Goal: Contribute content: Add original content to the website for others to see

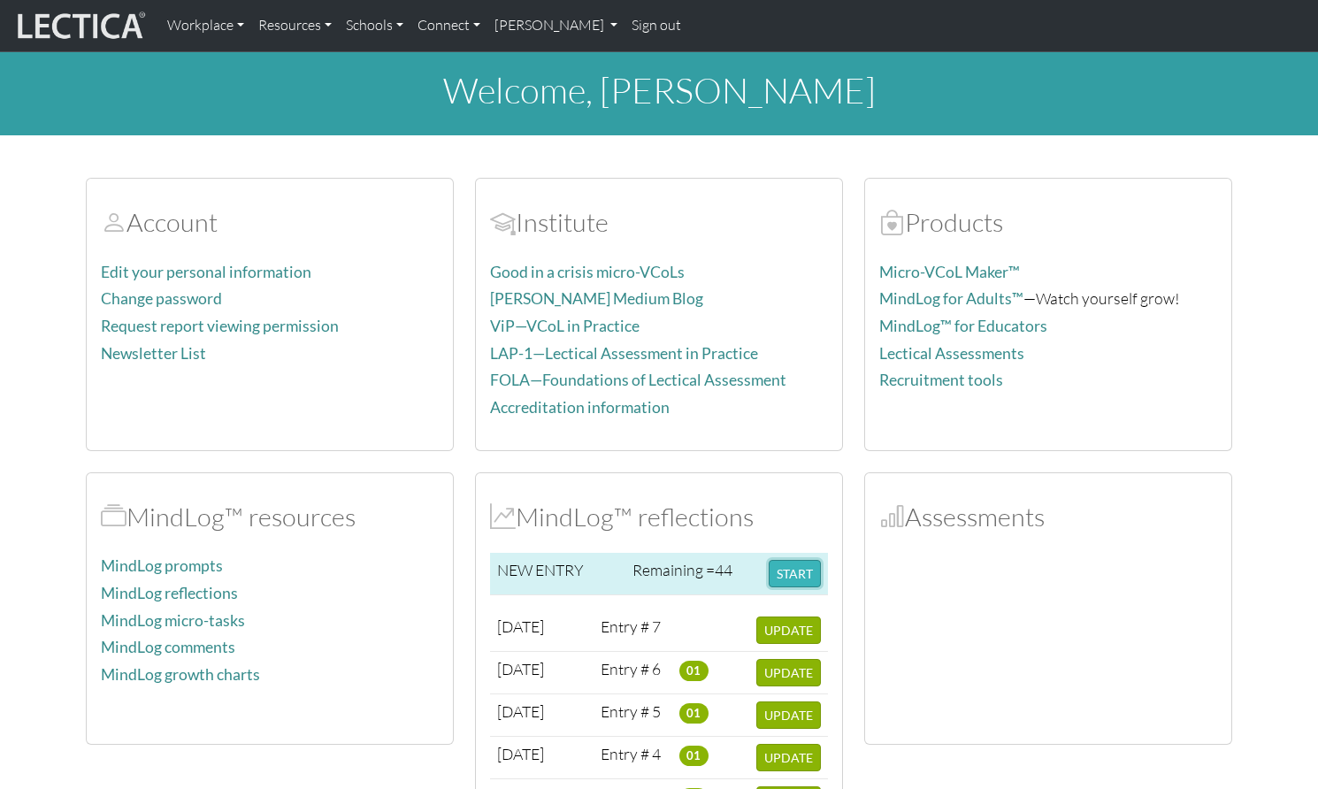
click at [797, 560] on button "START" at bounding box center [795, 573] width 52 height 27
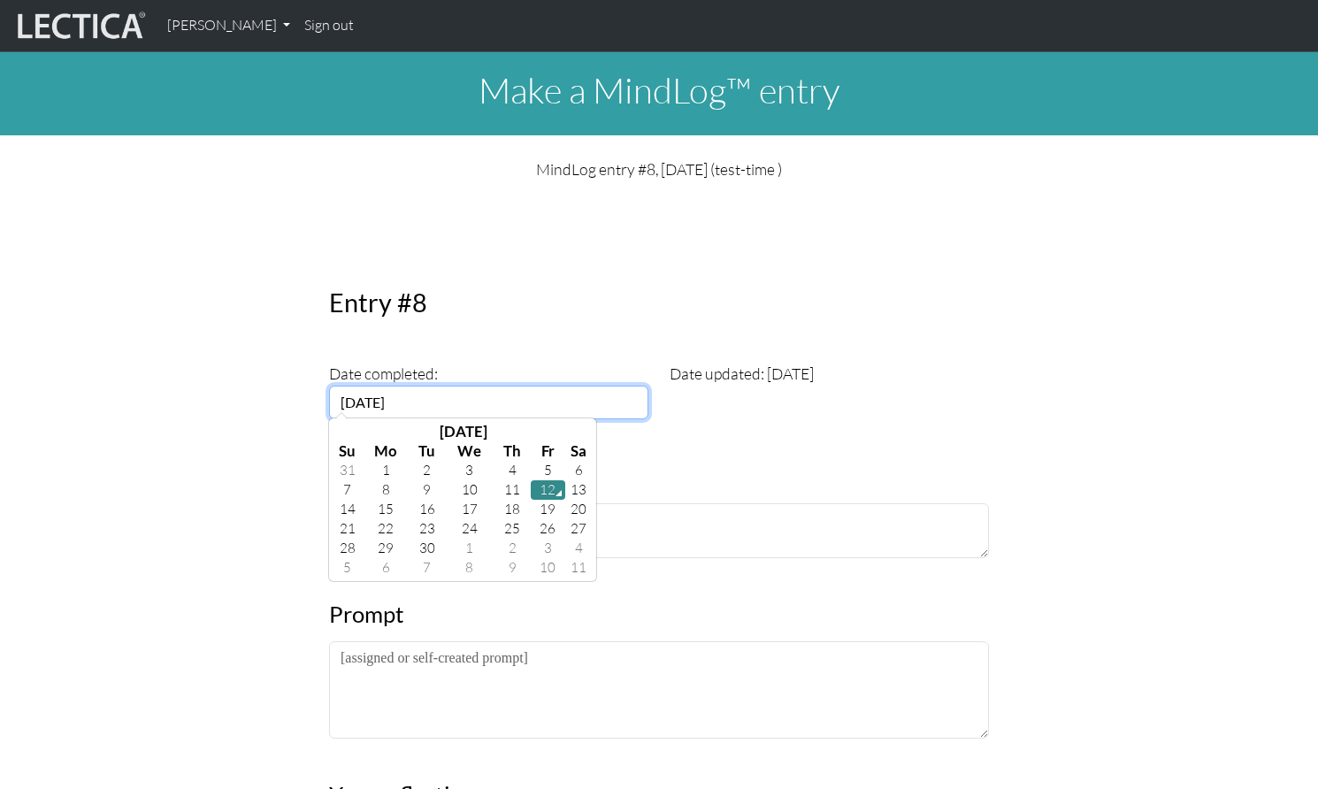
click at [365, 386] on input "[DATE]" at bounding box center [488, 403] width 319 height 34
paste input "2025-09-12"
drag, startPoint x: 495, startPoint y: 379, endPoint x: 310, endPoint y: 376, distance: 184.9
paste input "text"
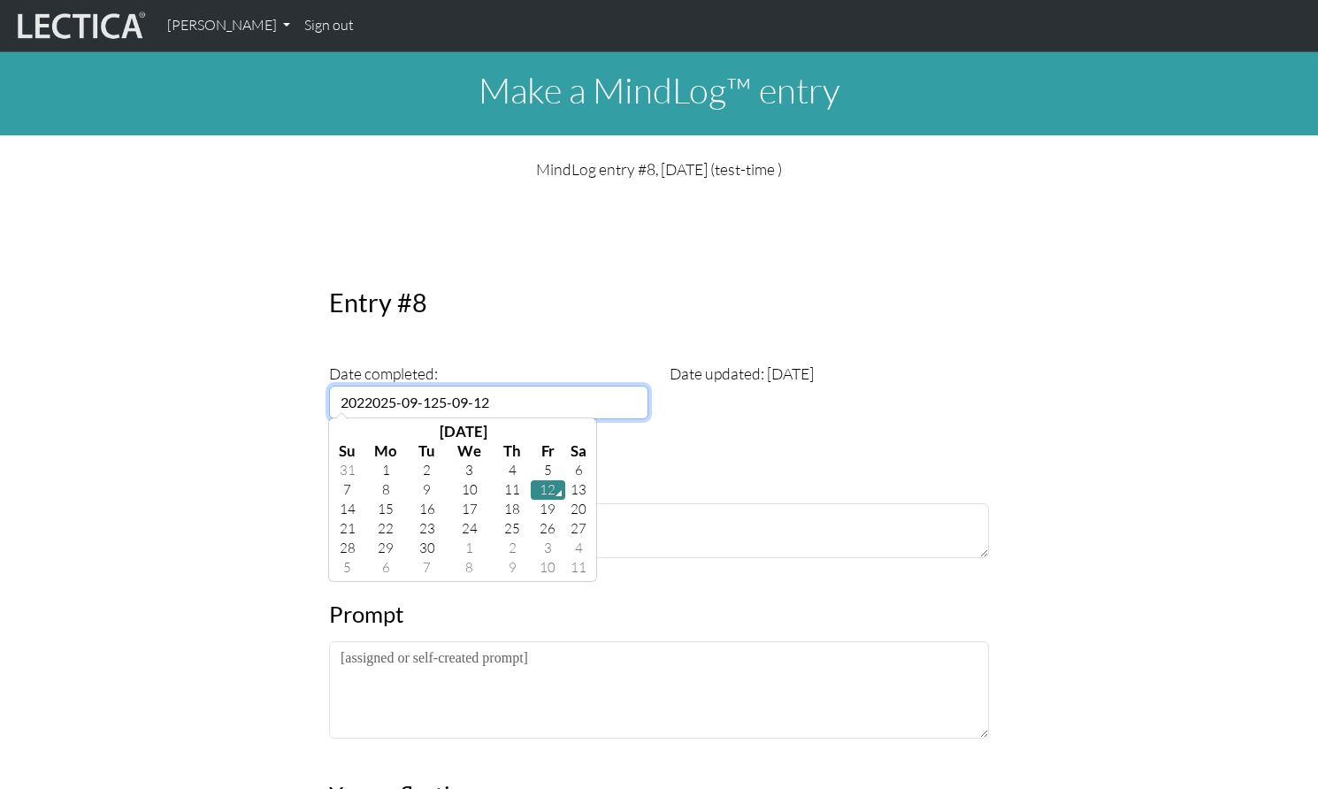
type input "[DATE]"
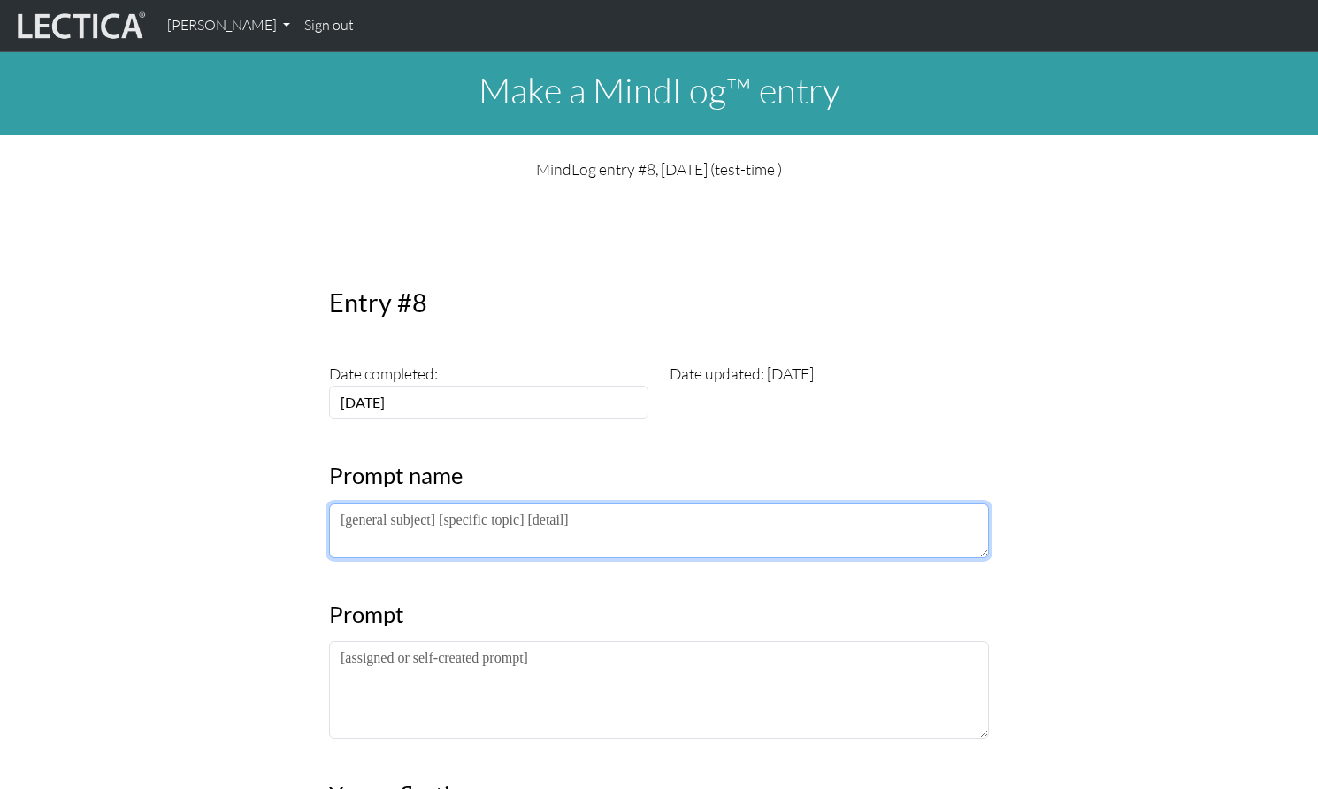
drag, startPoint x: 591, startPoint y: 496, endPoint x: 331, endPoint y: 482, distance: 260.4
paste textarea "Science, waves, duck"
type textarea "Science, waves, duck"
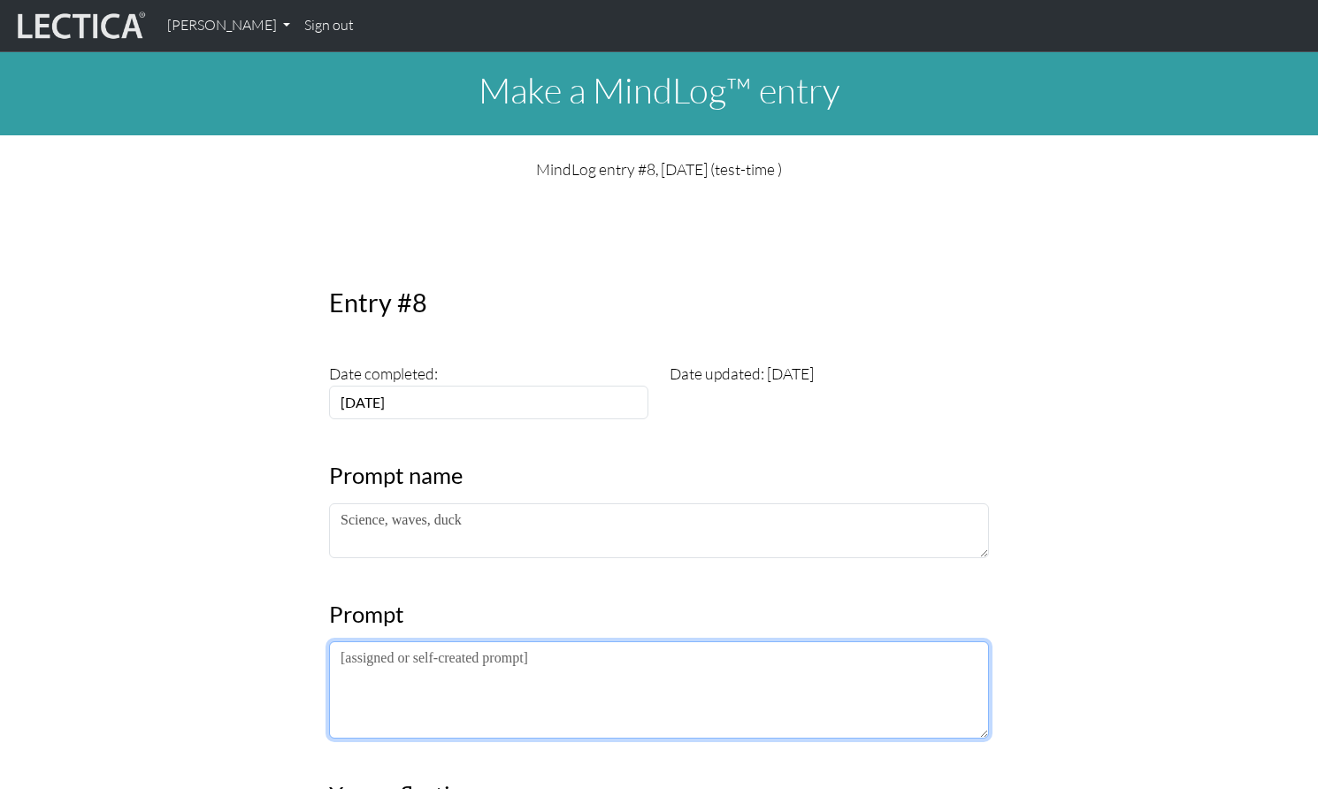
click at [384, 641] on textarea at bounding box center [659, 689] width 660 height 97
paste textarea "A rubber duck is floating at one end of a water tank. You drop a small rock int…"
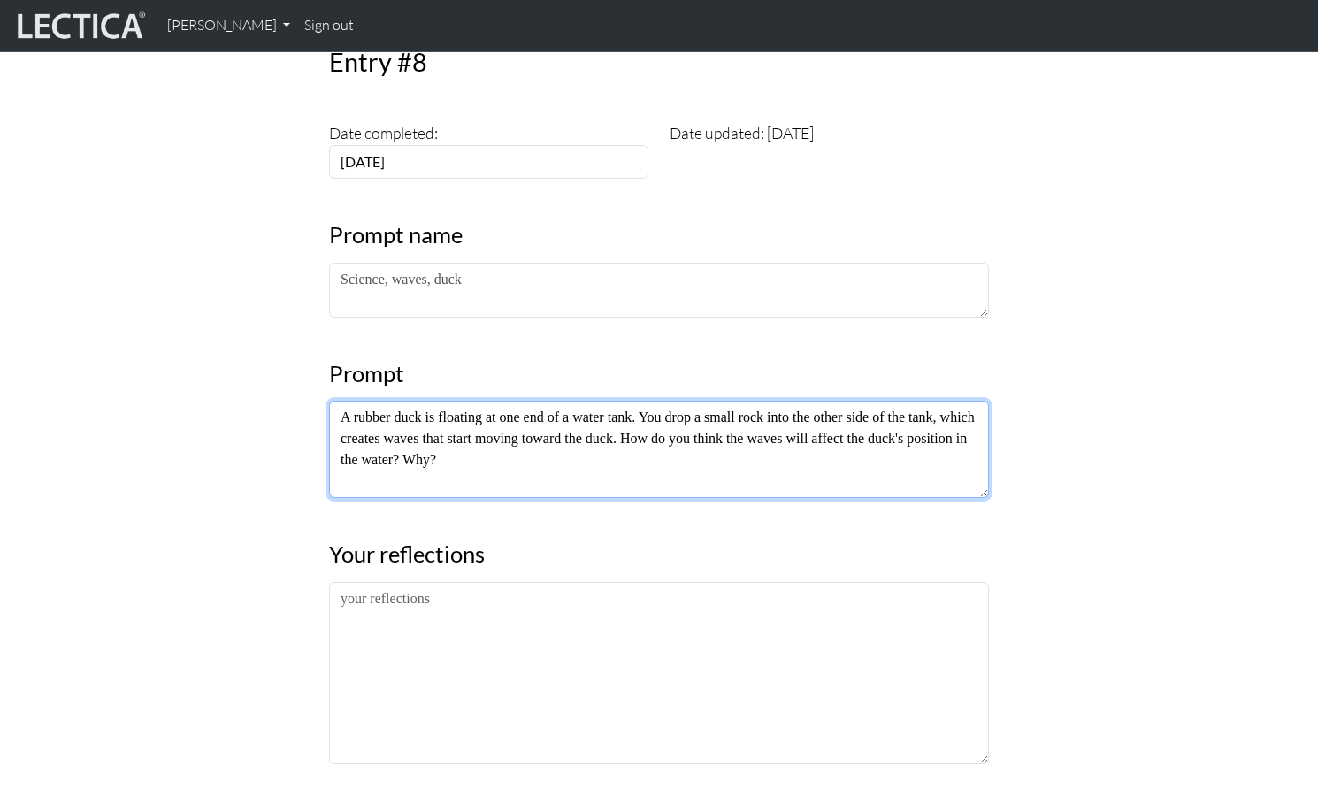
scroll to position [244, 0]
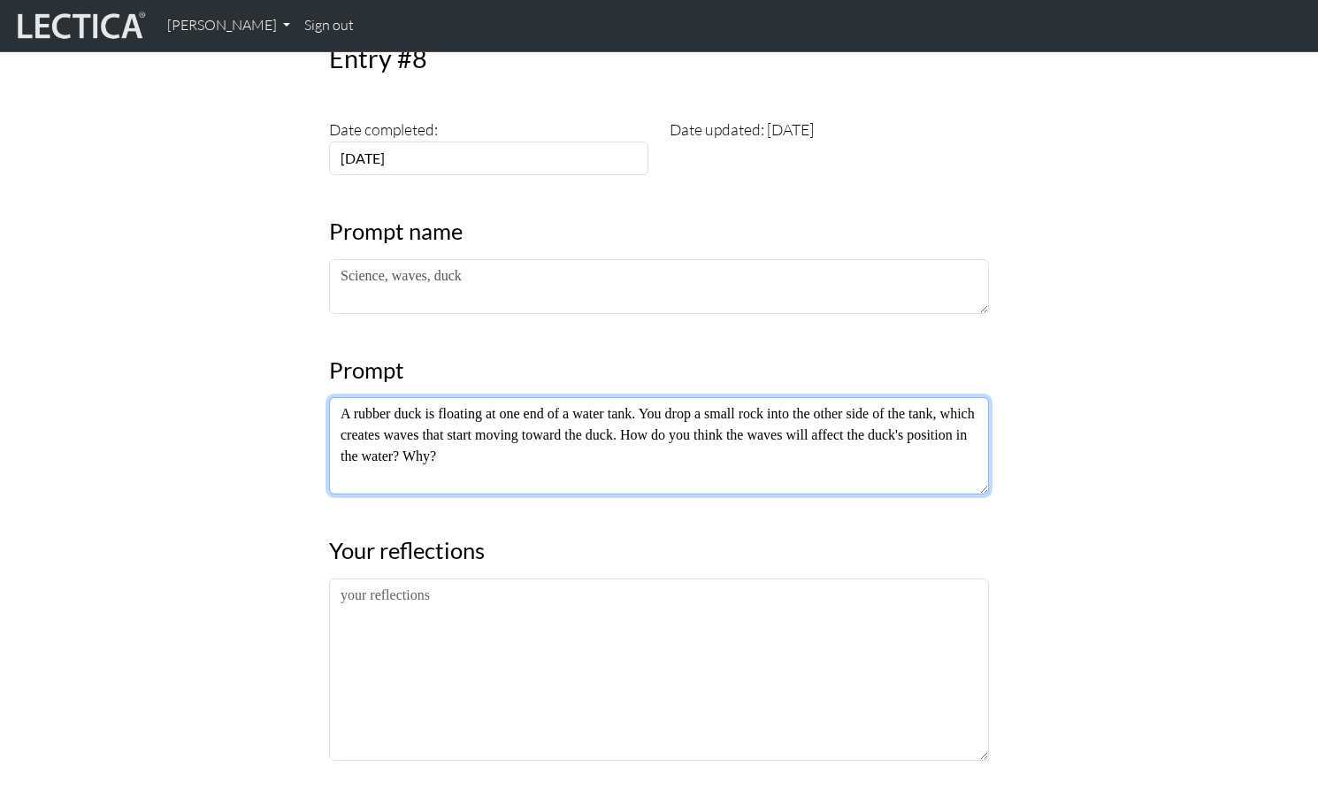
type textarea "A rubber duck is floating at one end of a water tank. You drop a small rock int…"
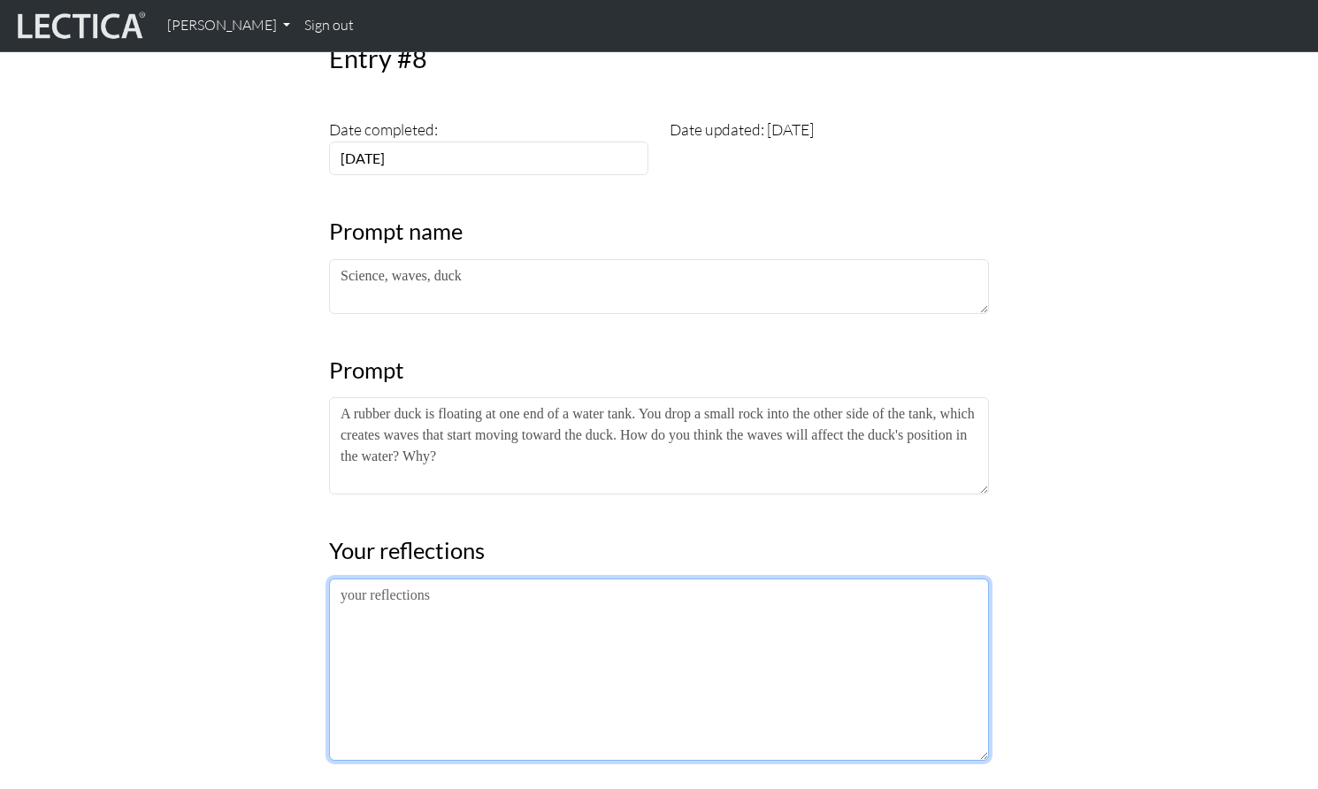
drag, startPoint x: 329, startPoint y: 570, endPoint x: 345, endPoint y: 566, distance: 16.3
click at [329, 578] on textarea at bounding box center [659, 669] width 660 height 182
paste textarea "Well, probably if the duck was going forward, he could hit the waves. If he was…"
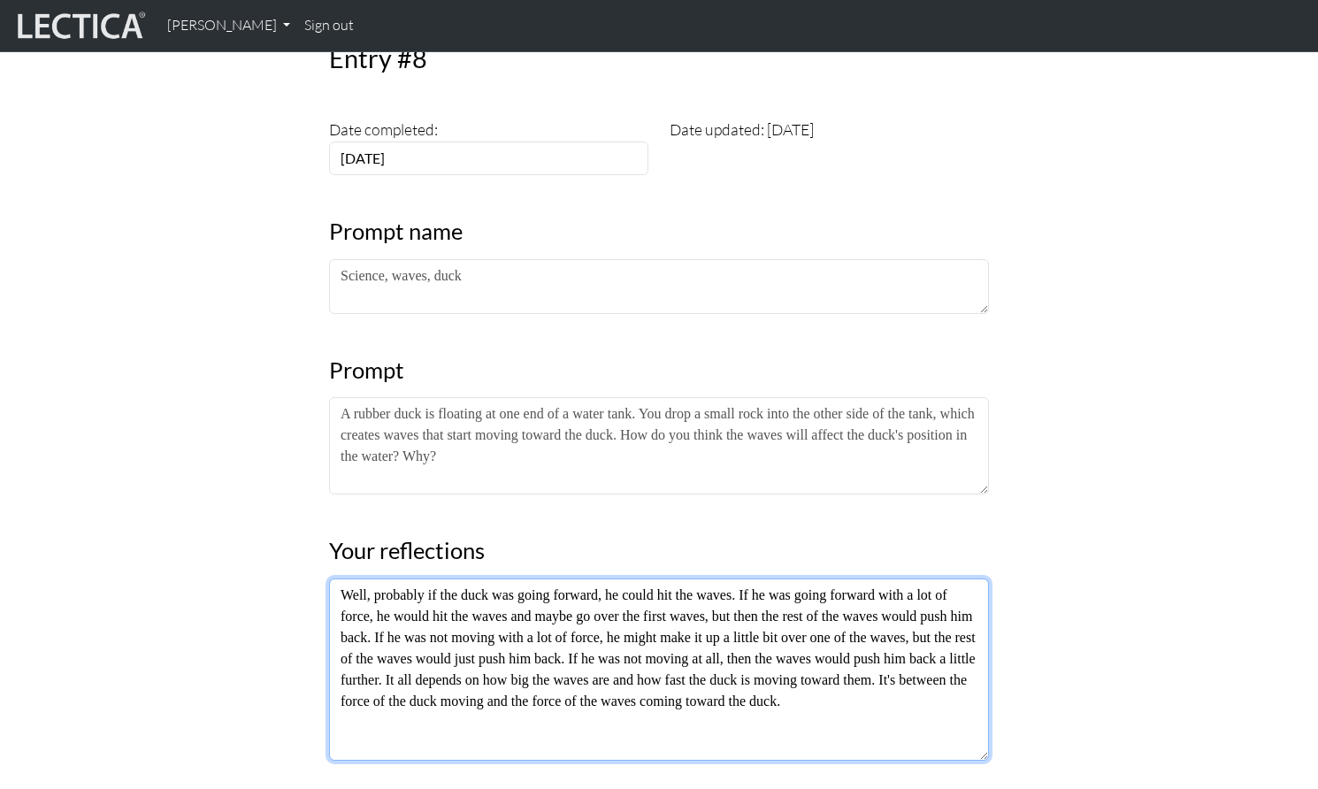
type textarea "Well, probably if the duck was going forward, he could hit the waves. If he was…"
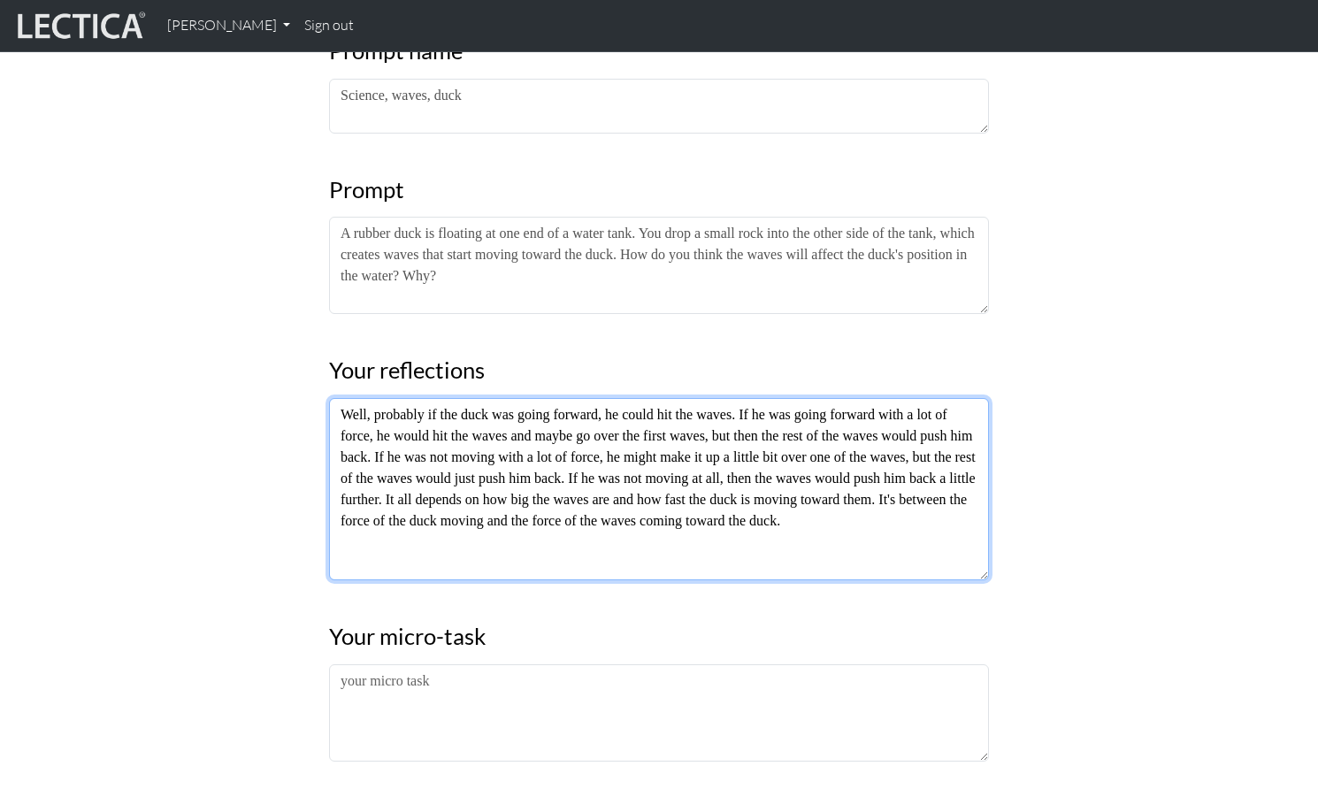
scroll to position [479, 0]
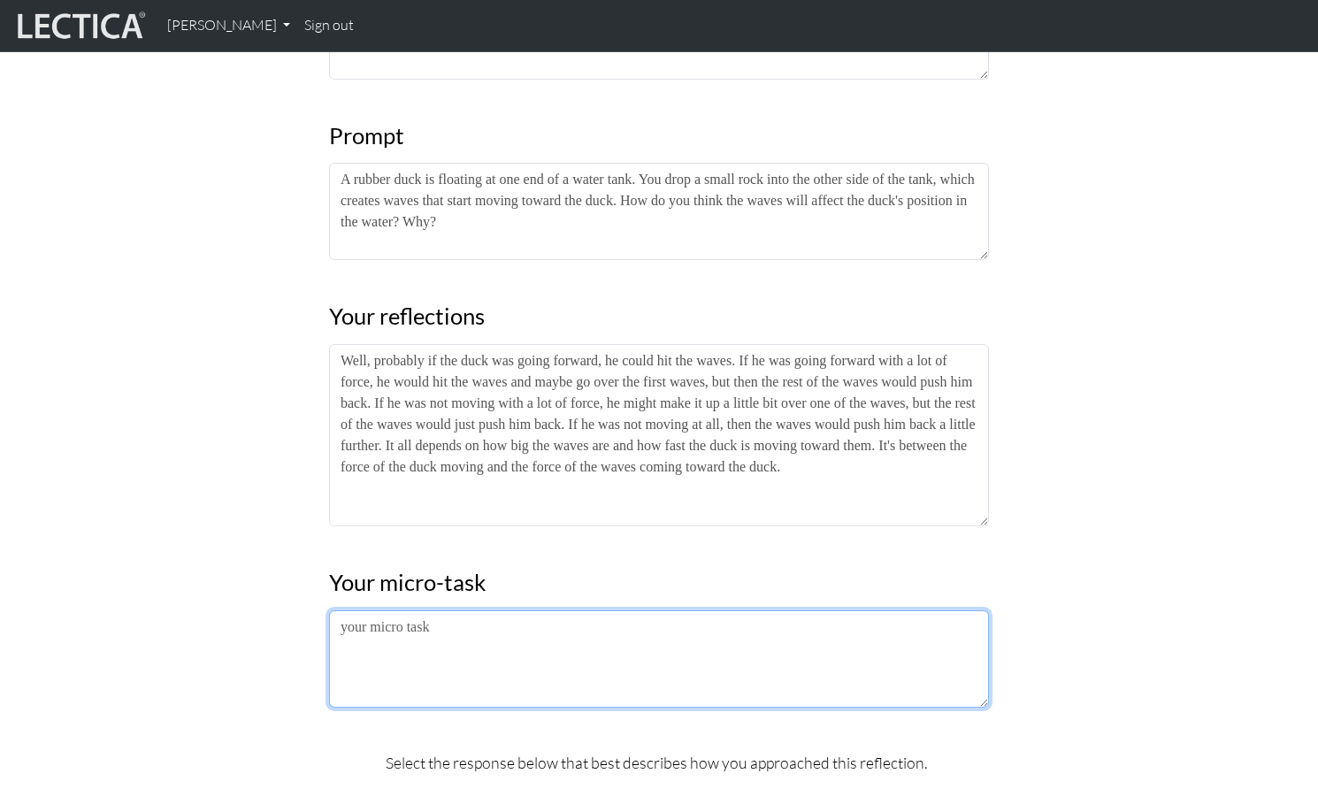
click at [365, 610] on textarea at bounding box center [659, 658] width 660 height 97
paste textarea "I'm not completely sure about my answer, so I'm going to try this experiment wh…"
type textarea "I'm not completely sure about my answer, so I'm going to try this experiment wh…"
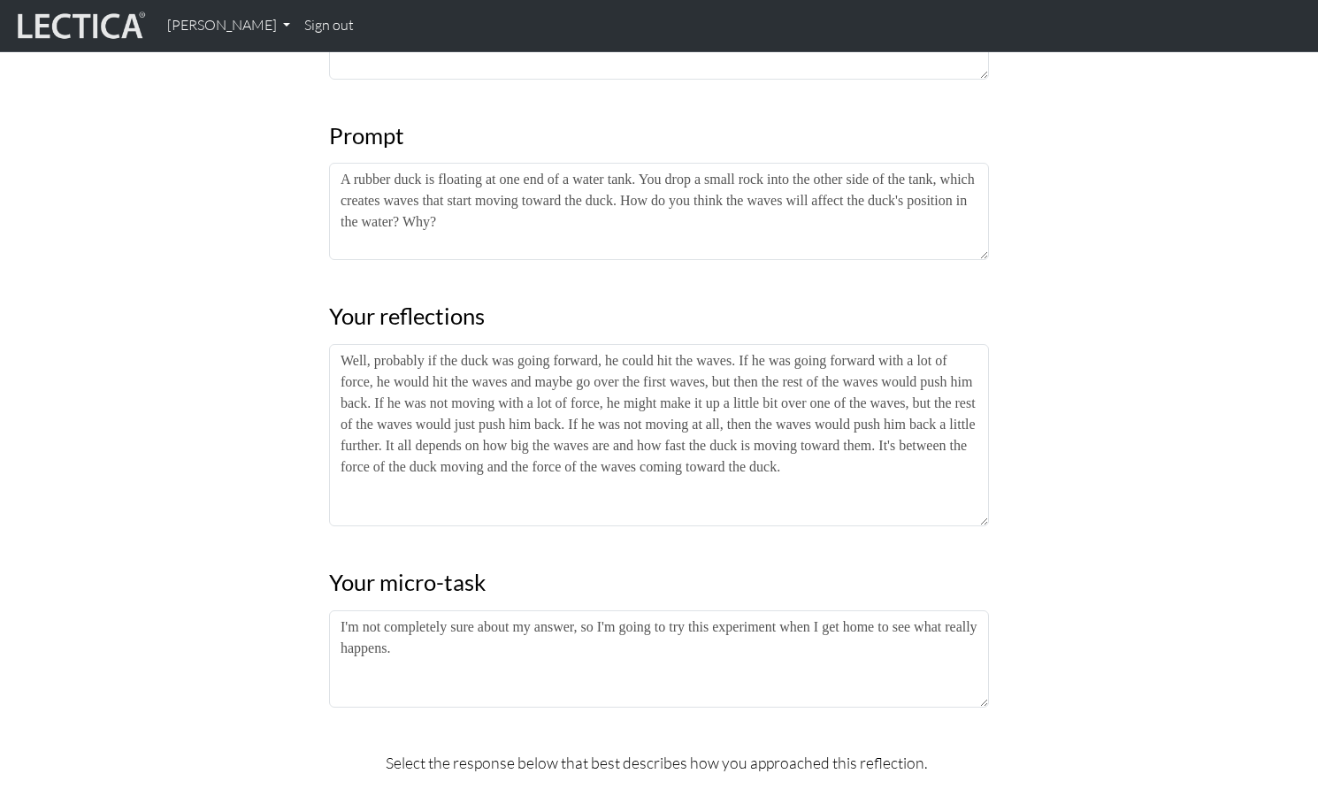
click at [200, 480] on div "Entry #8 Date completed: 2025-09-12 Date updated: 2025-09-12 Prompt name Scienc…" at bounding box center [659, 381] width 1168 height 1245
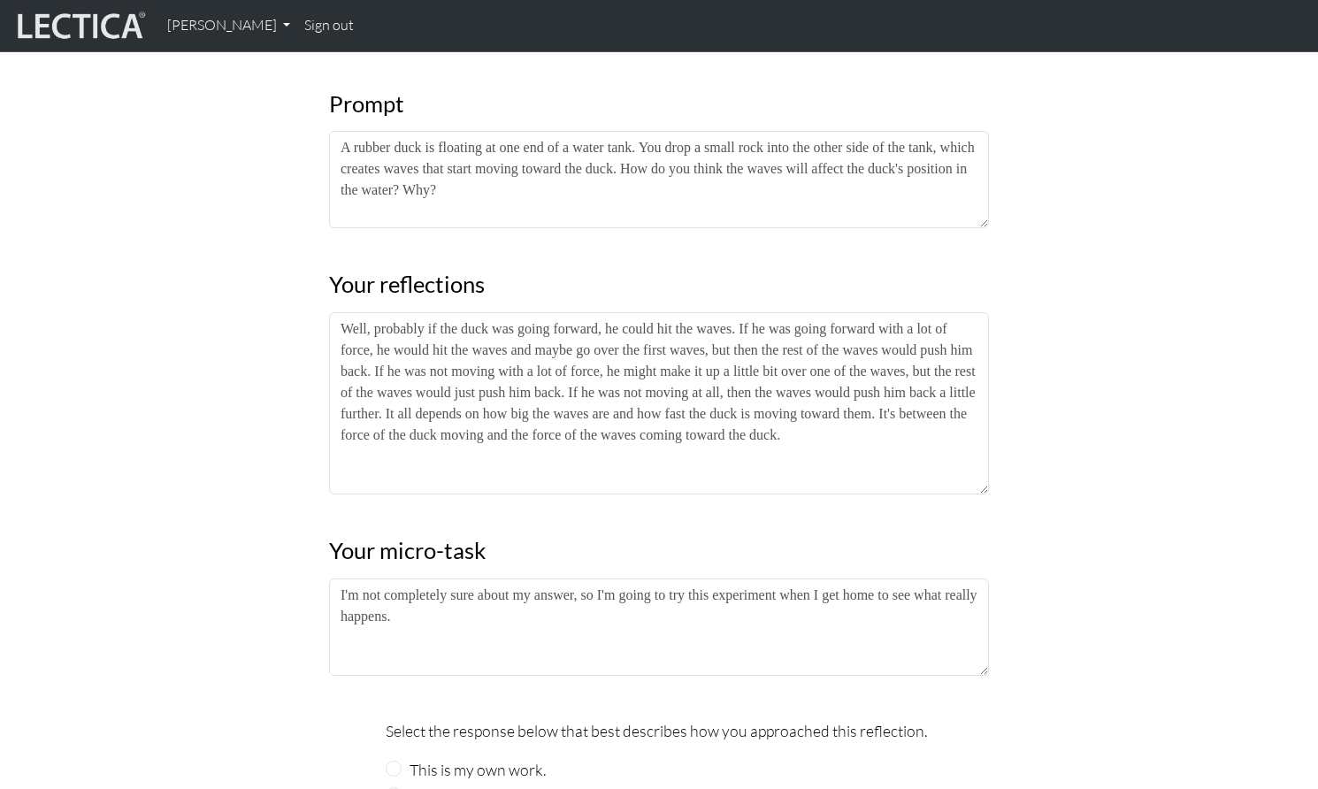
scroll to position [554, 0]
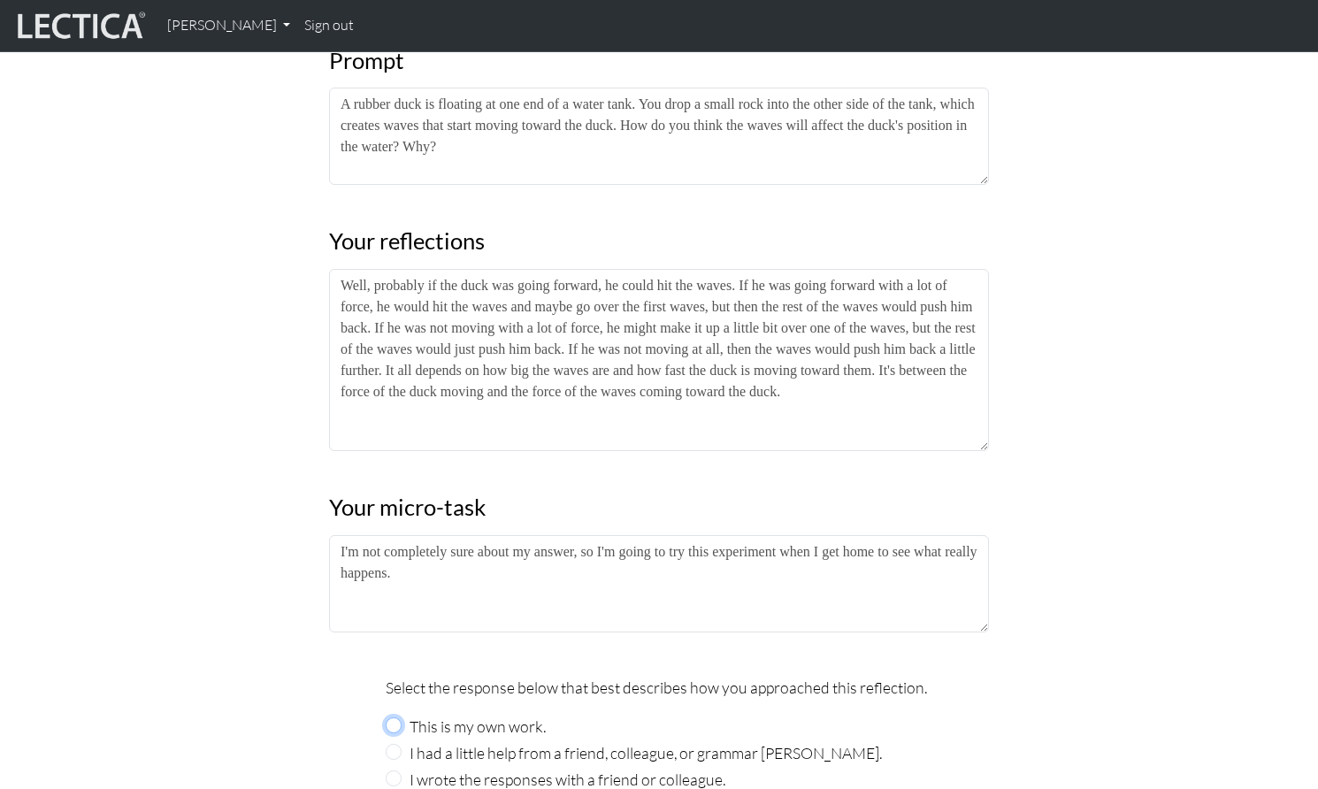
click at [394, 717] on input "This is my own work." at bounding box center [394, 725] width 16 height 16
radio input "true"
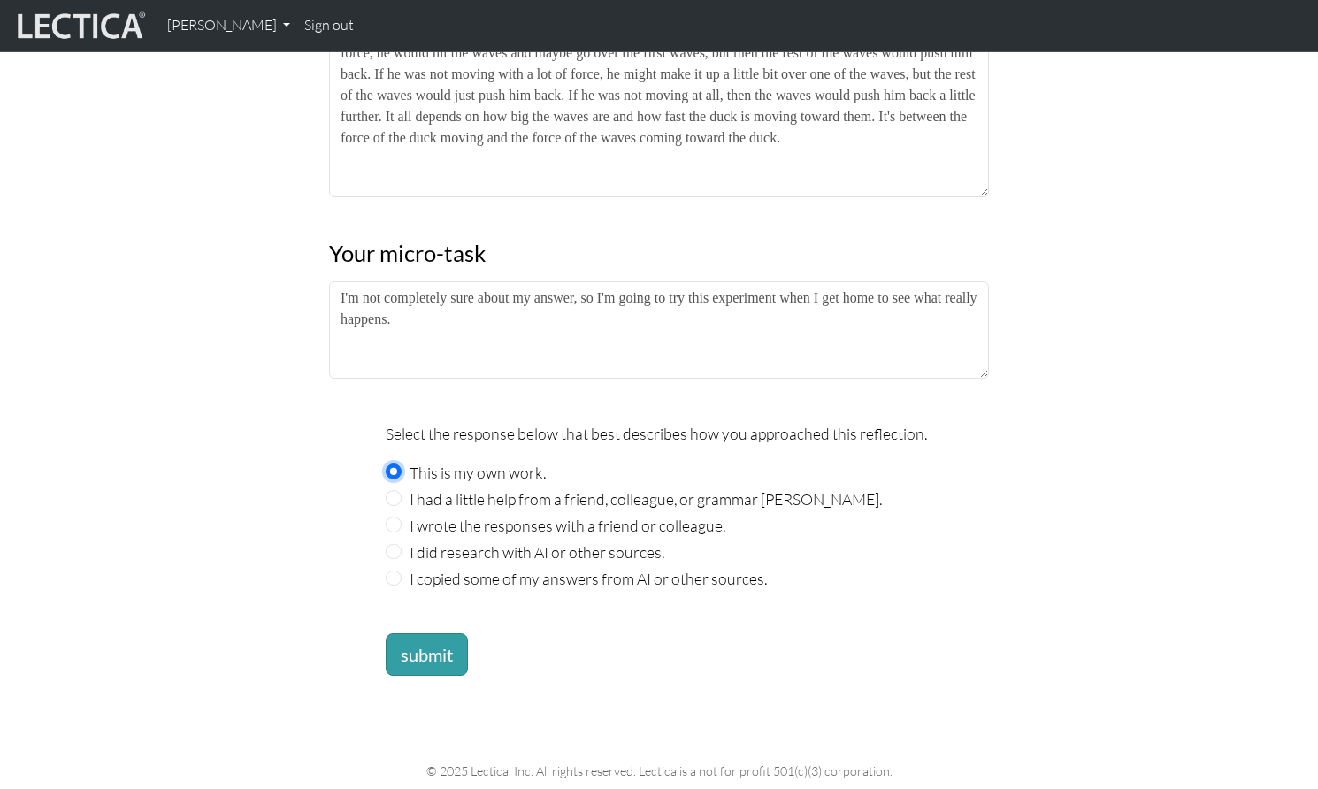
scroll to position [811, 0]
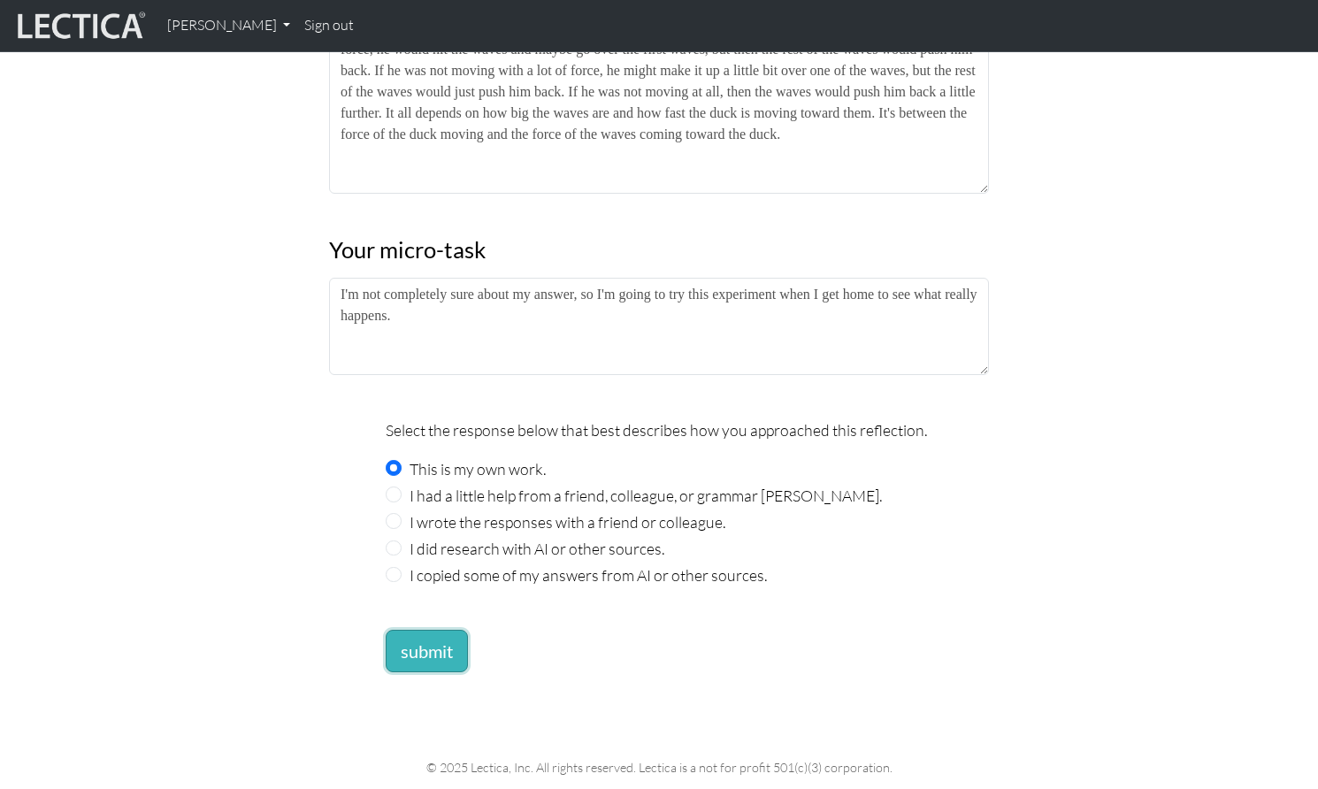
click at [421, 630] on button "submit" at bounding box center [427, 651] width 82 height 42
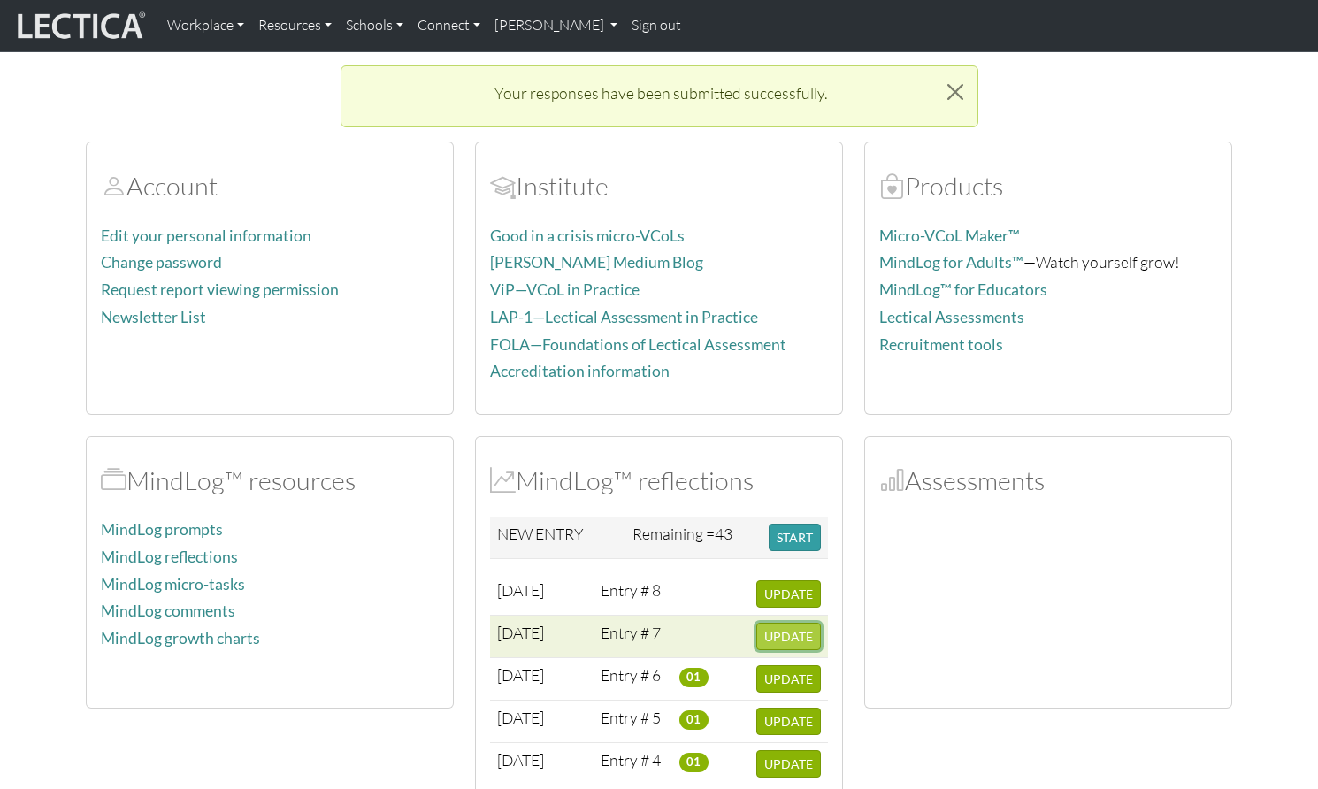
click at [783, 629] on span "UPDATE" at bounding box center [788, 636] width 49 height 15
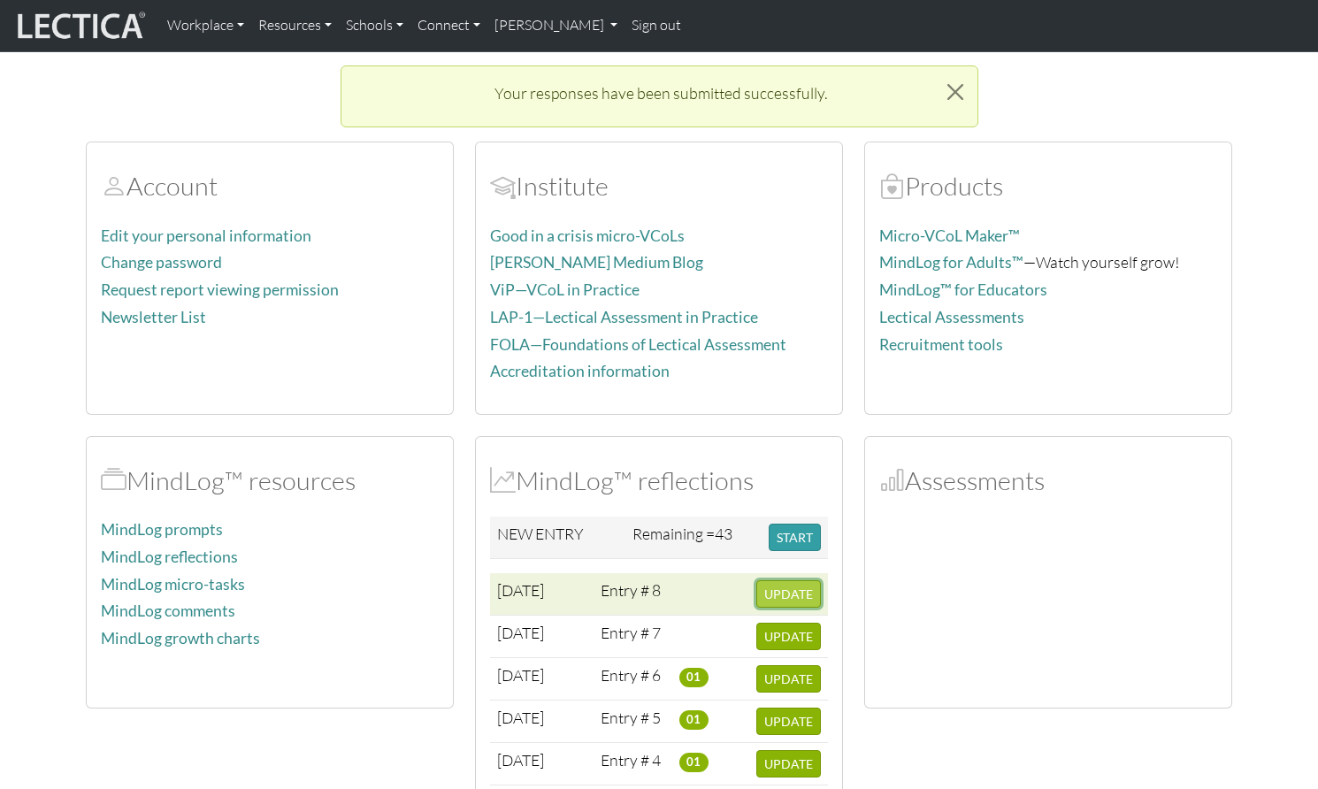
click at [789, 586] on span "UPDATE" at bounding box center [788, 593] width 49 height 15
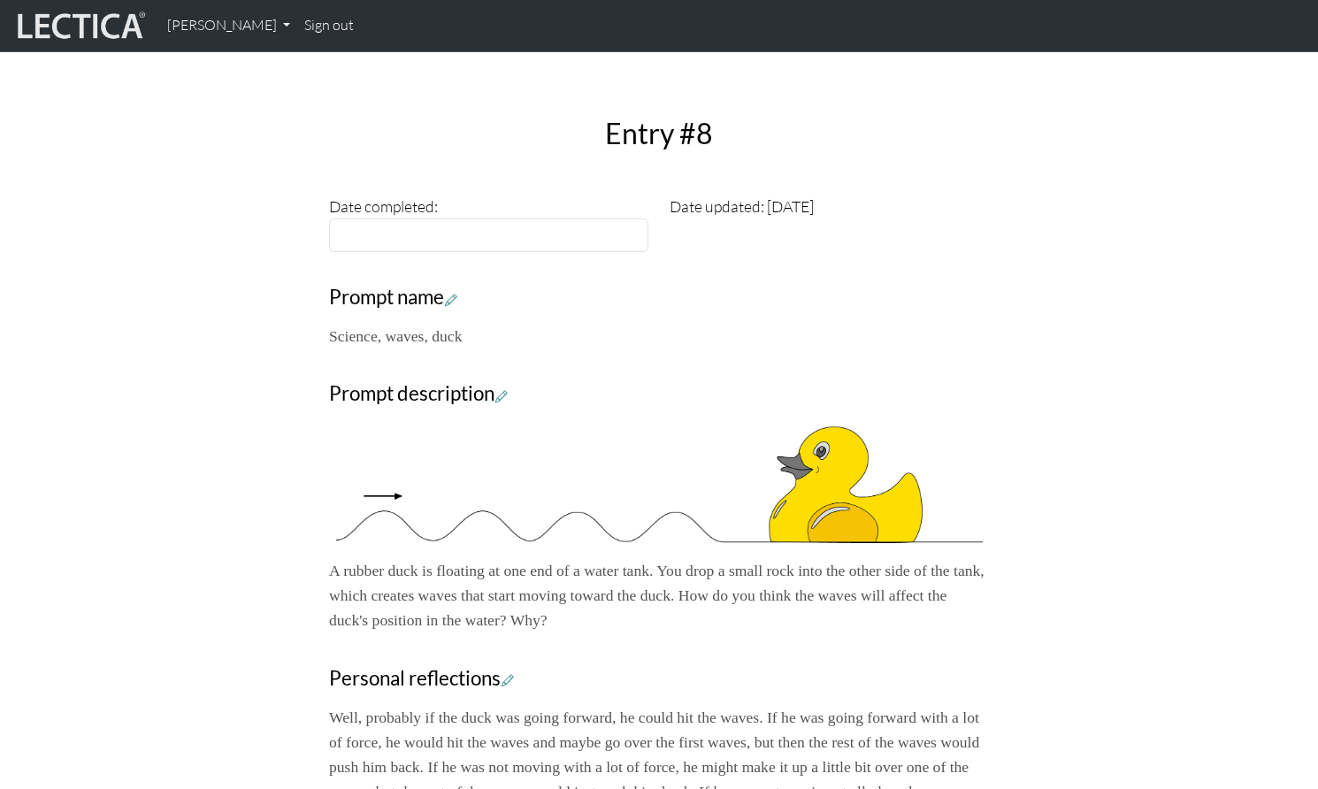
scroll to position [171, 0]
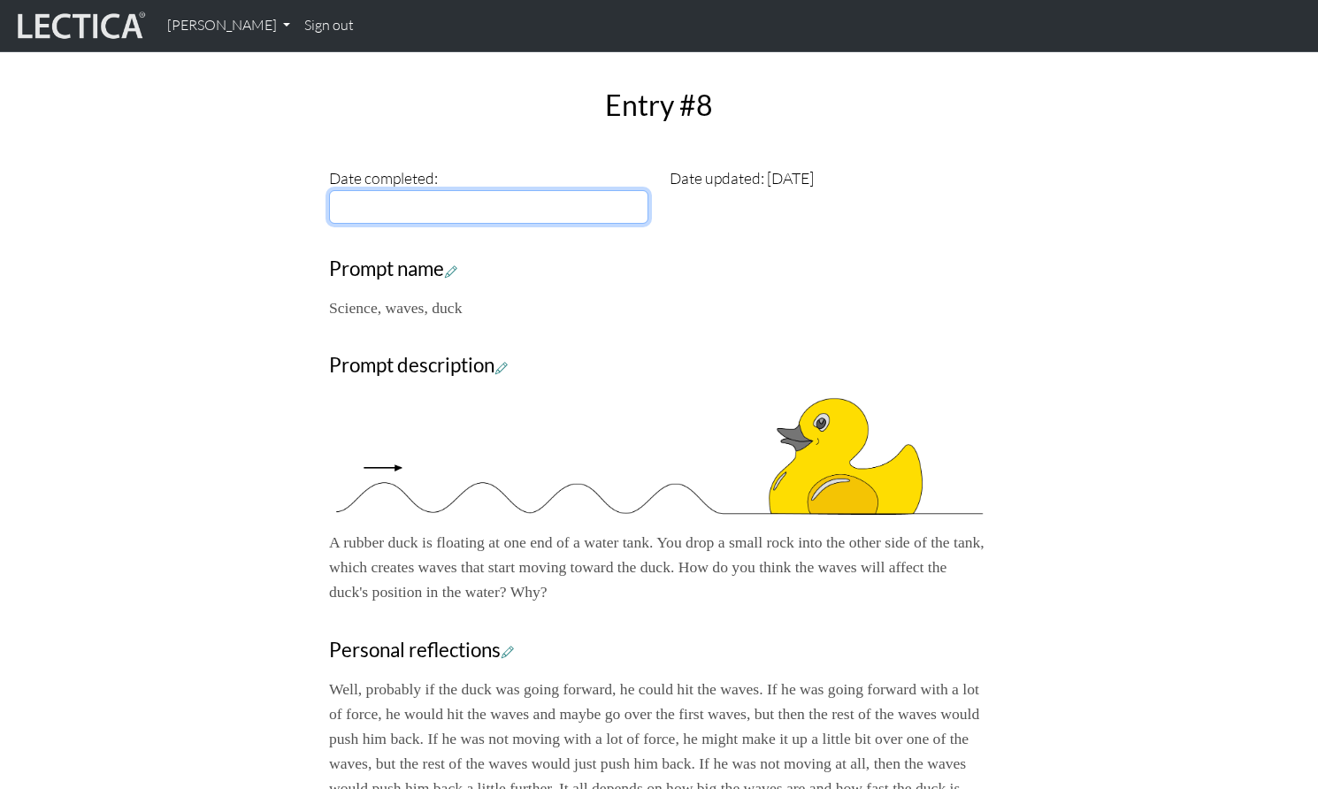
type input "[DATE]"
click at [448, 190] on input "[DATE]" at bounding box center [488, 207] width 319 height 34
click at [164, 225] on div "Close Entry #8 Date completed: 2025-09-12 Date updated: 2025-09-12 Prompt name …" at bounding box center [659, 505] width 1168 height 961
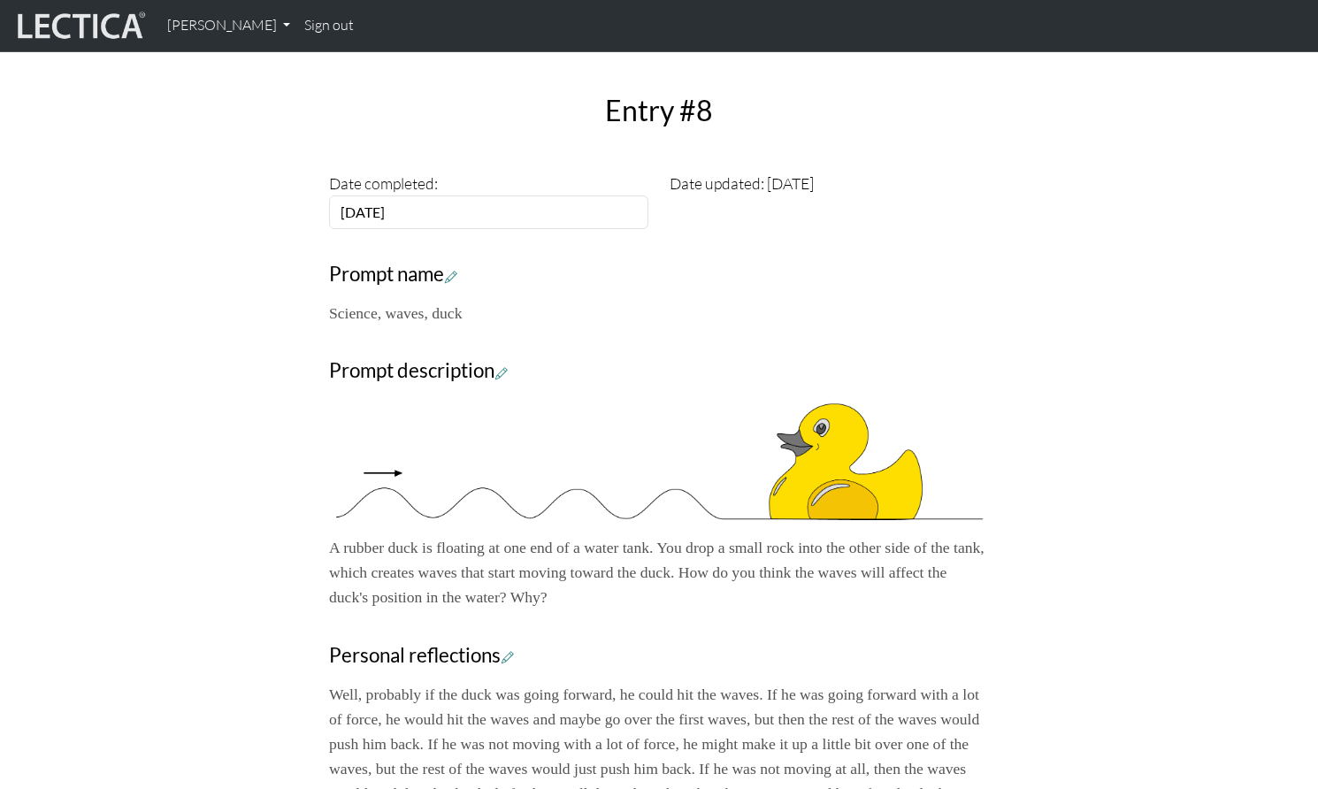
scroll to position [0, 0]
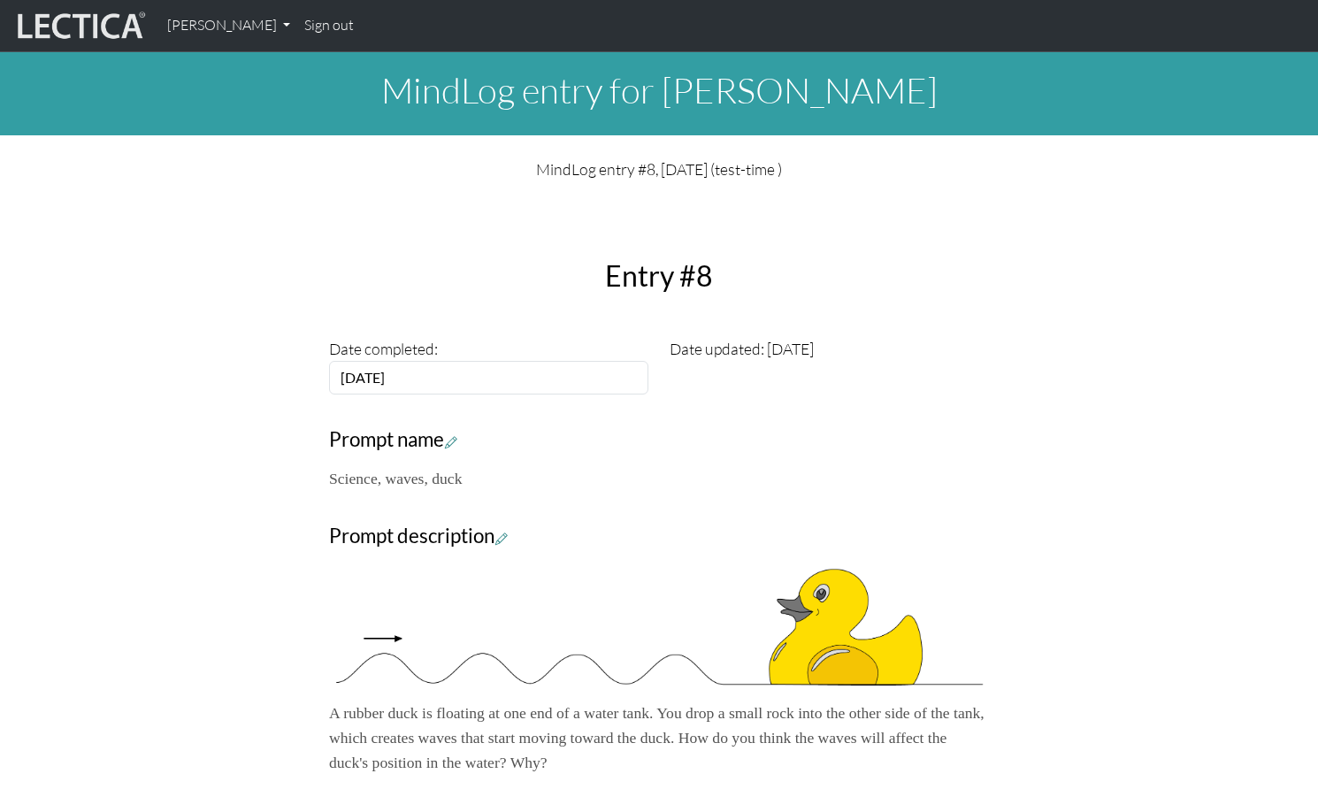
click at [265, 223] on div "Close Entry #8 Date completed: 2025-09-12 Date updated: 2025-09-12 Prompt name …" at bounding box center [659, 675] width 1168 height 961
drag, startPoint x: 1166, startPoint y: 376, endPoint x: 1154, endPoint y: 369, distance: 13.5
click at [1165, 375] on div "Close Entry #8 Date completed: 2025-09-12 Date updated: 2025-09-12 Prompt name …" at bounding box center [659, 675] width 1168 height 961
click at [714, 370] on div "Close Entry #8 Date completed: 2025-09-12 Date updated: 2025-09-12 Prompt name …" at bounding box center [658, 697] width 681 height 919
click at [119, 471] on div "Close Entry #8 Date completed: 2025-09-12 Date updated: 2025-09-12 Prompt name …" at bounding box center [659, 675] width 1168 height 961
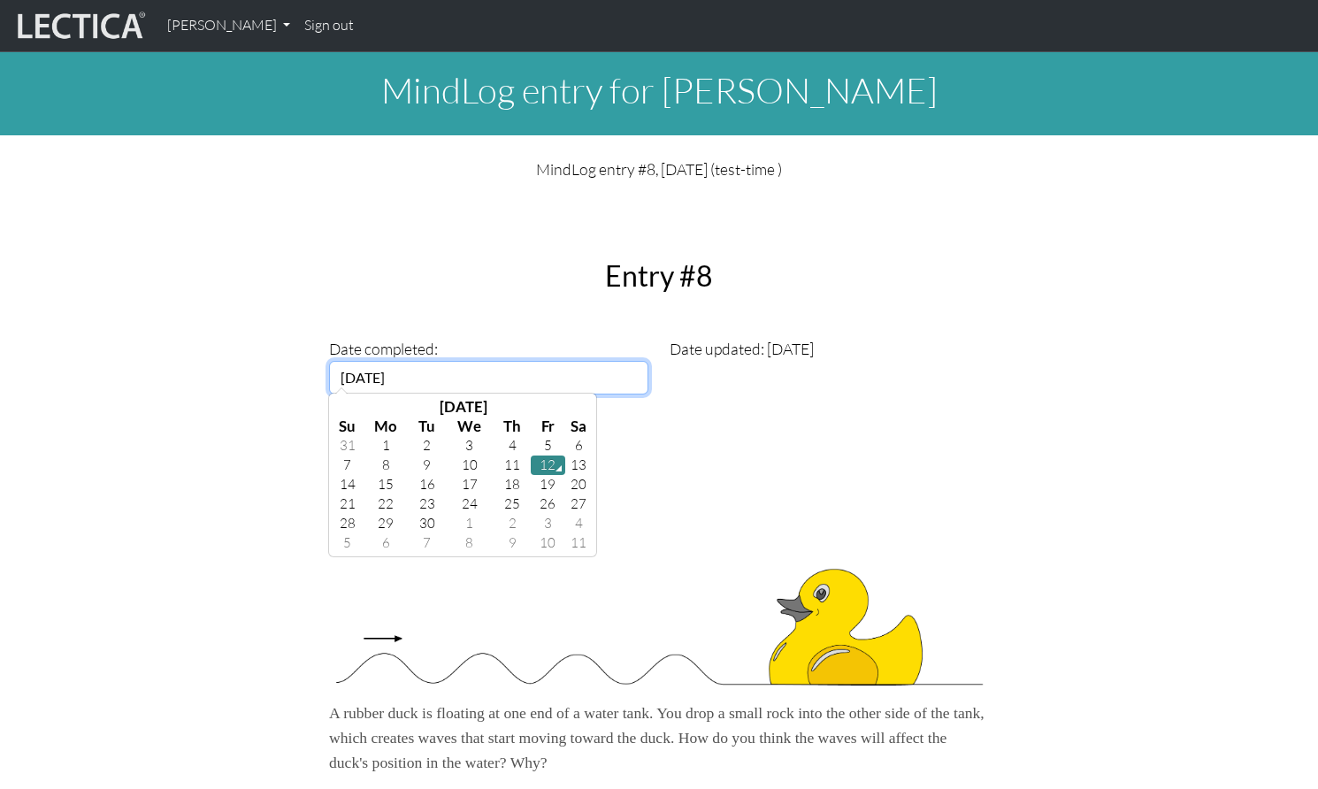
click at [497, 361] on input "[DATE]" at bounding box center [488, 378] width 319 height 34
click at [387, 361] on input "[DATE]" at bounding box center [488, 378] width 319 height 34
click at [404, 397] on th "[DATE]" at bounding box center [463, 406] width 203 height 19
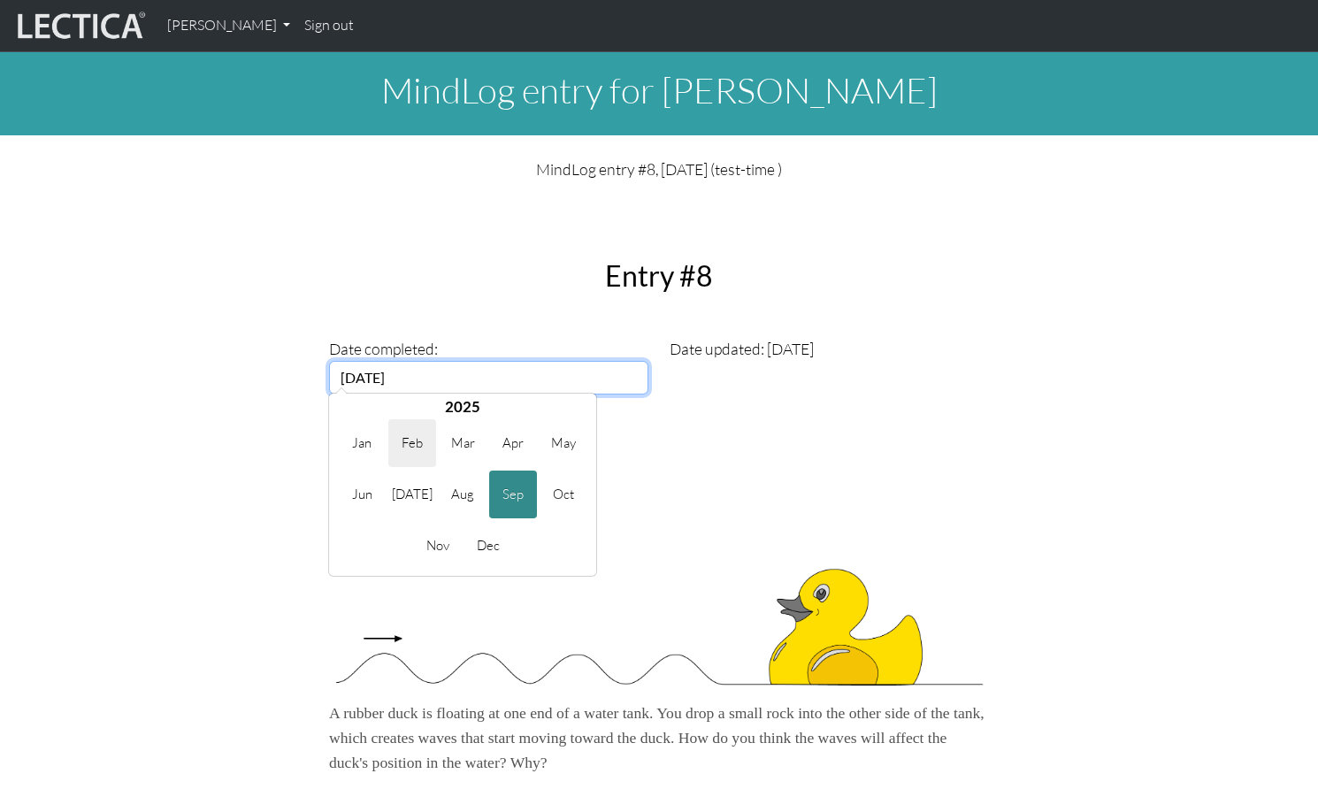
click at [435, 422] on span "Feb" at bounding box center [412, 443] width 48 height 48
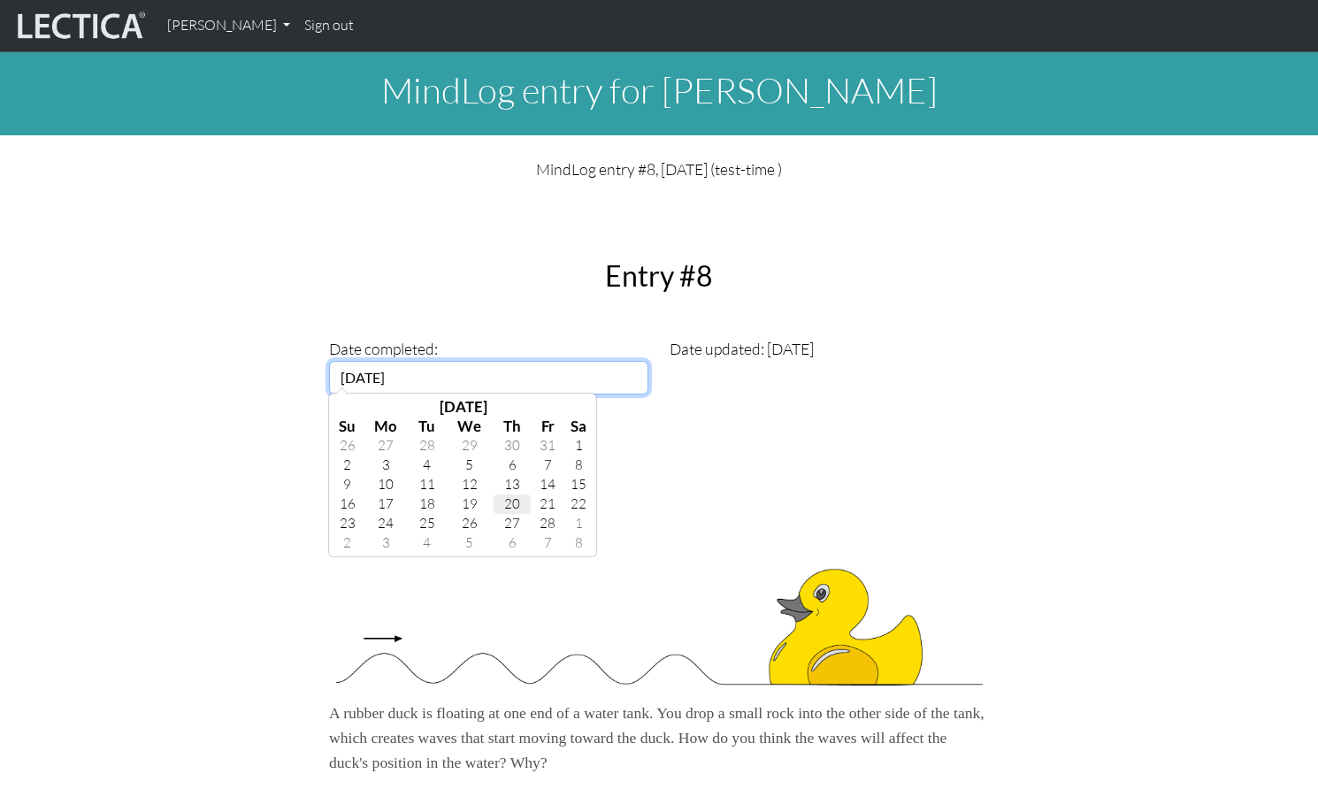
click at [499, 494] on td "20" at bounding box center [512, 503] width 37 height 19
type input "[DATE]"
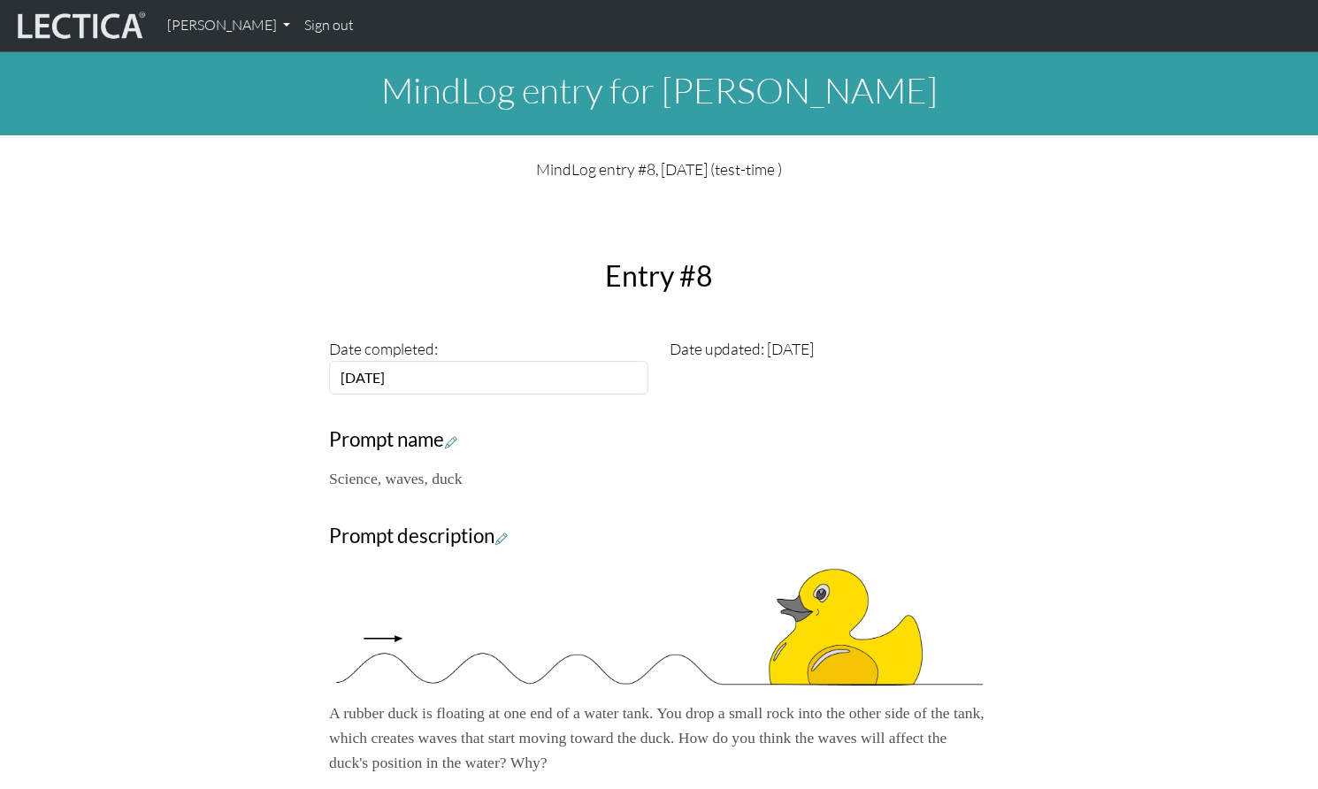
click at [168, 450] on div "Close Entry #8 Date completed: [DATE] Date updated: [DATE] Prompt name Science,…" at bounding box center [659, 675] width 1168 height 961
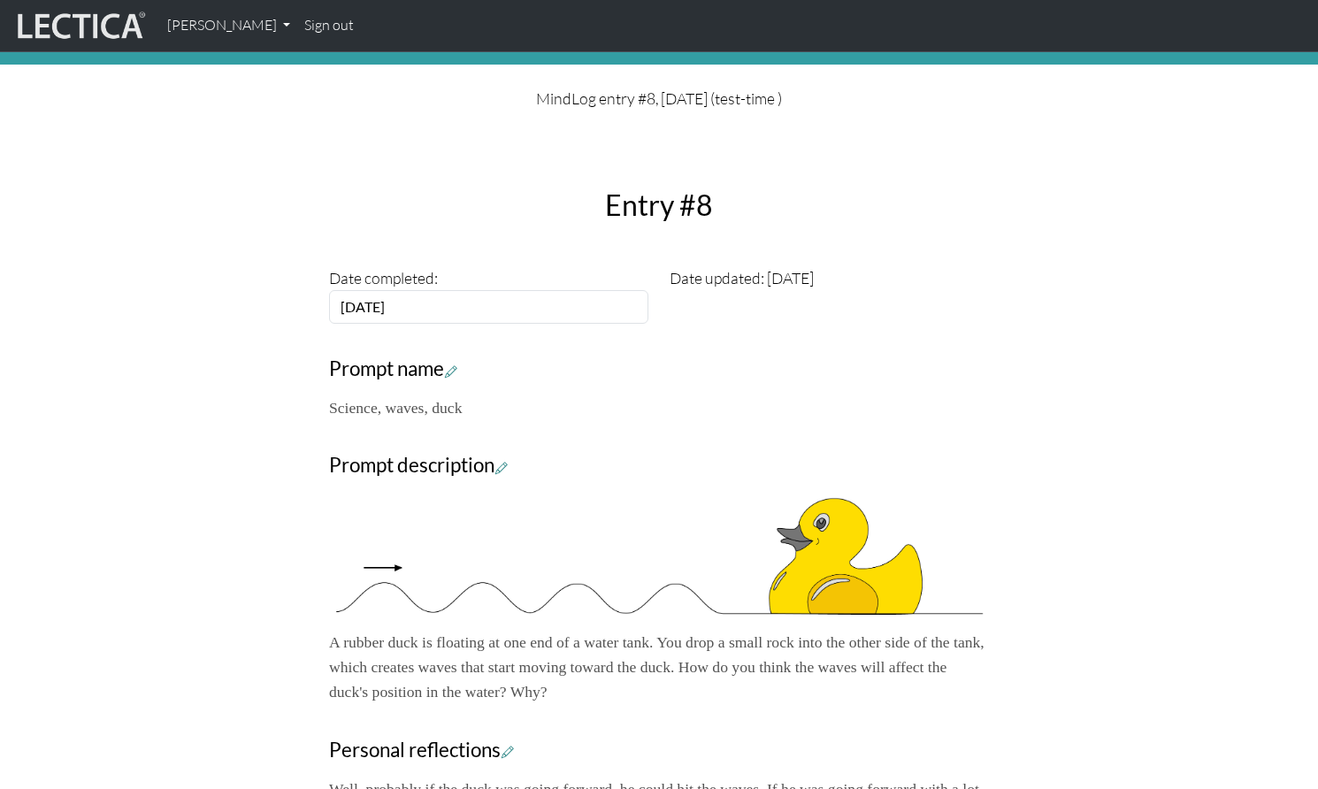
scroll to position [66, 0]
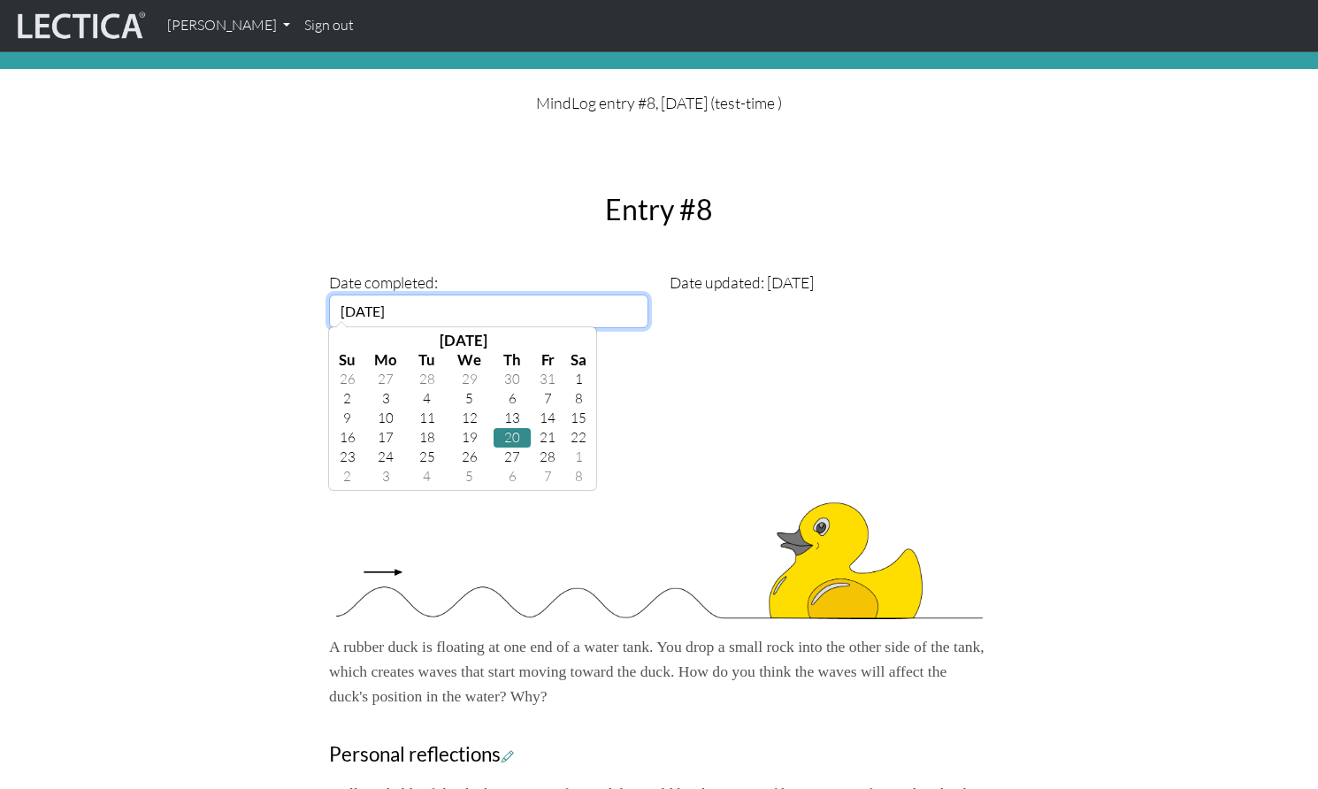
click at [400, 295] on input "[DATE]" at bounding box center [488, 312] width 319 height 34
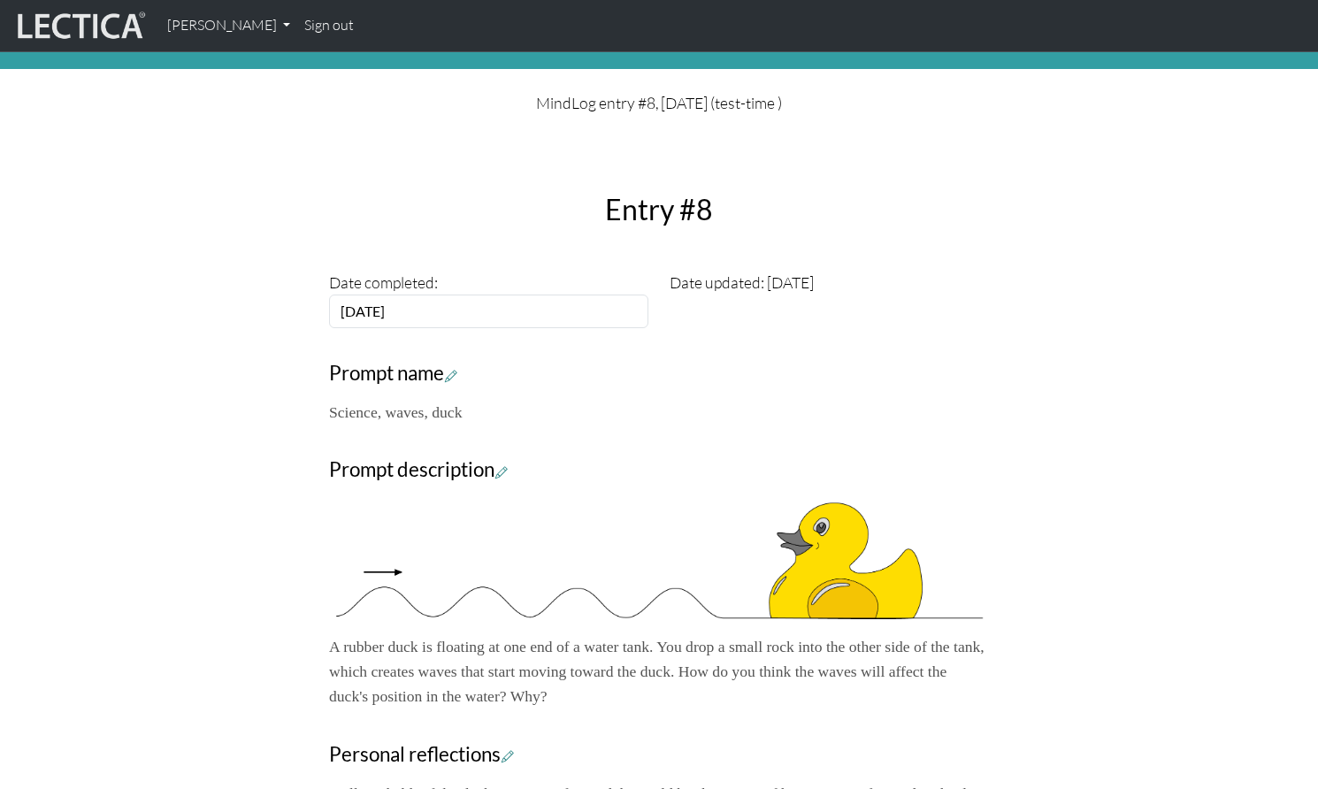
scroll to position [57, 0]
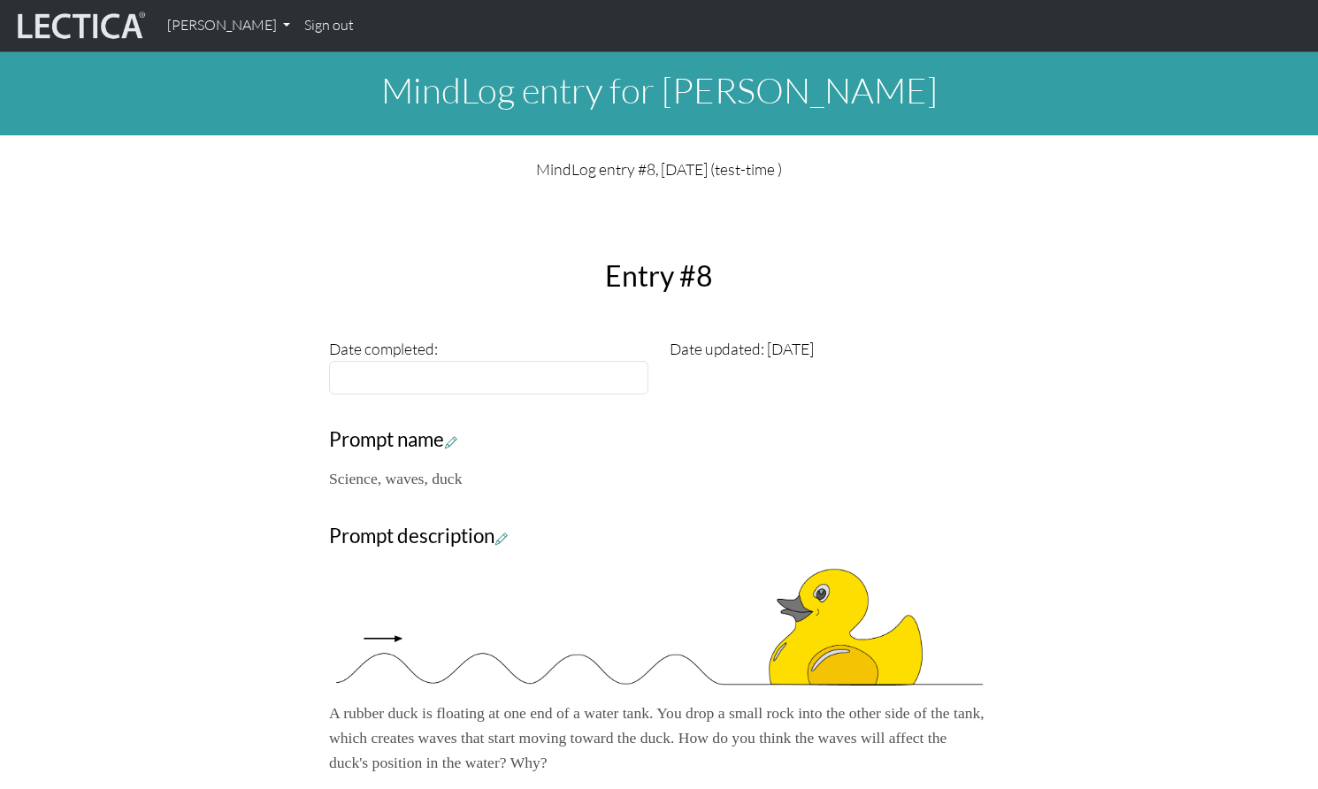
scroll to position [57, 0]
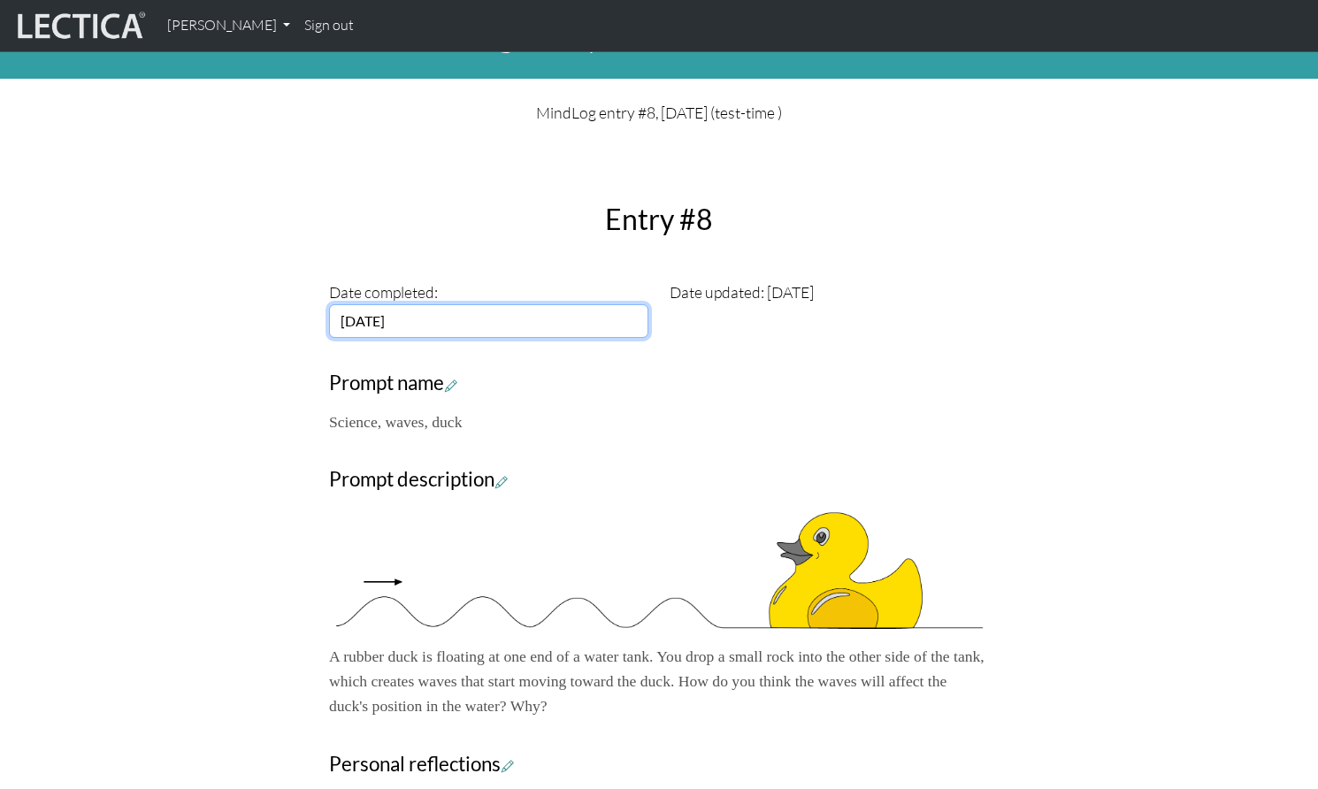
click at [472, 304] on input "[DATE]" at bounding box center [488, 321] width 319 height 34
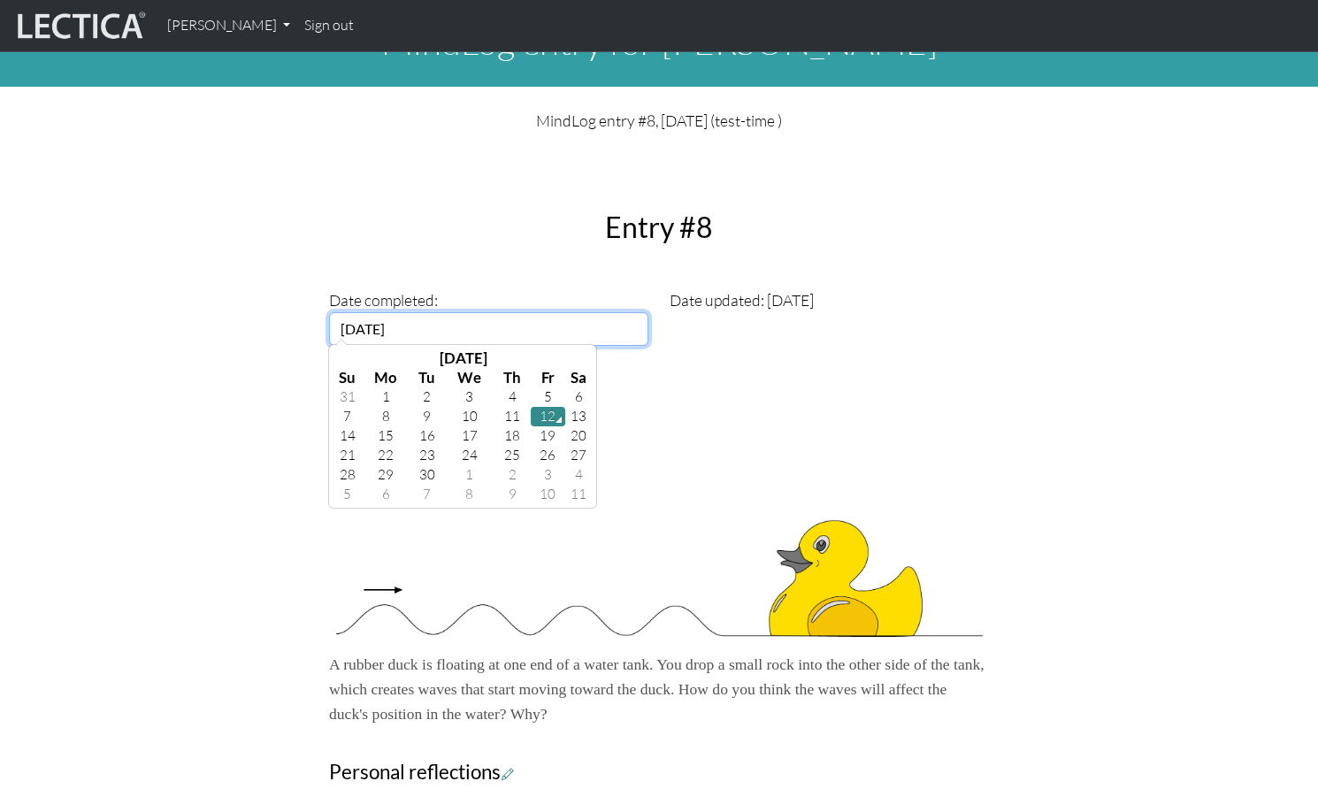
scroll to position [47, 0]
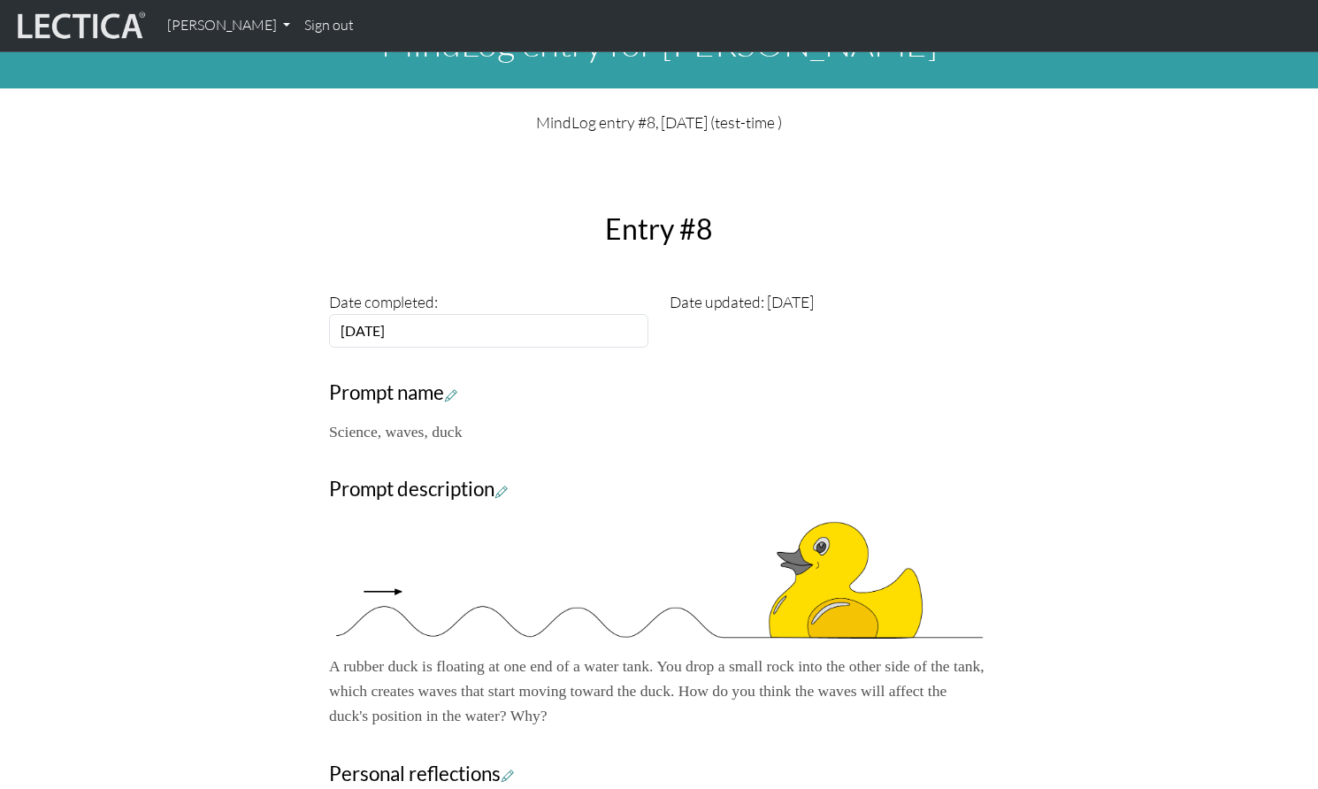
click at [1035, 328] on div "Close Entry #8 Date completed: [DATE] Date updated: [DATE] Prompt name Science,…" at bounding box center [659, 629] width 1168 height 961
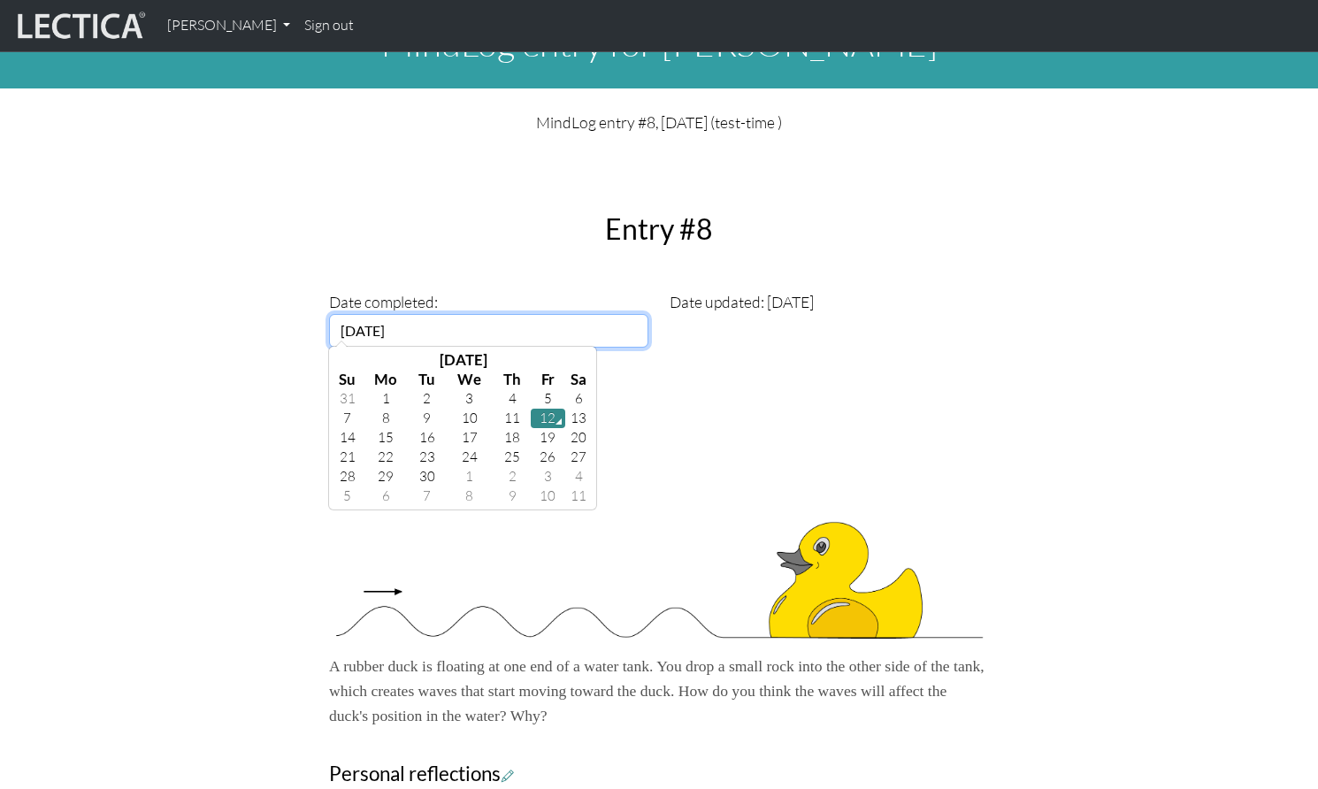
click at [383, 314] on input "2025-09-12" at bounding box center [488, 331] width 319 height 34
click at [388, 350] on th "September 2025" at bounding box center [463, 359] width 203 height 19
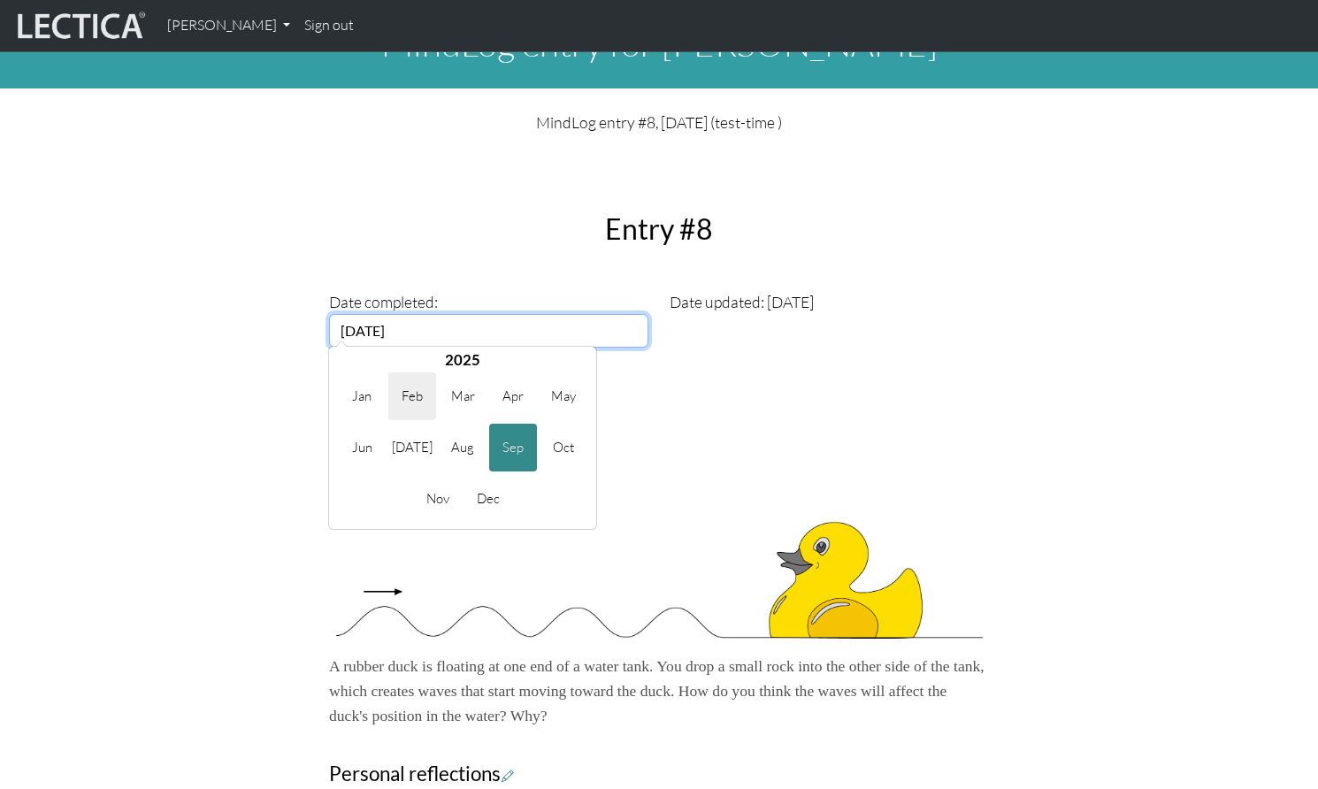
click at [421, 374] on span "Feb" at bounding box center [412, 396] width 48 height 48
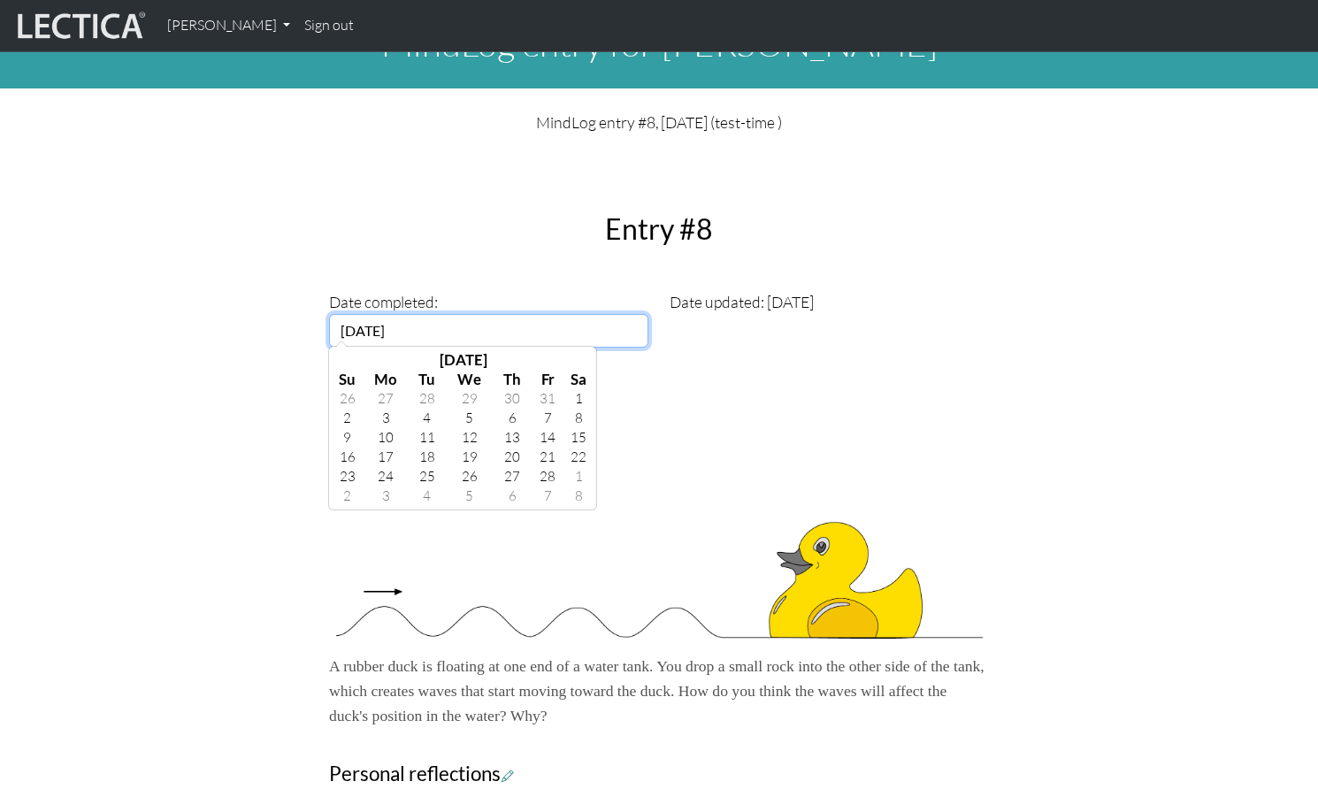
click at [497, 448] on td "20" at bounding box center [512, 457] width 37 height 19
type input "2025-02-20"
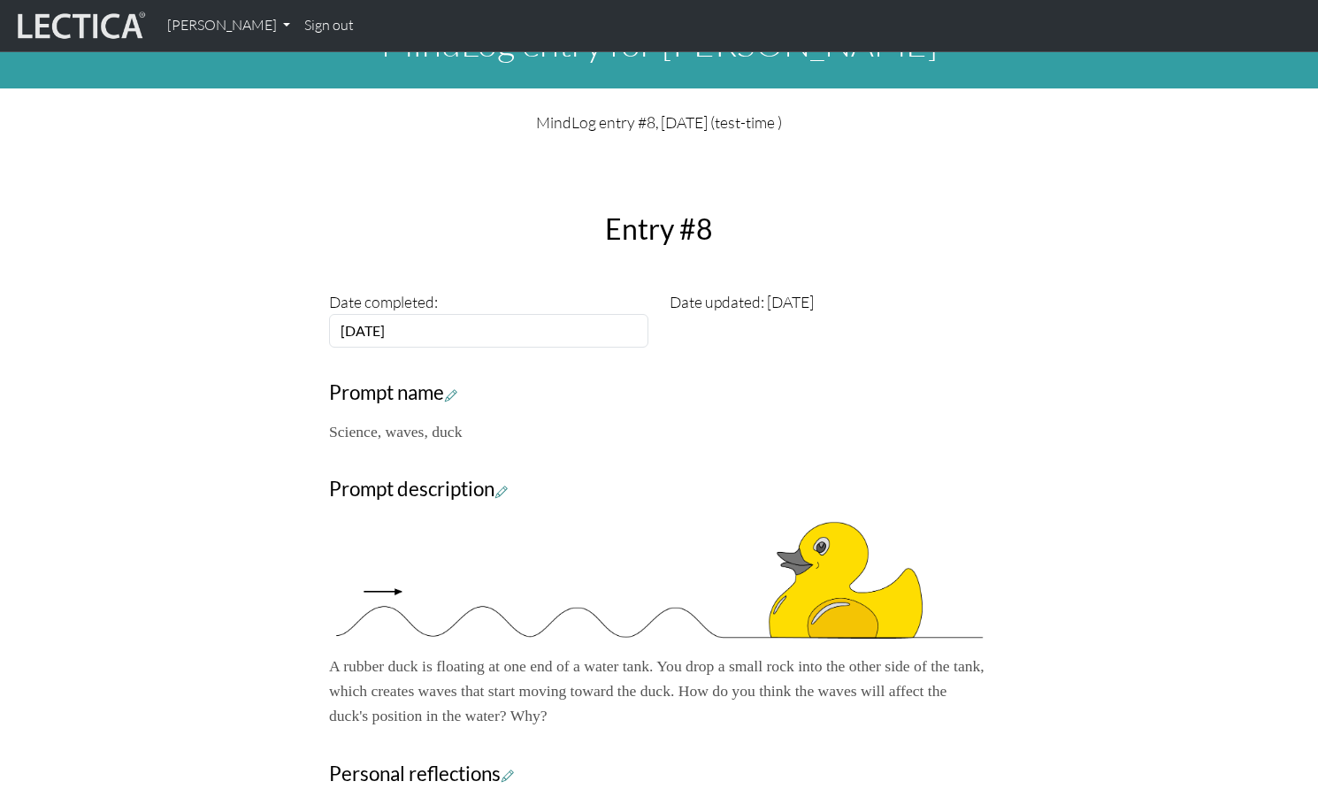
click at [937, 326] on div "Close Entry #8 Date completed: 2025-02-20 Date updated: 2025-09-12 Prompt name …" at bounding box center [658, 650] width 681 height 919
click at [930, 289] on div "Date updated: [DATE]" at bounding box center [829, 318] width 341 height 58
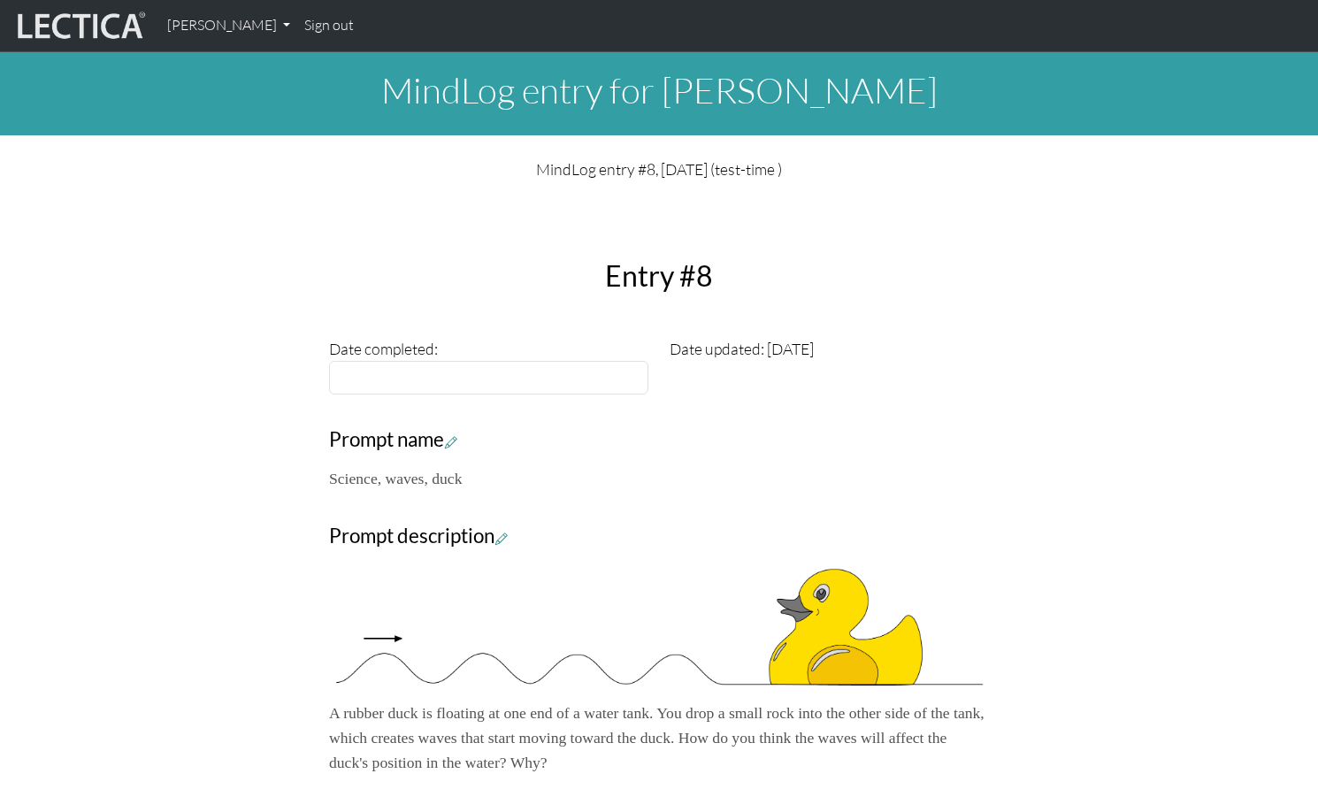
scroll to position [47, 0]
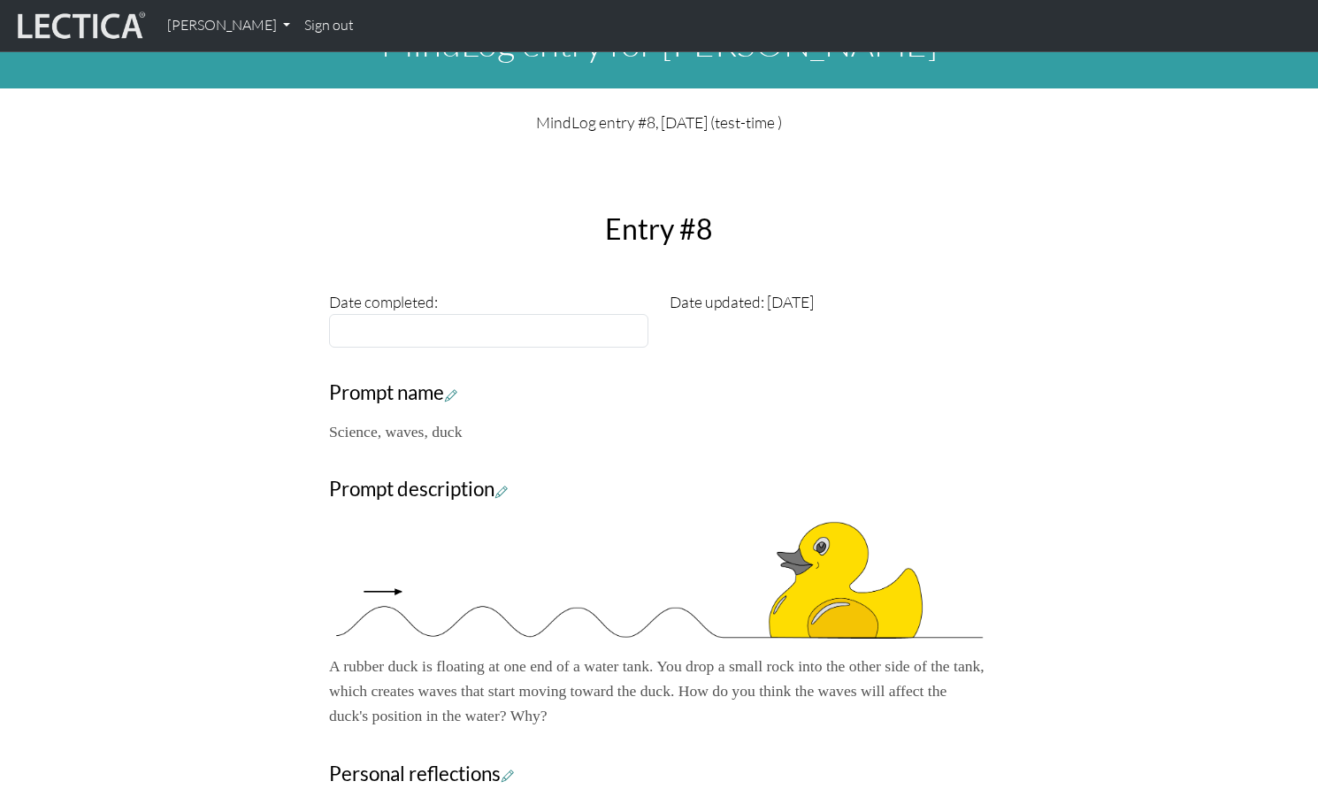
click at [254, 333] on div "Close Entry #8 Date completed: Date updated: [DATE] Prompt name Science, waves,…" at bounding box center [659, 629] width 1168 height 961
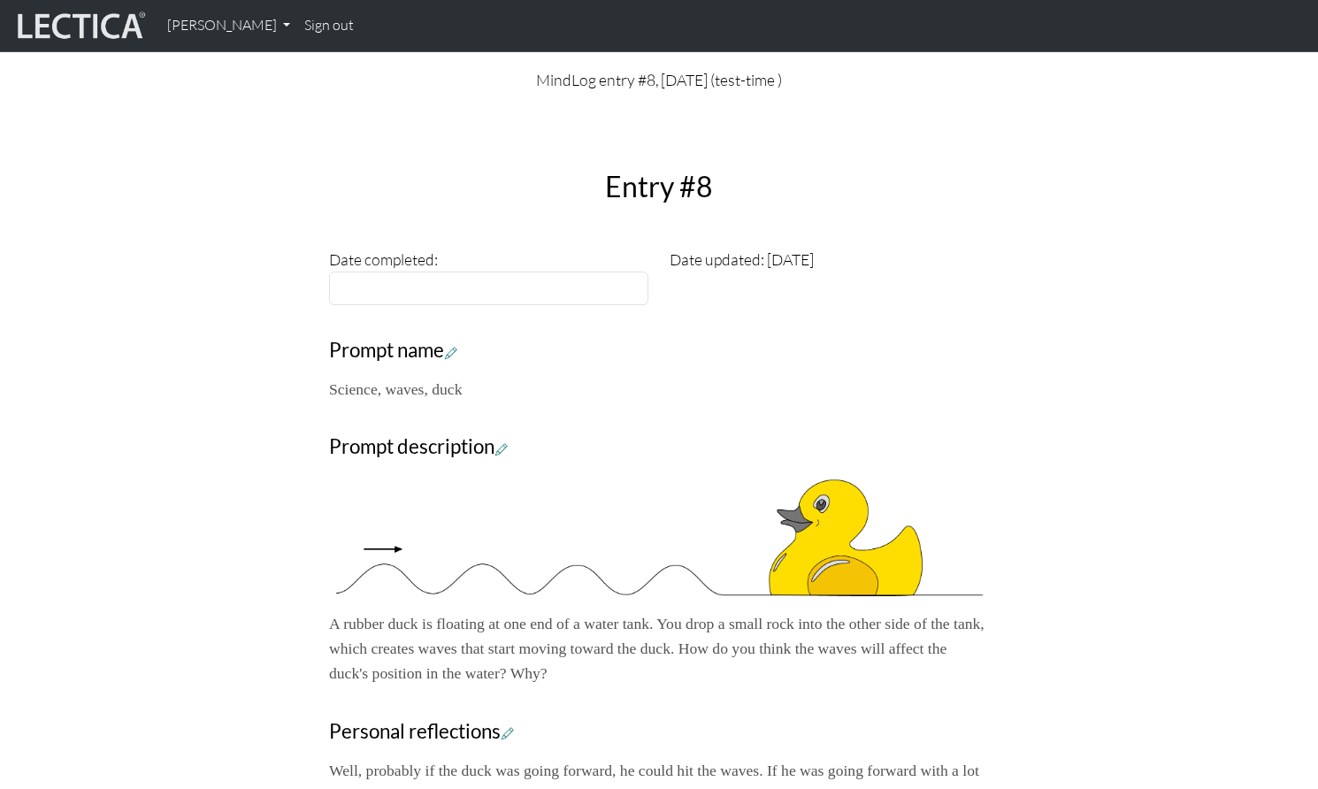
scroll to position [0, 0]
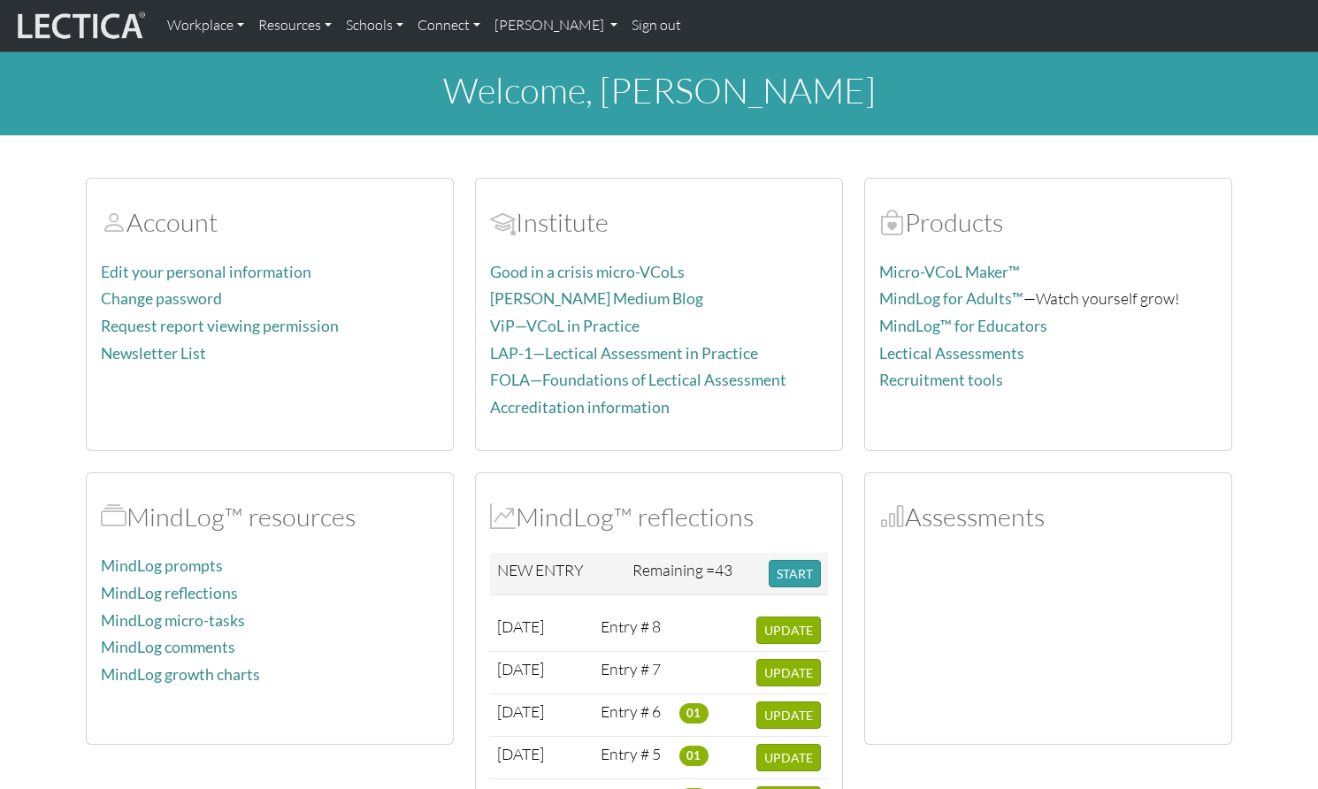
scroll to position [112, 0]
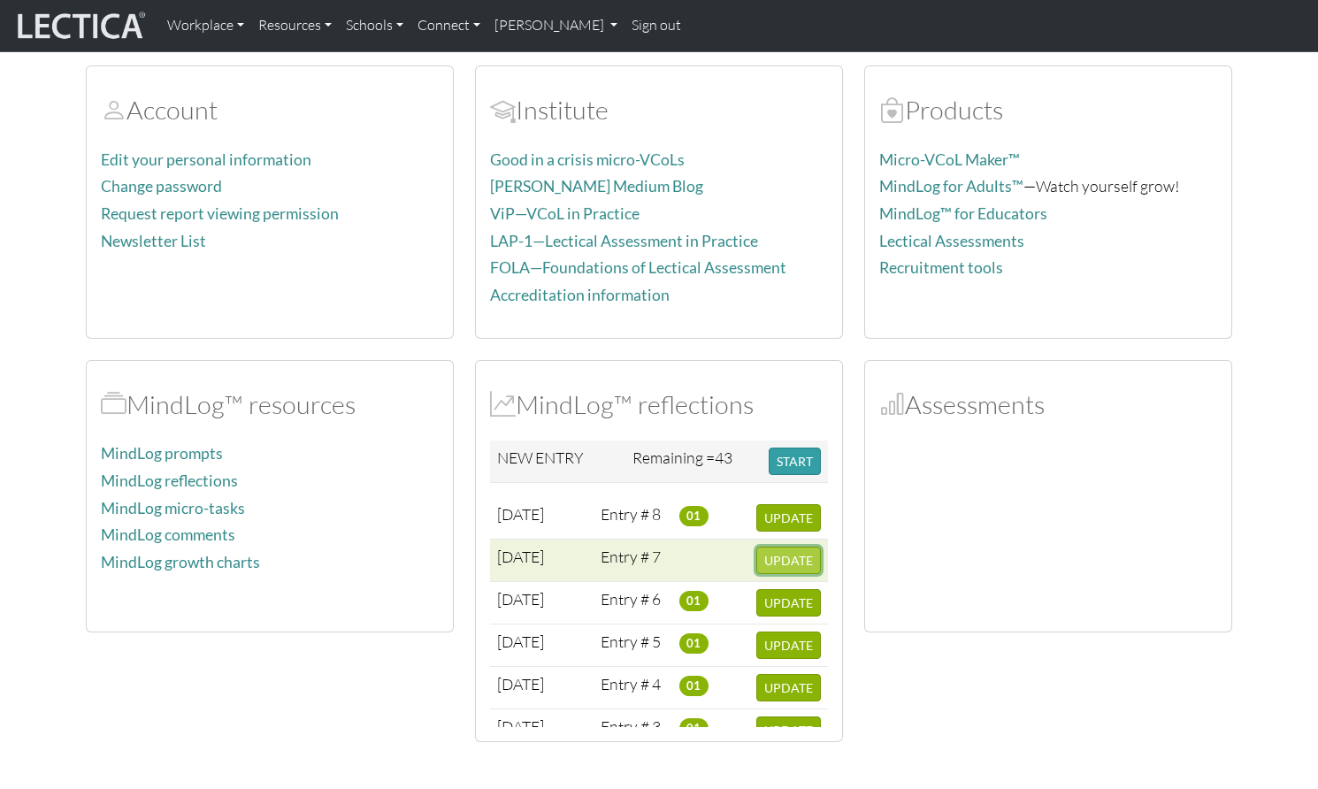
click at [785, 553] on span "UPDATE" at bounding box center [788, 560] width 49 height 15
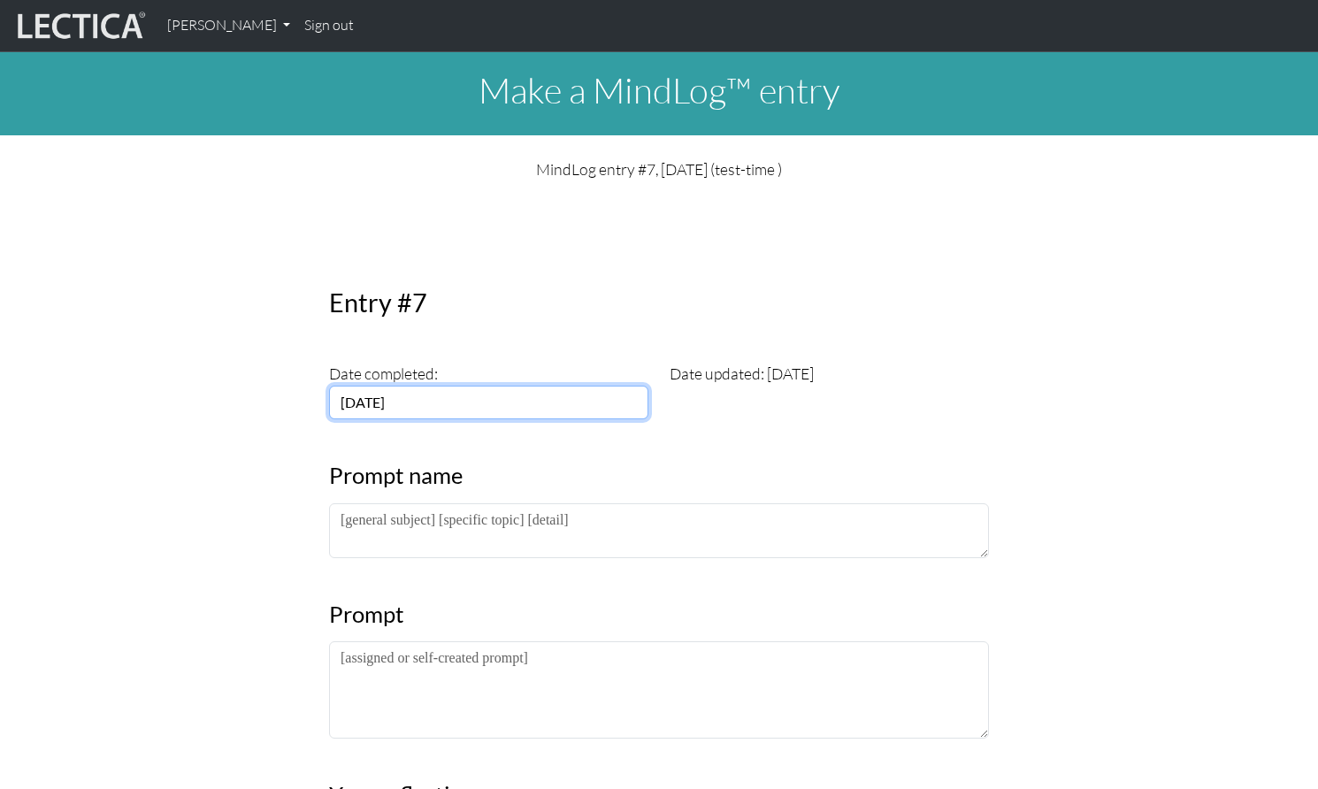
click at [382, 386] on input "[DATE]" at bounding box center [488, 403] width 319 height 34
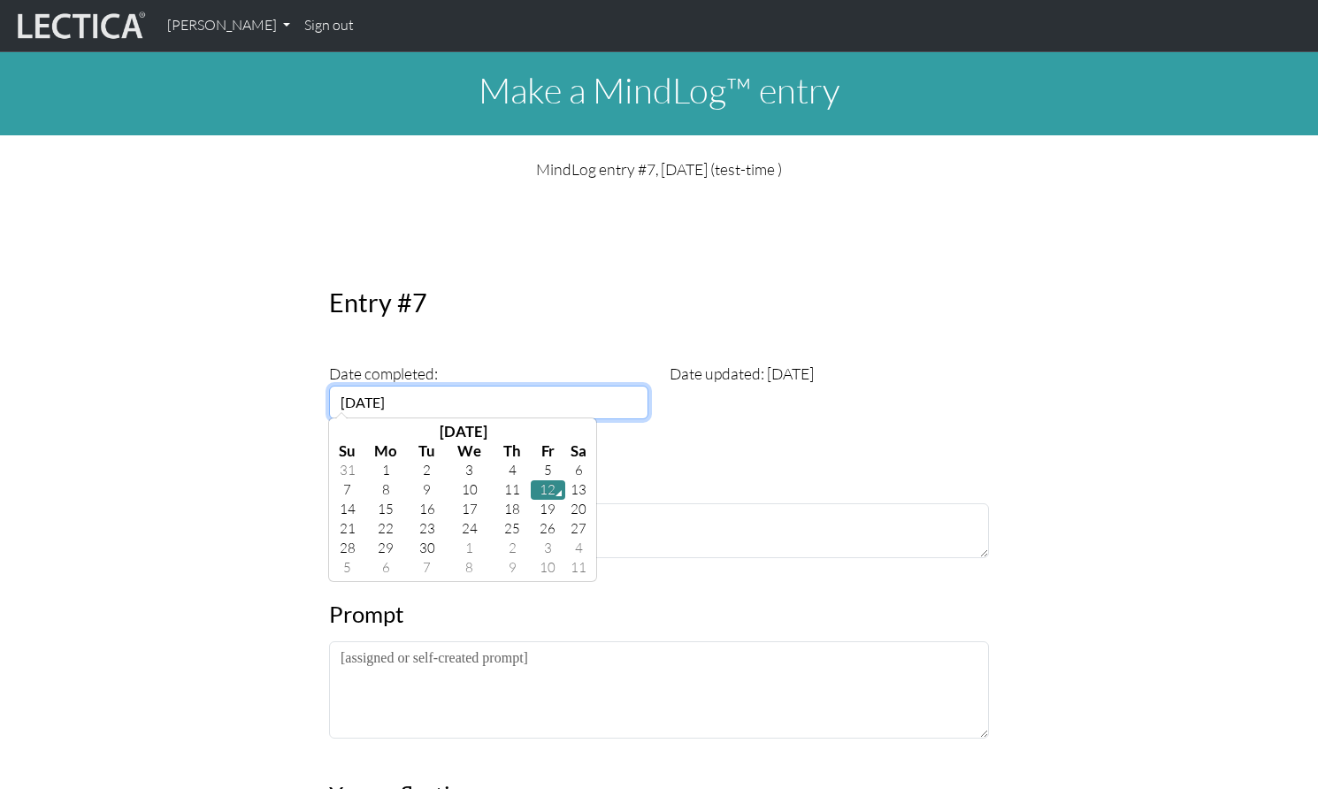
drag, startPoint x: 383, startPoint y: 376, endPoint x: 393, endPoint y: 379, distance: 10.1
click at [393, 386] on input "[DATE]" at bounding box center [488, 403] width 319 height 34
click at [433, 386] on input "[DATE]" at bounding box center [488, 403] width 319 height 34
type input "[DATE]"
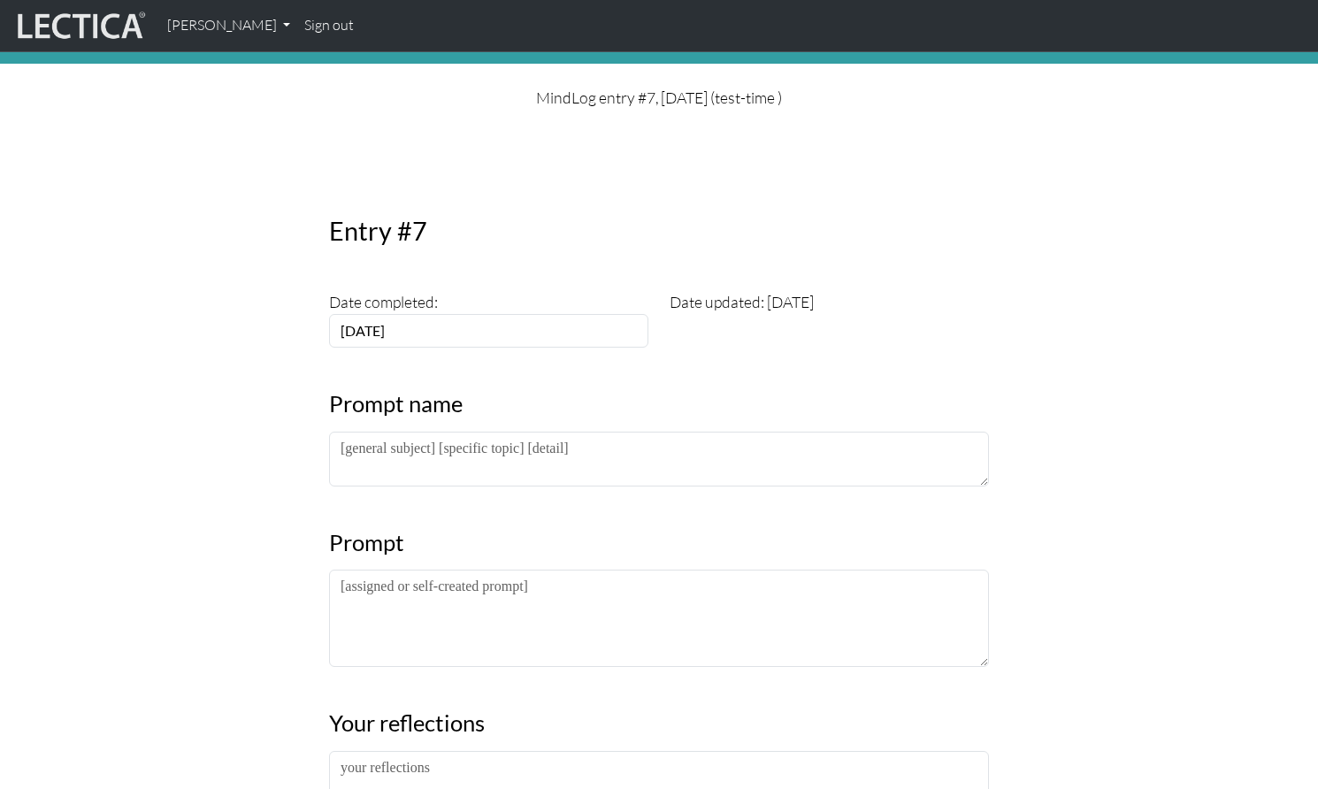
scroll to position [73, 0]
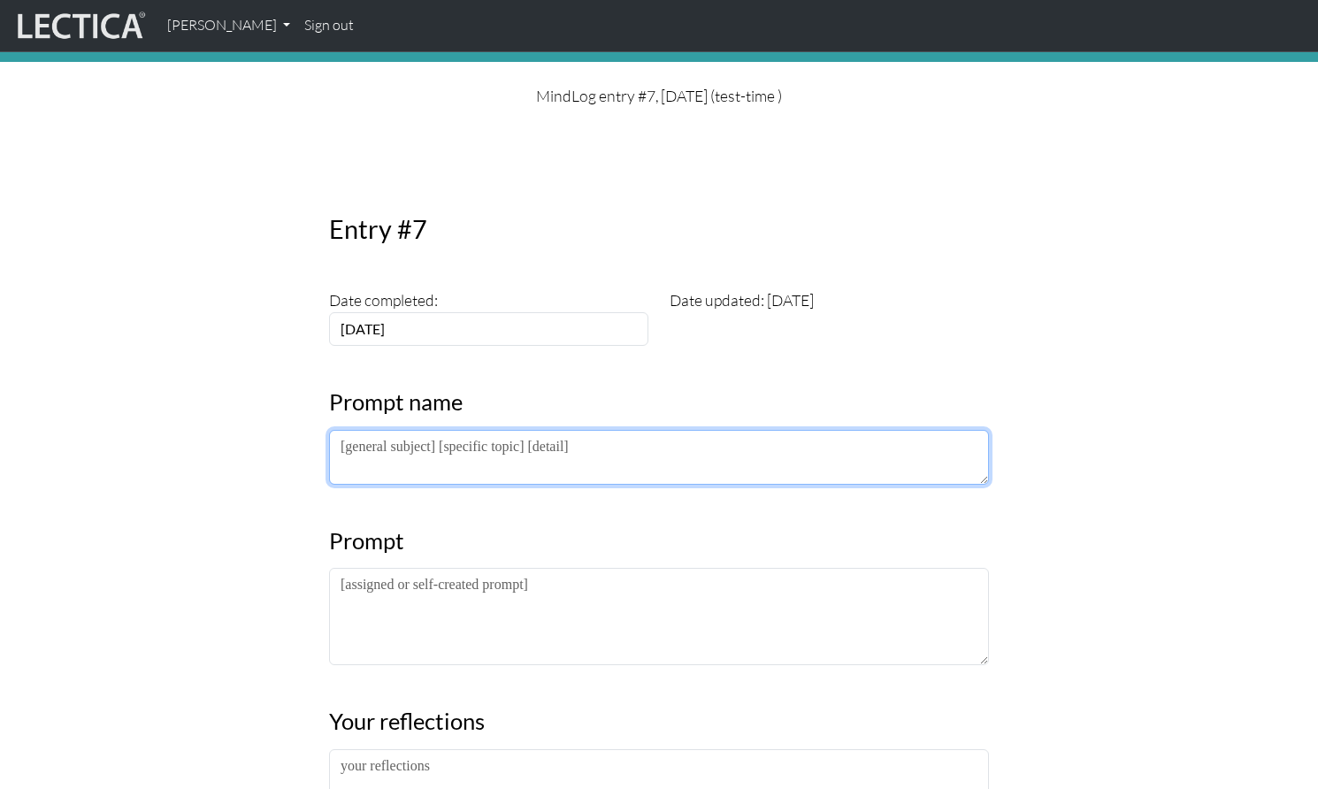
click at [599, 430] on textarea at bounding box center [659, 457] width 660 height 55
type textarea "S"
click at [387, 430] on textarea "History,Stone age," at bounding box center [659, 457] width 660 height 55
click at [475, 430] on textarea "History, Stone age," at bounding box center [659, 457] width 660 height 55
type textarea "History, Stone age, hunter-gatherers and farmers"
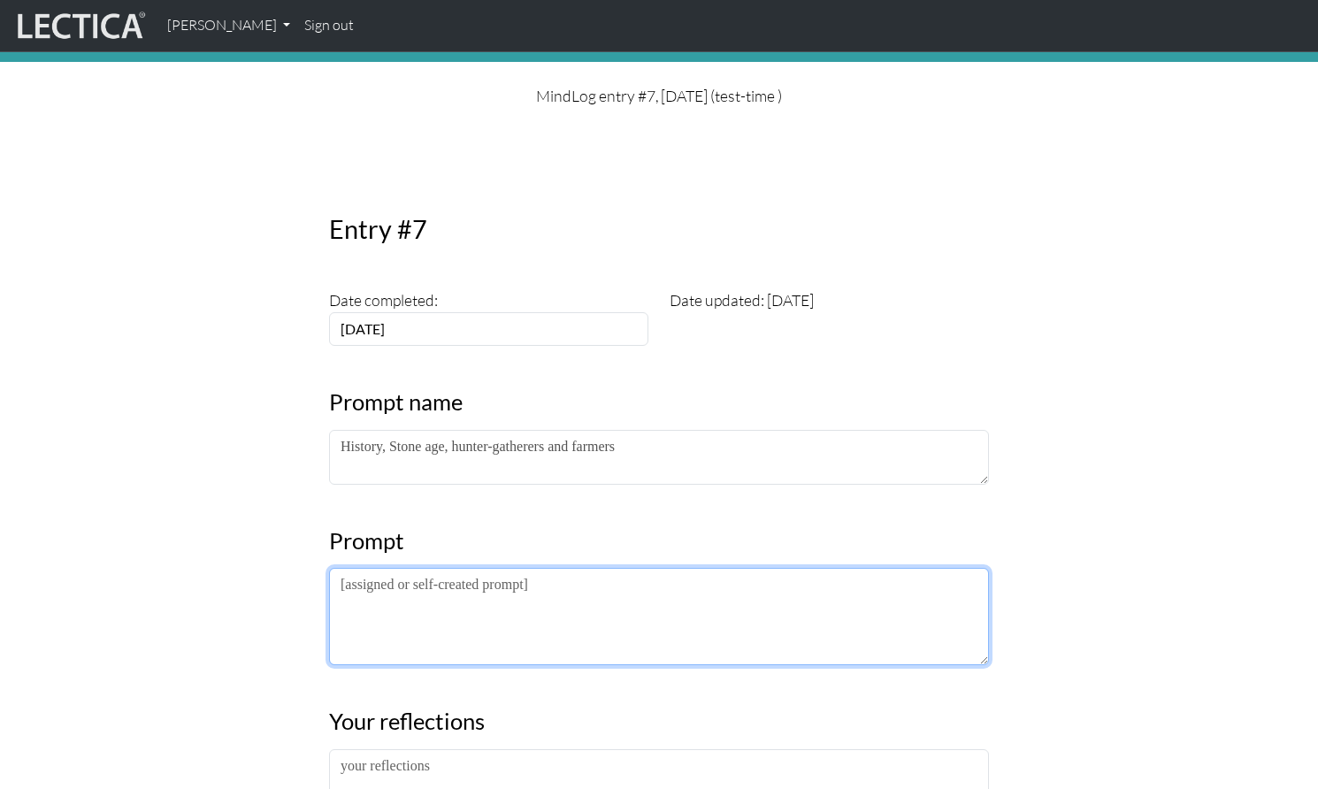
click at [341, 568] on textarea at bounding box center [659, 616] width 660 height 97
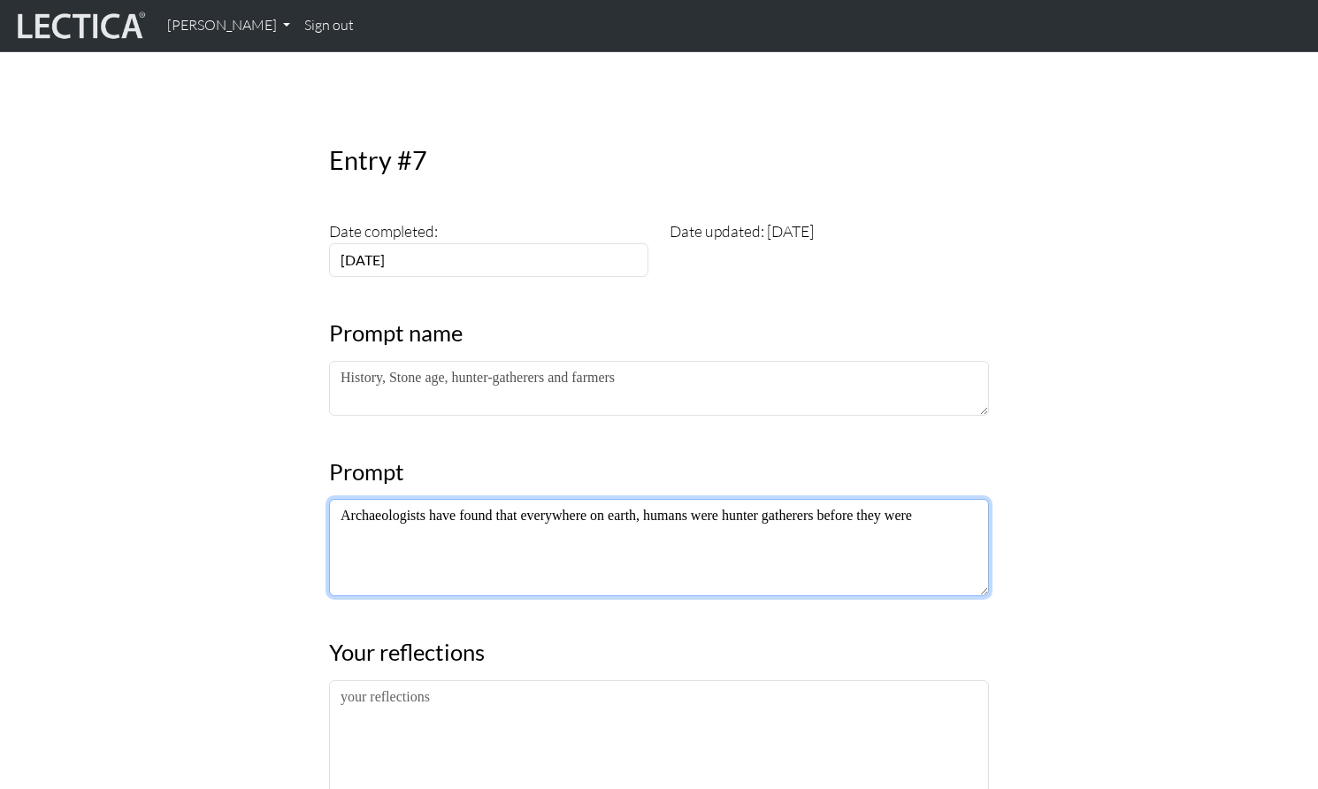
scroll to position [145, 0]
drag, startPoint x: 428, startPoint y: 470, endPoint x: 494, endPoint y: 473, distance: 66.4
click at [494, 496] on textarea "Archaeologists have found that everywhere on earth, humans were hunter gatherer…" at bounding box center [659, 544] width 660 height 97
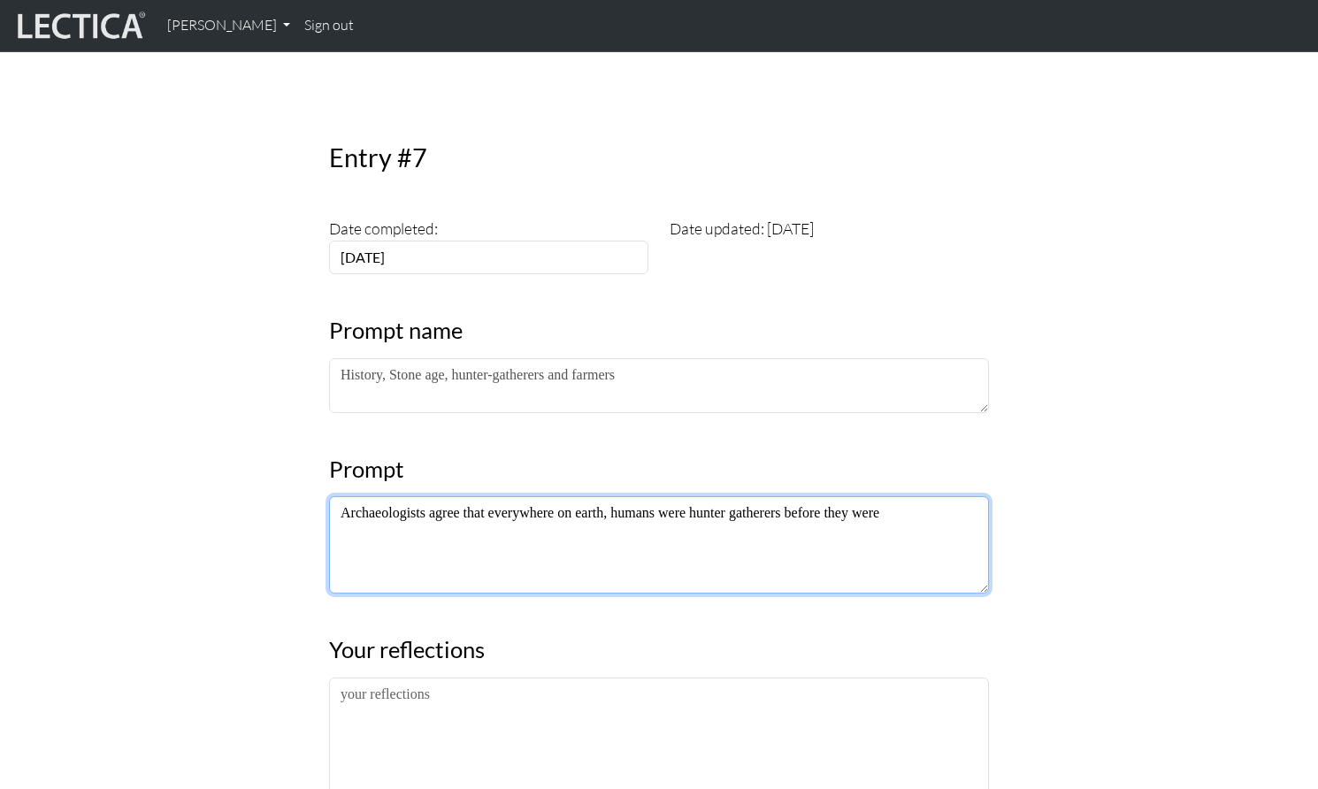
click at [907, 496] on textarea "Archaeologists agree that everywhere on earth, humans were hunter gatherers bef…" at bounding box center [659, 544] width 660 height 97
click at [741, 496] on textarea "Archaeologists agree that everywhere on earth, humans were hunter gatherers bef…" at bounding box center [659, 544] width 660 height 97
drag, startPoint x: 795, startPoint y: 473, endPoint x: 861, endPoint y: 474, distance: 66.3
click at [798, 496] on textarea "Archaeologists agree that everywhere on earth, humans were hunter-gatherers bef…" at bounding box center [659, 544] width 660 height 97
drag, startPoint x: 698, startPoint y: 475, endPoint x: 798, endPoint y: 476, distance: 100.0
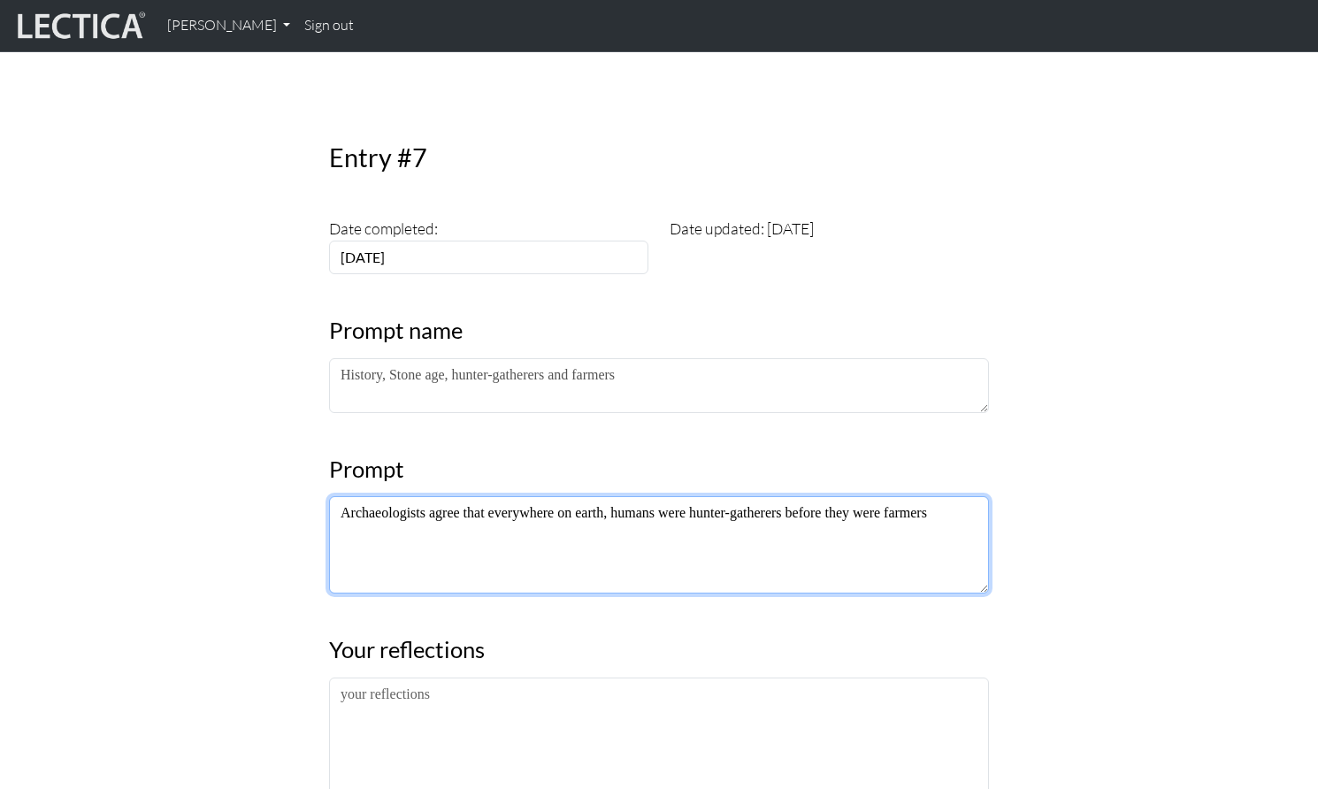
click at [798, 496] on textarea "Archaeologists agree that everywhere on earth, humans were hunter-gatherers bef…" at bounding box center [659, 544] width 660 height 97
click at [744, 496] on textarea "Archaeologists agree that everywhere on earth, humans were hunted and foraged f…" at bounding box center [659, 544] width 660 height 97
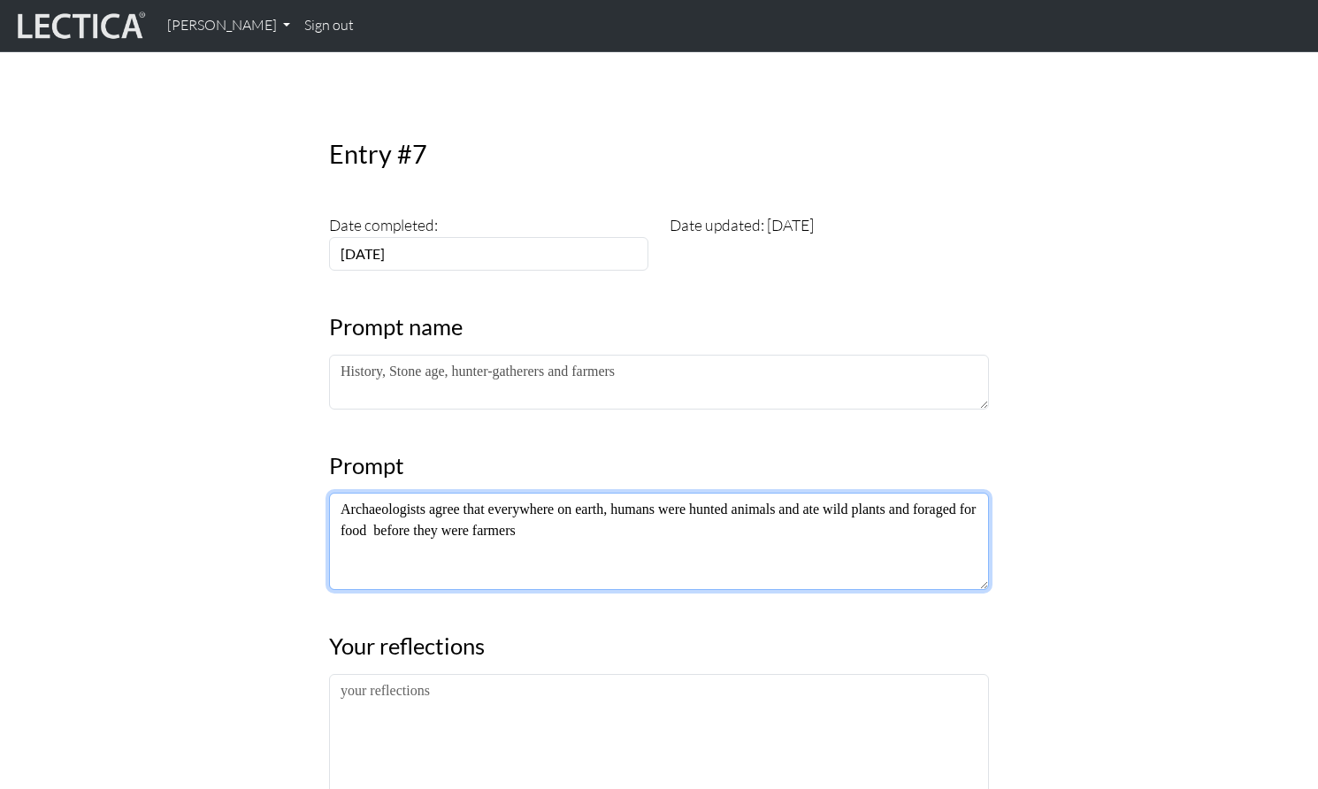
drag, startPoint x: 908, startPoint y: 463, endPoint x: 386, endPoint y: 490, distance: 523.4
click at [386, 493] on textarea "Archaeologists agree that everywhere on earth, humans were hunted animals and a…" at bounding box center [659, 541] width 660 height 97
drag, startPoint x: 457, startPoint y: 487, endPoint x: 482, endPoint y: 486, distance: 24.8
click at [457, 493] on textarea "Archaeologists agree that everywhere on earth, humans were hunted animals and a…" at bounding box center [659, 541] width 660 height 97
click at [534, 493] on textarea "Archaeologists agree that everywhere on earth, humans were hunted animals and a…" at bounding box center [659, 541] width 660 height 97
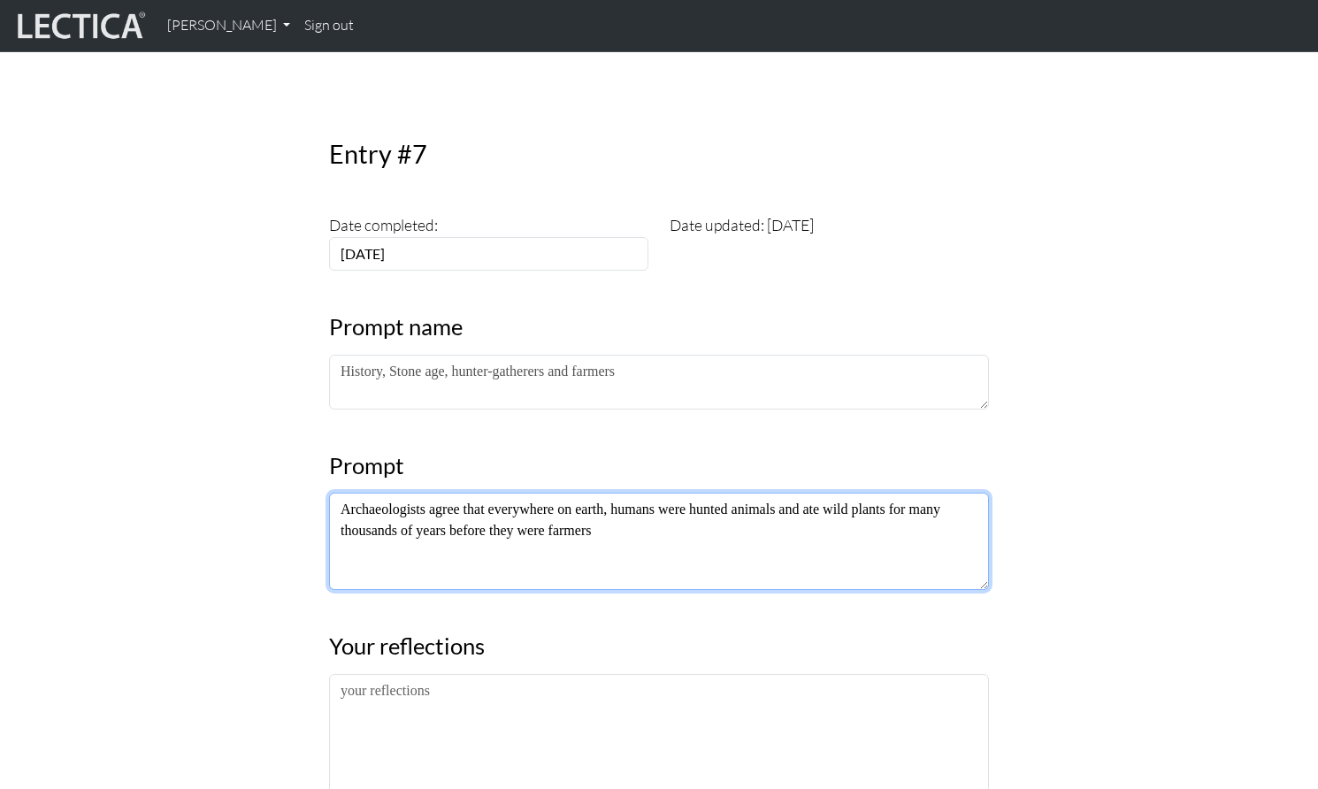
click at [534, 493] on textarea "Archaeologists agree that everywhere on earth, humans were hunted animals and a…" at bounding box center [659, 541] width 660 height 97
click at [631, 493] on textarea "Archaeologists agree that everywhere on earth, humans were hunted animals and a…" at bounding box center [659, 541] width 660 height 97
click at [681, 493] on textarea "Archaeologists agree that everywhere on earth, humans were hunted animals and a…" at bounding box center [659, 541] width 660 height 97
click at [655, 493] on textarea "Archaeologists agree that everywhere on earth, humans hunted animals and ate wi…" at bounding box center [659, 541] width 660 height 97
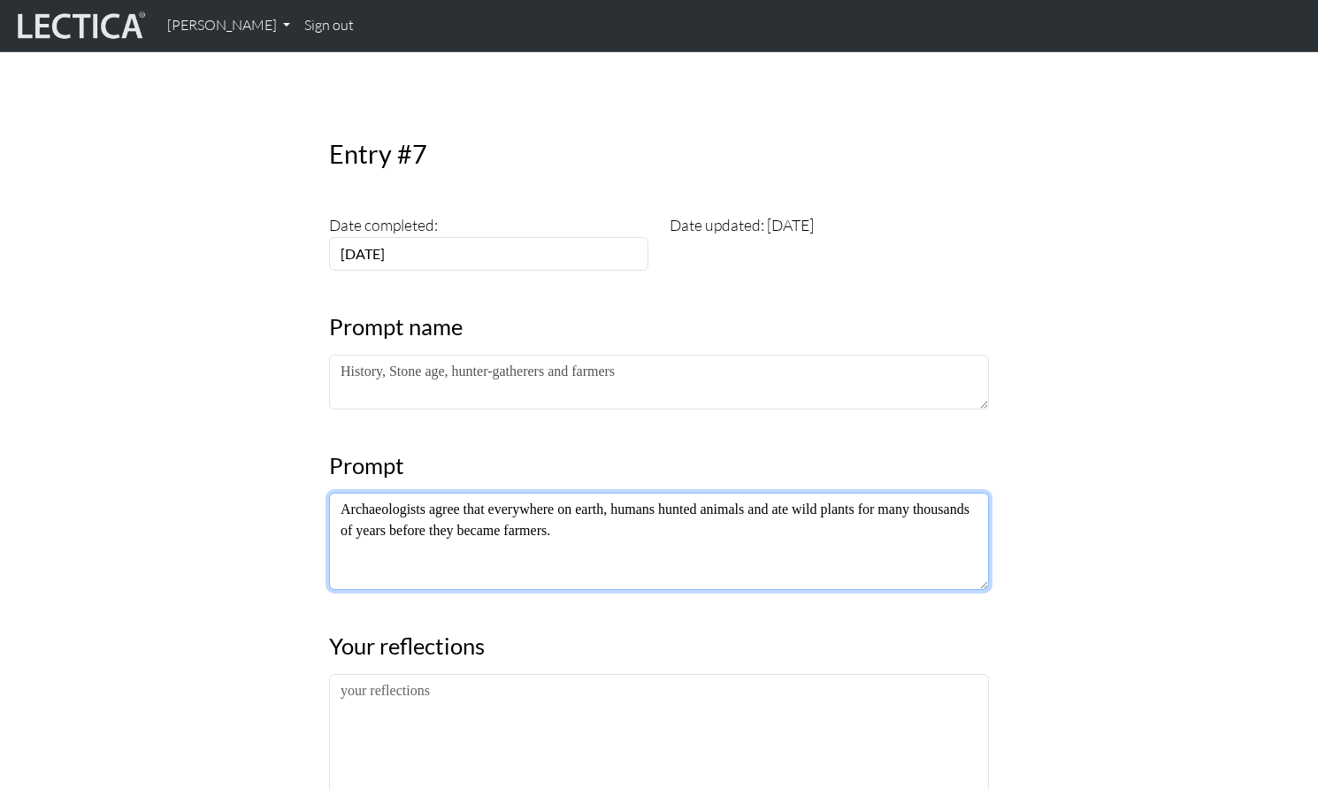
click at [663, 493] on textarea "Archaeologists agree that everywhere on earth, humans hunted animals and ate wi…" at bounding box center [659, 541] width 660 height 97
drag, startPoint x: 666, startPoint y: 471, endPoint x: 739, endPoint y: 475, distance: 72.6
click at [739, 493] on textarea "Archaeologists agree that everywhere on earth, humans who are just like us hunt…" at bounding box center [659, 541] width 660 height 97
click at [661, 493] on textarea "Archaeologists agree that everywhere on earth, humans like us hunted animals an…" at bounding box center [659, 541] width 660 height 97
drag, startPoint x: 632, startPoint y: 488, endPoint x: 853, endPoint y: 493, distance: 220.3
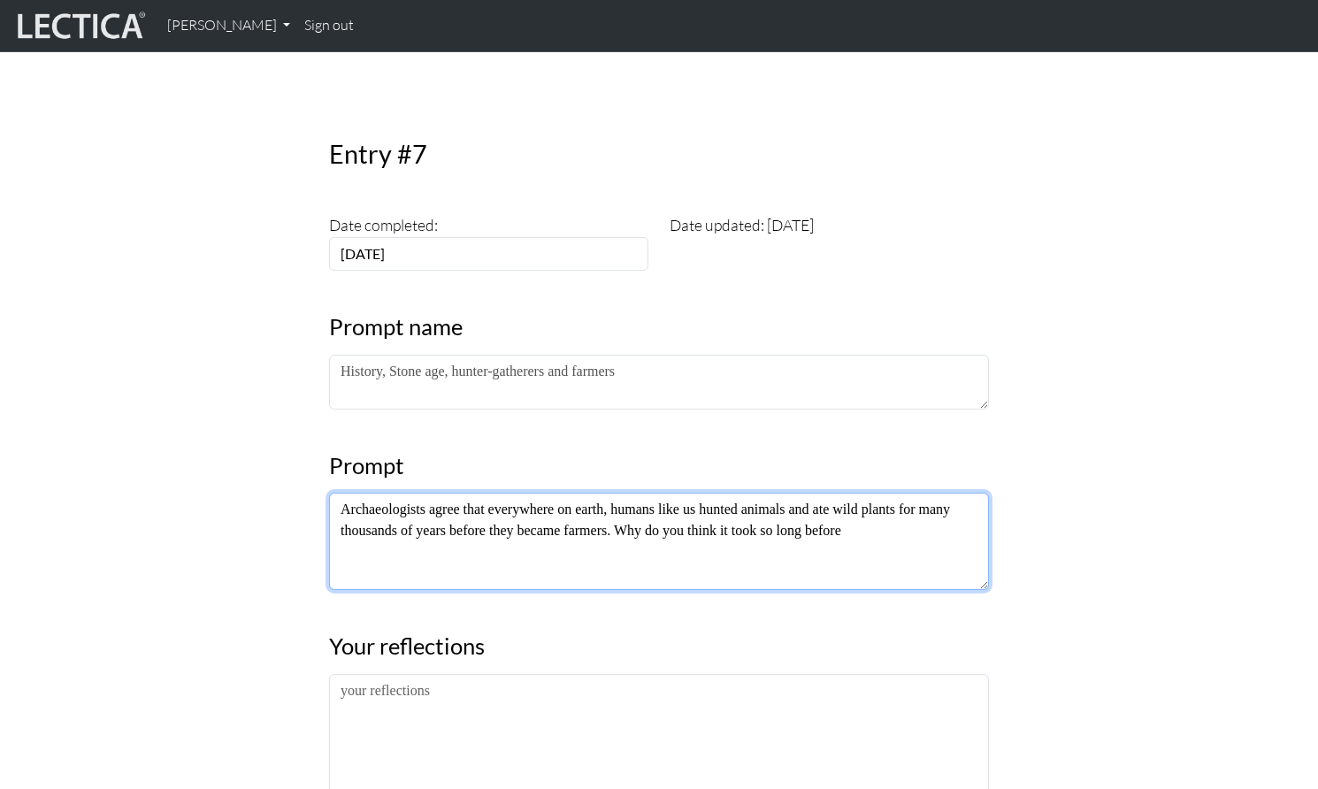
click at [853, 493] on textarea "Archaeologists agree that everywhere on earth, humans like us hunted animals an…" at bounding box center [659, 541] width 660 height 97
click at [857, 493] on textarea "Archaeologists agree that everywhere on earth, humans like us hunted animals an…" at bounding box center [659, 541] width 660 height 97
drag, startPoint x: 622, startPoint y: 492, endPoint x: 867, endPoint y: 503, distance: 245.3
click at [867, 503] on textarea "Archaeologists agree that everywhere on earth, humans like us hunted animals an…" at bounding box center [659, 541] width 660 height 97
drag, startPoint x: 621, startPoint y: 492, endPoint x: 707, endPoint y: 488, distance: 85.9
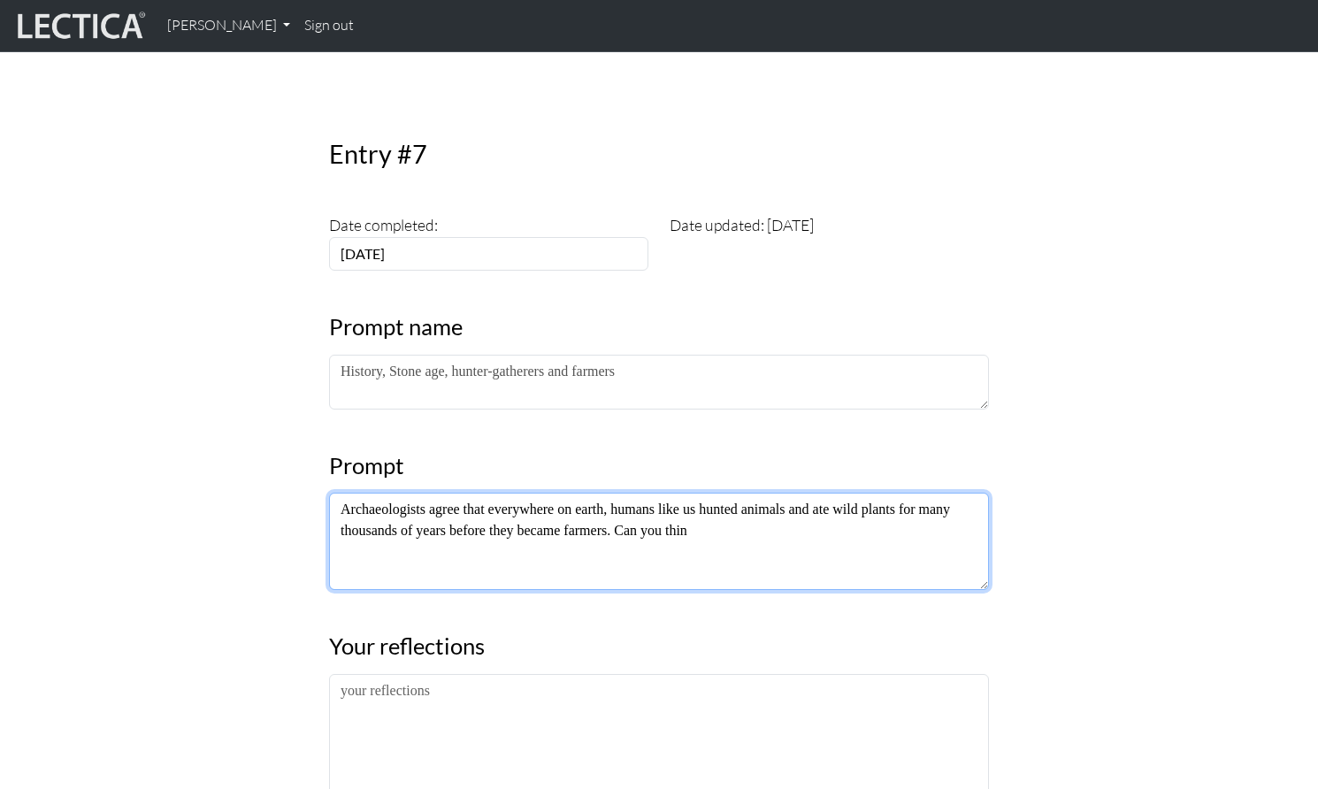
click at [707, 493] on textarea "Archaeologists agree that everywhere on earth, humans like us hunted animals an…" at bounding box center [659, 541] width 660 height 97
drag, startPoint x: 712, startPoint y: 493, endPoint x: 745, endPoint y: 491, distance: 32.8
click at [745, 493] on textarea "Archaeologists agree that everywhere on earth, humans like us hunted animals an…" at bounding box center [659, 541] width 660 height 97
click at [834, 493] on textarea "Archaeologists agree that everywhere on earth, humans like us hunted animals an…" at bounding box center [659, 541] width 660 height 97
drag, startPoint x: 623, startPoint y: 487, endPoint x: 811, endPoint y: 489, distance: 188.4
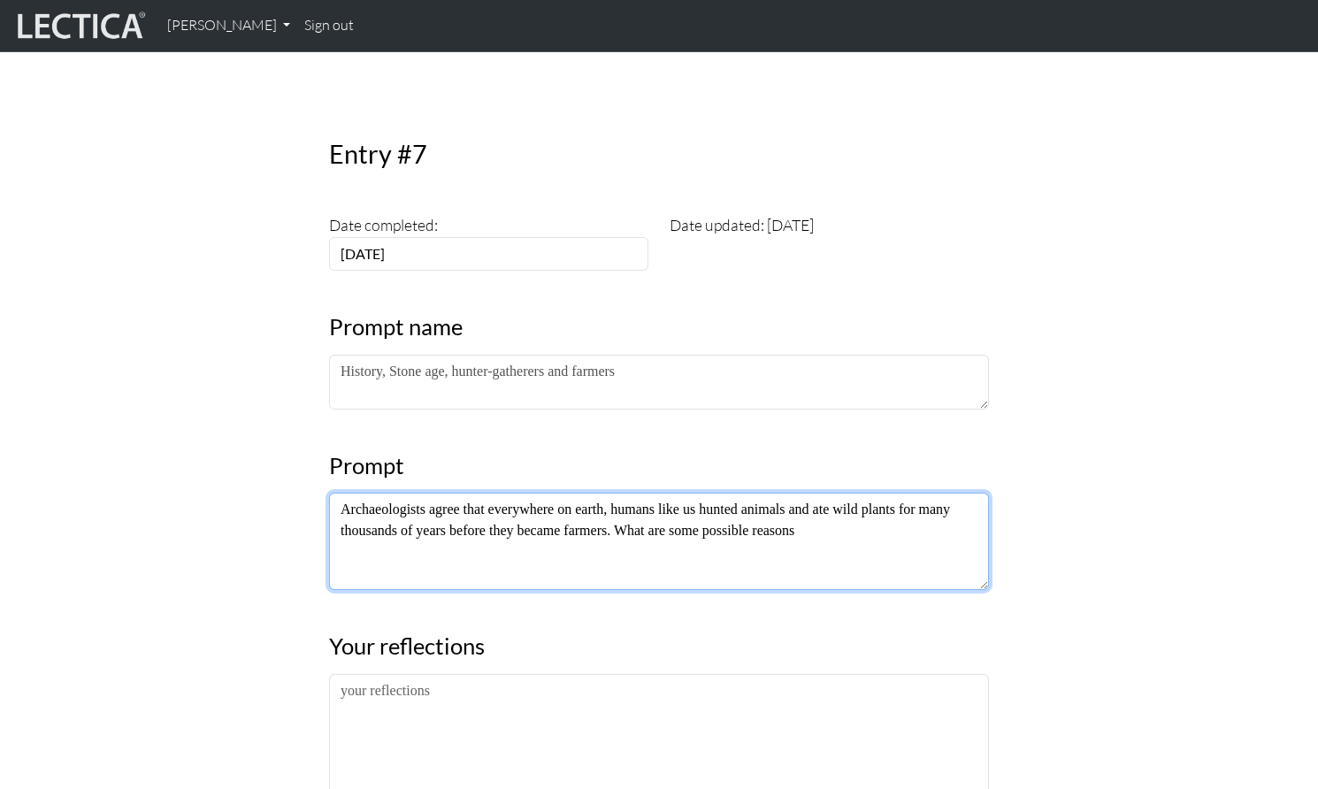
click at [811, 493] on textarea "Archaeologists agree that everywhere on earth, humans like us hunted animals an…" at bounding box center [659, 541] width 660 height 97
click at [816, 493] on textarea "Archaeologists agree that everywhere on earth, humans like us hunted animals an…" at bounding box center [659, 541] width 660 height 97
drag, startPoint x: 622, startPoint y: 490, endPoint x: 810, endPoint y: 488, distance: 188.4
click at [810, 493] on textarea "Archaeologists agree that everywhere on earth, humans like us hunted animals an…" at bounding box center [659, 541] width 660 height 97
click at [651, 493] on textarea "Archaeologists agree that everywhere on earth, humans like us hunted animals an…" at bounding box center [659, 541] width 660 height 97
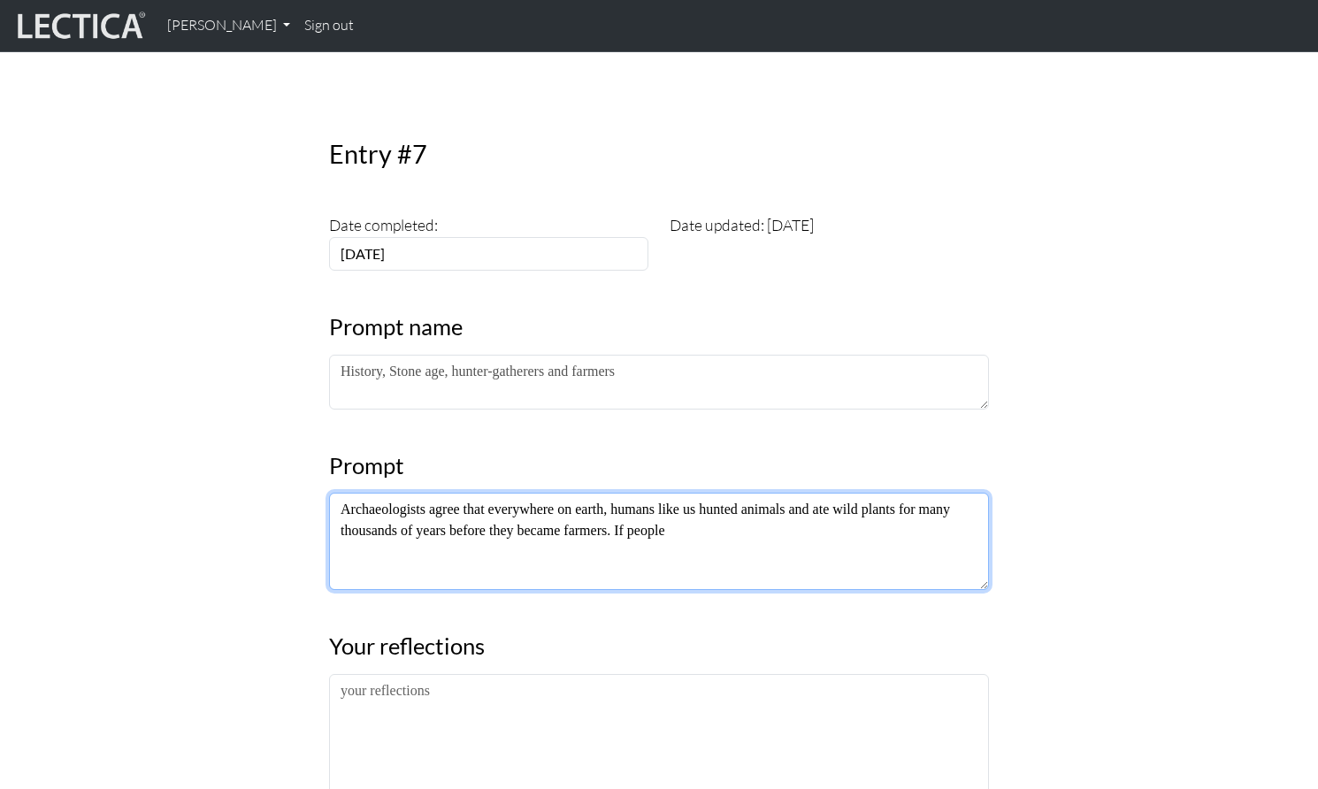
click at [651, 493] on textarea "Archaeologists agree that everywhere on earth, humans like us hunted animals an…" at bounding box center [659, 541] width 660 height 97
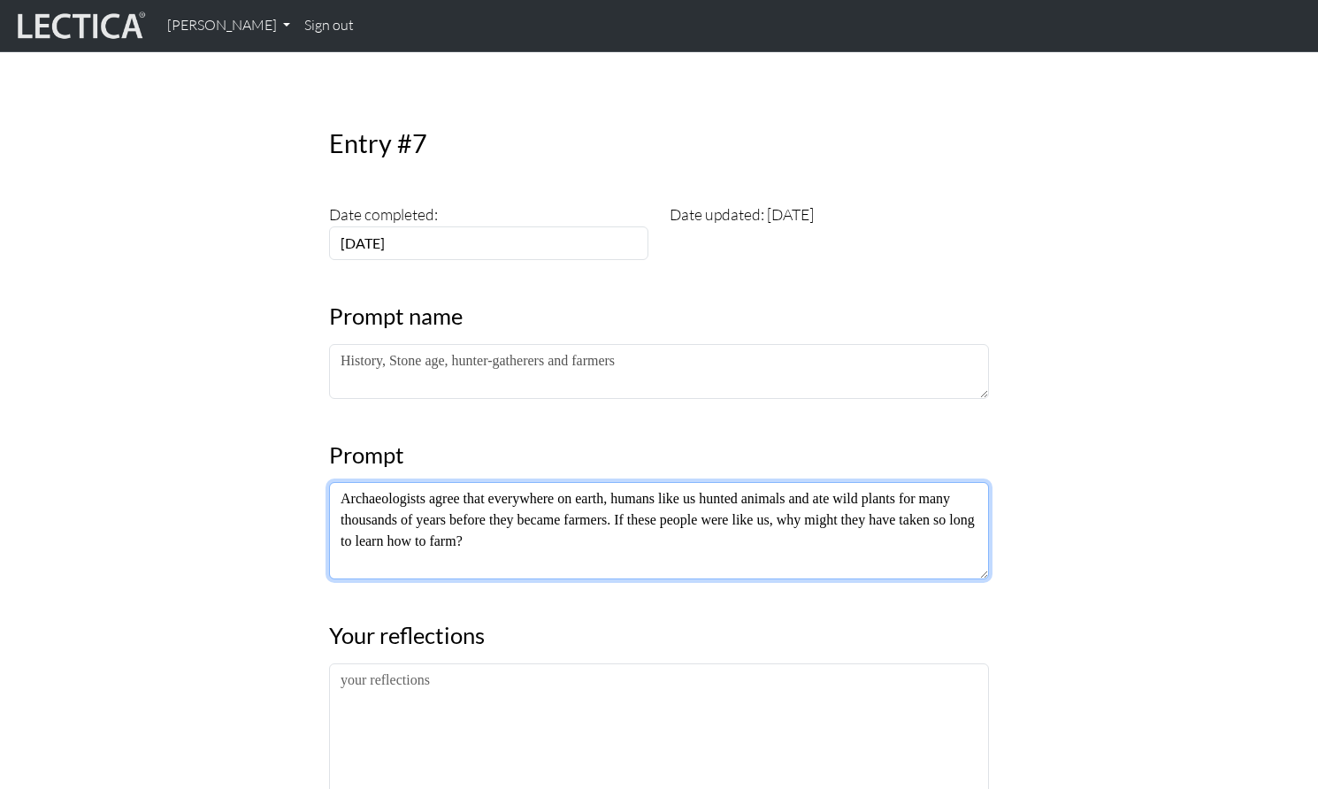
drag, startPoint x: 814, startPoint y: 479, endPoint x: 488, endPoint y: 496, distance: 326.0
click at [488, 496] on textarea "Archaeologists agree that everywhere on earth, humans like us hunted animals an…" at bounding box center [659, 530] width 660 height 97
click at [514, 494] on textarea "Archaeologists agree that everywhere on earth, humans like us hunted animals an…" at bounding box center [659, 530] width 660 height 97
type textarea "Archaeologists agree that everywhere on earth, humans like us hunted animals an…"
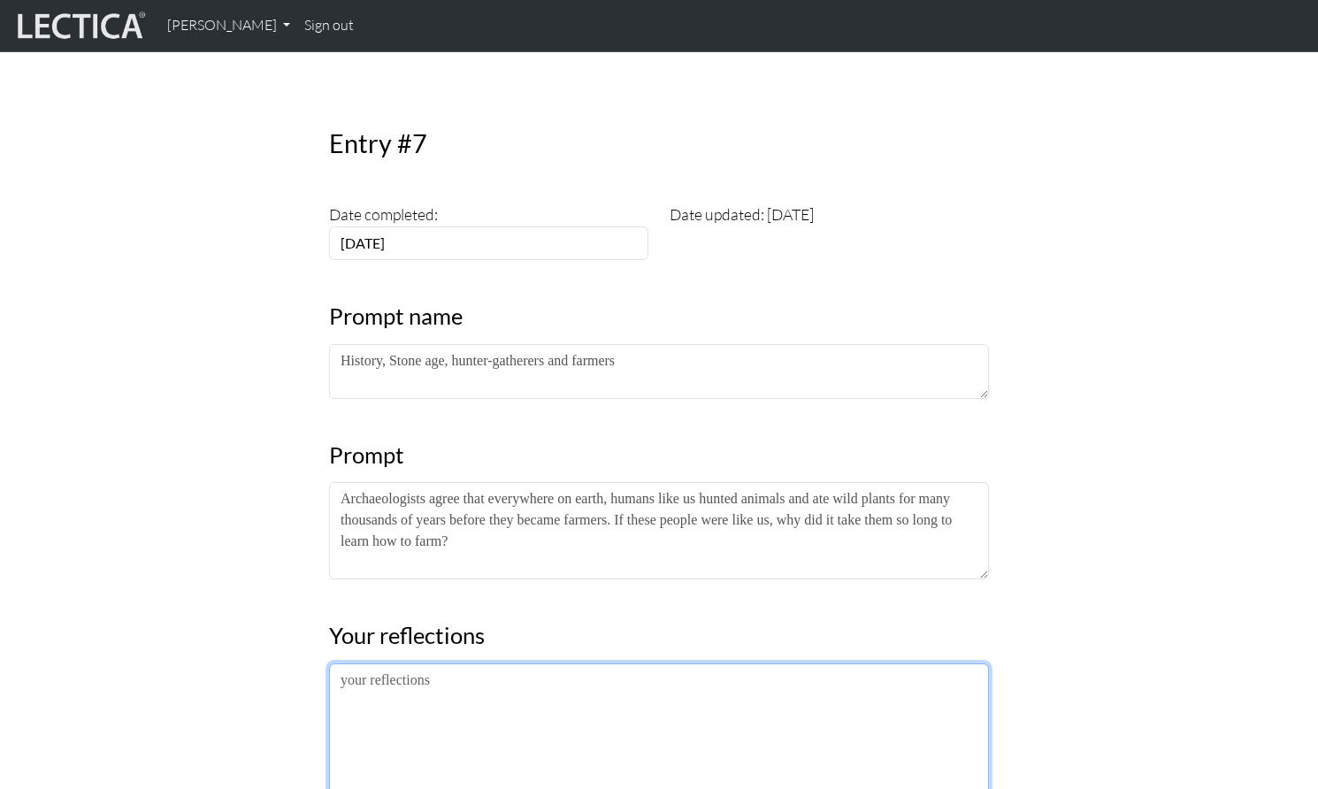
click at [448, 663] on textarea at bounding box center [659, 754] width 660 height 182
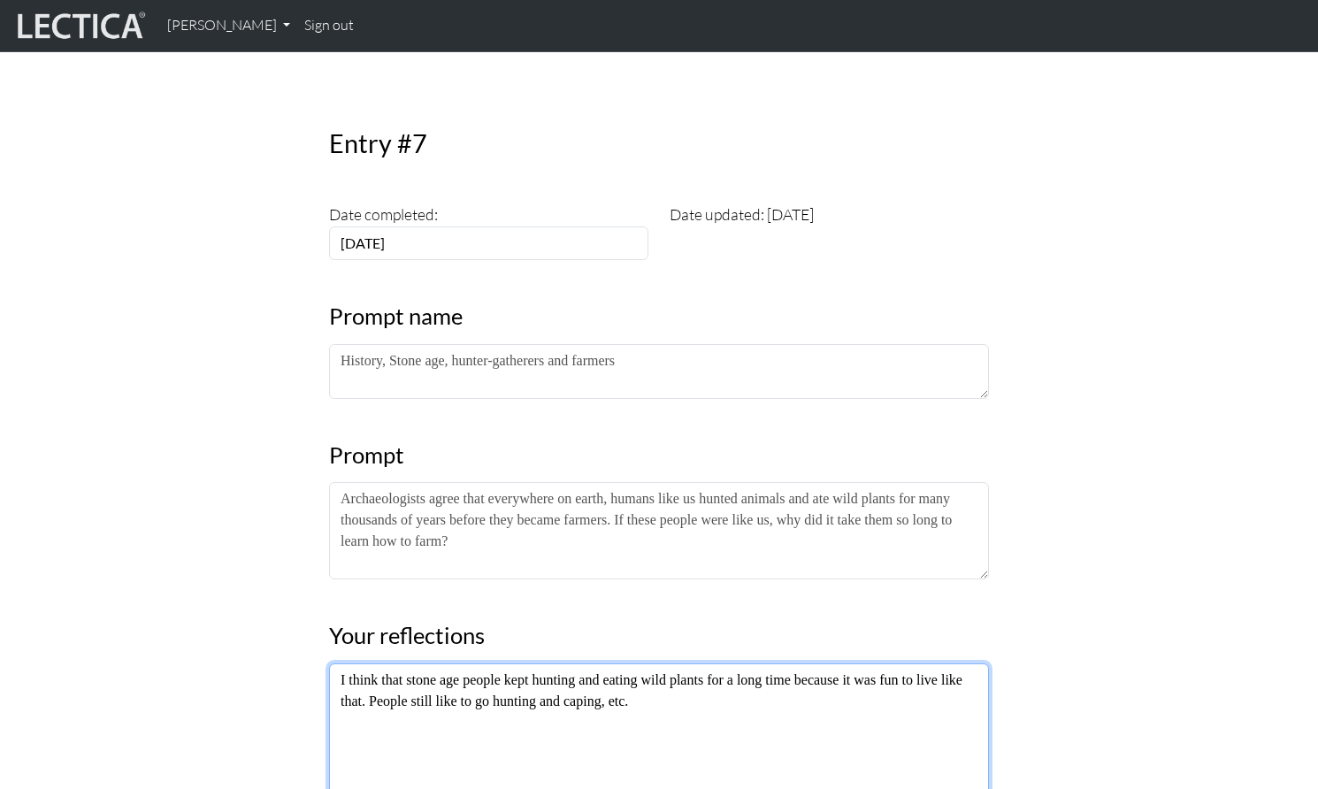
click at [582, 663] on textarea "I think that stone age people kept hunting and eating wild plants for a long ti…" at bounding box center [659, 754] width 660 height 182
click at [668, 663] on textarea "I think that stone age people kept hunting and eating wild plants for a long ti…" at bounding box center [659, 754] width 660 height 182
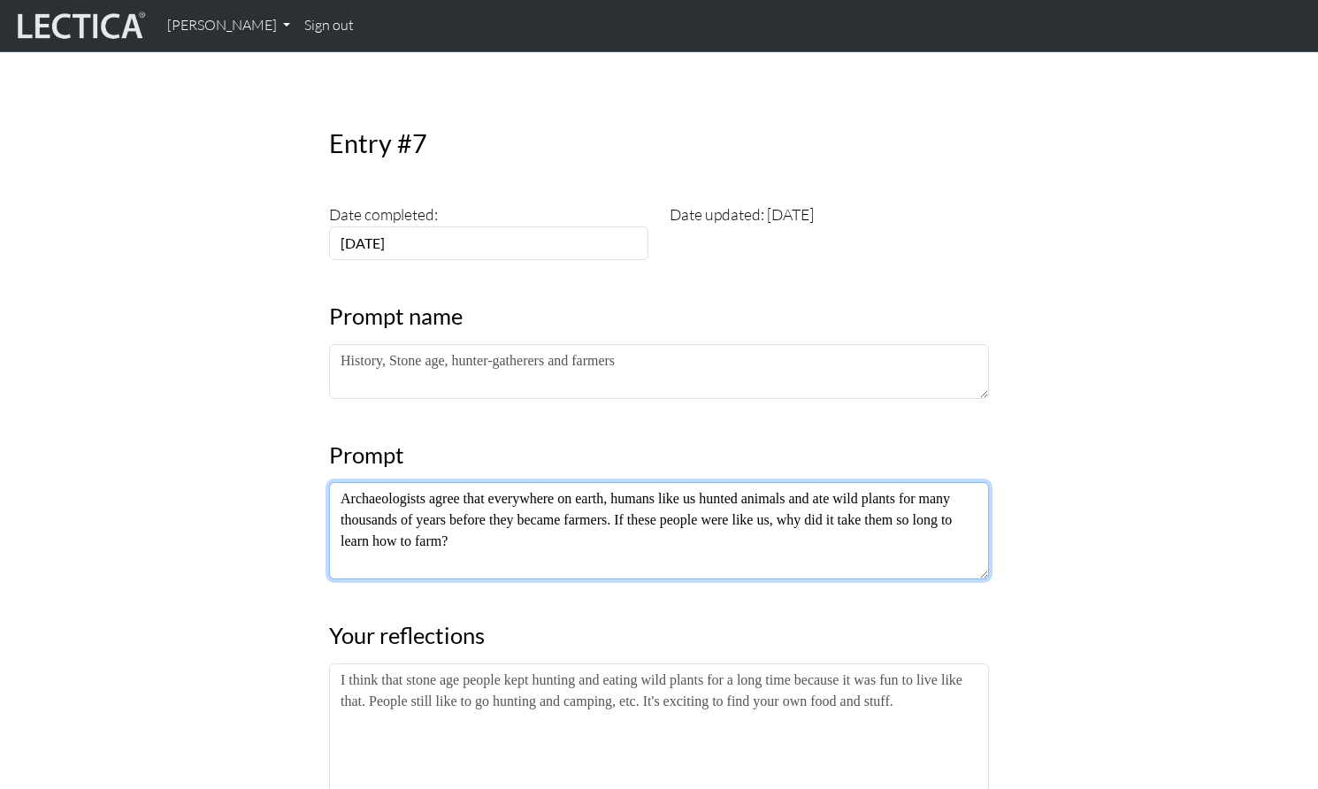
click at [463, 499] on textarea "Archaeologists agree that everywhere on earth, humans like us hunted animals an…" at bounding box center [659, 530] width 660 height 97
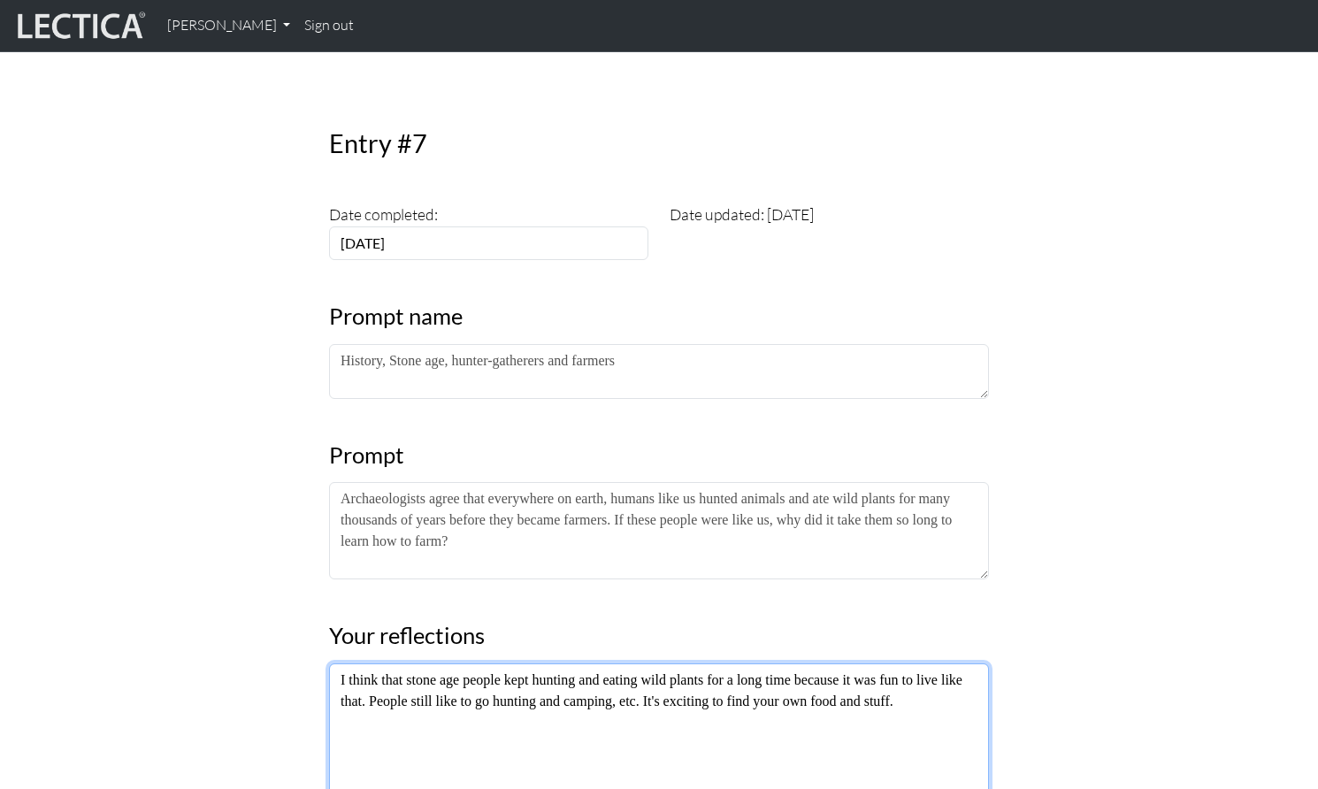
click at [937, 663] on textarea "I think that stone age people kept hunting and eating wild plants for a long ti…" at bounding box center [659, 754] width 660 height 182
click at [409, 663] on textarea "I think that stone age people kept hunting and eating wild plants for a long ti…" at bounding box center [659, 754] width 660 height 182
click at [512, 663] on textarea "I think that one reason stone age people kept hunting and eating wild plants fo…" at bounding box center [659, 754] width 660 height 182
click at [566, 678] on textarea "I think that one reason stone-age people kept hunting and eating wild plants fo…" at bounding box center [659, 754] width 660 height 182
click at [411, 677] on textarea "I think that one reason stone-age people kept hunting and eating wild plants fo…" at bounding box center [659, 754] width 660 height 182
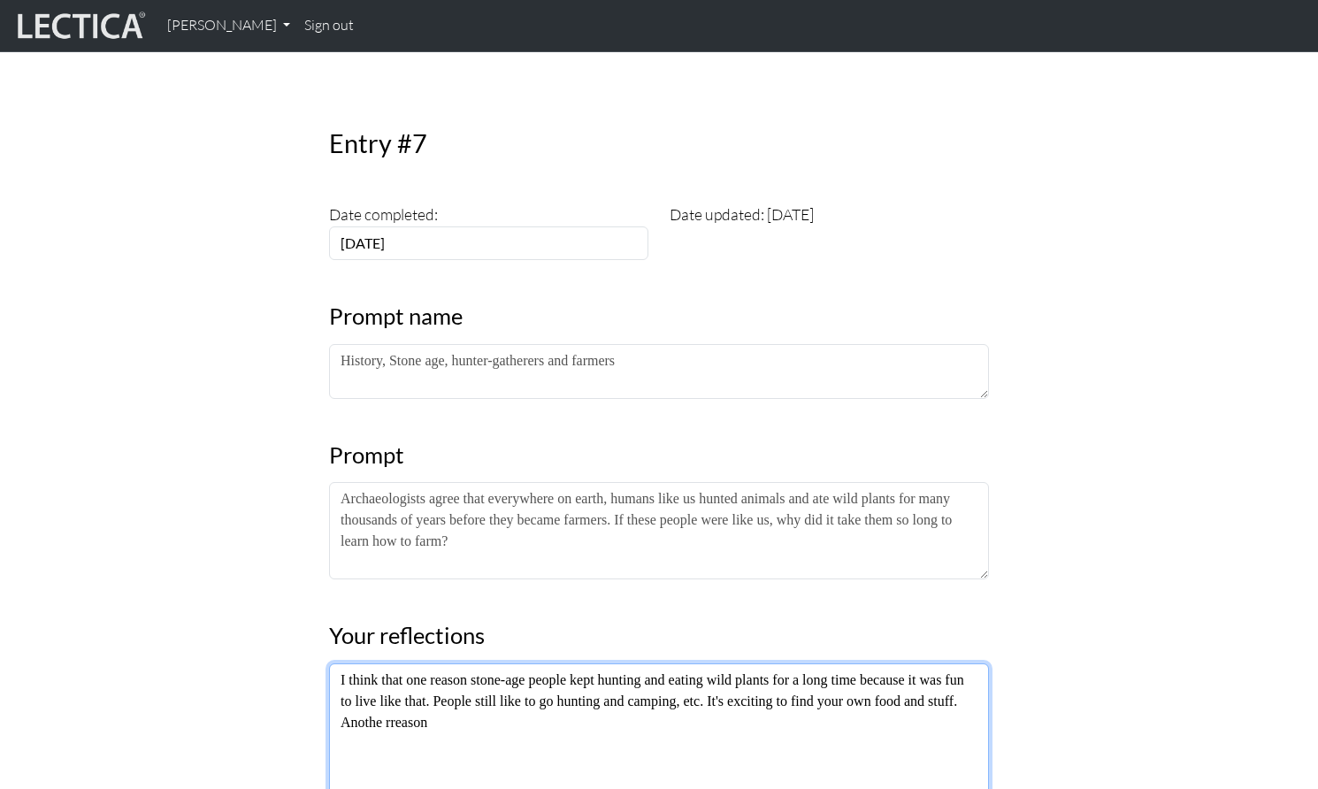
click at [423, 673] on textarea "I think that one reason stone-age people kept hunting and eating wild plants fo…" at bounding box center [659, 754] width 660 height 182
click at [496, 668] on textarea "I think that one reason stone-age people kept hunting and eating wild plants fo…" at bounding box center [659, 754] width 660 height 182
click at [416, 670] on textarea "I think that one reason stone-age people kept hunting and eating wild plants fo…" at bounding box center [659, 754] width 660 height 182
click at [488, 675] on textarea "I think that one reason stone-age people kept hunting and eating wild plants fo…" at bounding box center [659, 754] width 660 height 182
click at [646, 669] on textarea "I think that one reason stone-age people kept hunting and eating wild plants fo…" at bounding box center [659, 754] width 660 height 182
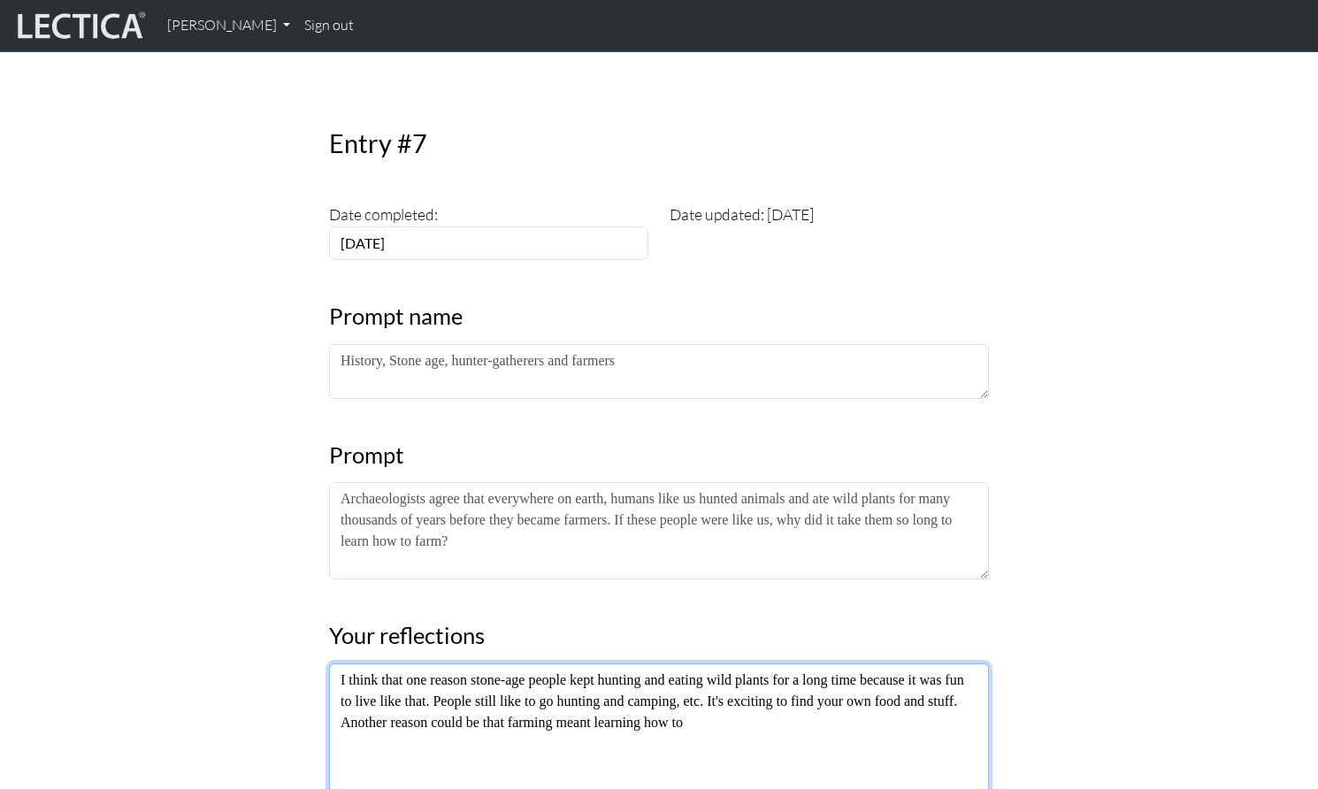
click at [751, 668] on textarea "I think that one reason stone-age people kept hunting and eating wild plants fo…" at bounding box center [659, 754] width 660 height 182
click at [729, 669] on textarea "I think that one reason stone-age people kept hunting and eating wild plants fo…" at bounding box center [659, 754] width 660 height 182
click at [717, 685] on textarea "I think that one reason stone-age people kept hunting and eating wild plants fo…" at bounding box center [659, 754] width 660 height 182
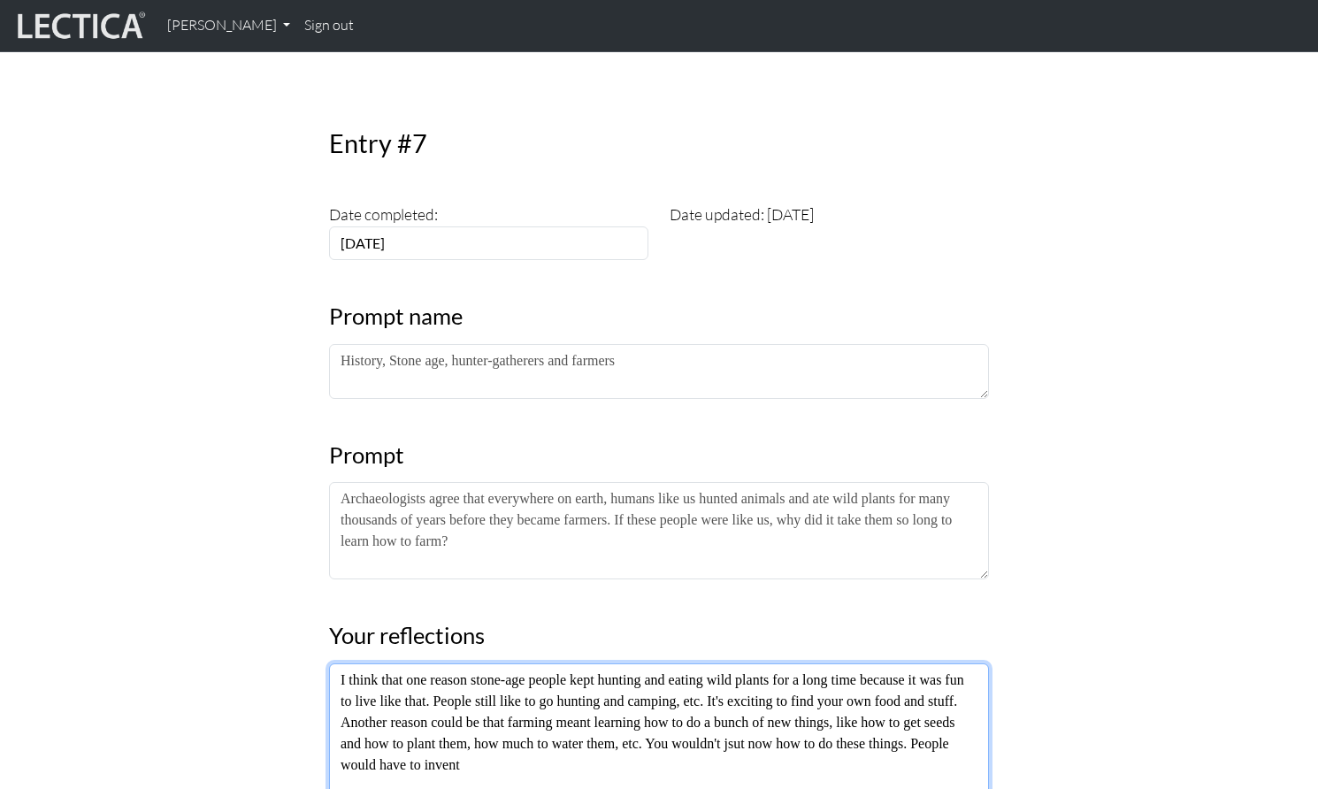
click at [787, 689] on textarea "I think that one reason stone-age people kept hunting and eating wild plants fo…" at bounding box center [659, 754] width 660 height 182
click at [798, 690] on textarea "I think that one reason stone-age people kept hunting and eating wild plants fo…" at bounding box center [659, 754] width 660 height 182
click at [535, 710] on textarea "I think that one reason stone-age people kept hunting and eating wild plants fo…" at bounding box center [659, 754] width 660 height 182
click at [340, 727] on textarea "I think that one reason stone-age people kept hunting and eating wild plants fo…" at bounding box center [659, 754] width 660 height 182
click at [417, 731] on textarea "I think that one reason stone-age people kept hunting and eating wild plants fo…" at bounding box center [659, 754] width 660 height 182
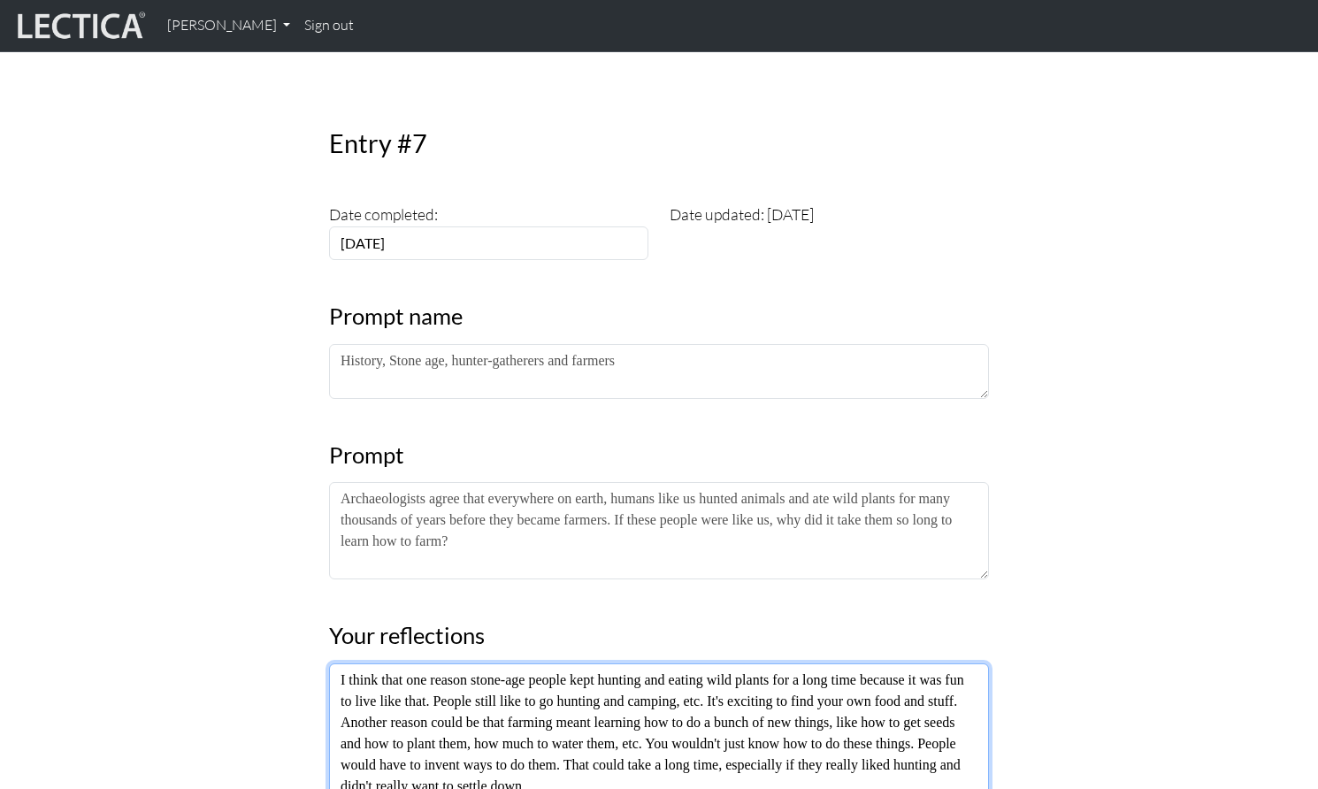
drag, startPoint x: 623, startPoint y: 730, endPoint x: 338, endPoint y: 624, distance: 303.9
click at [338, 663] on textarea "I think that one reason stone-age people kept hunting and eating wild plants fo…" at bounding box center [659, 754] width 660 height 182
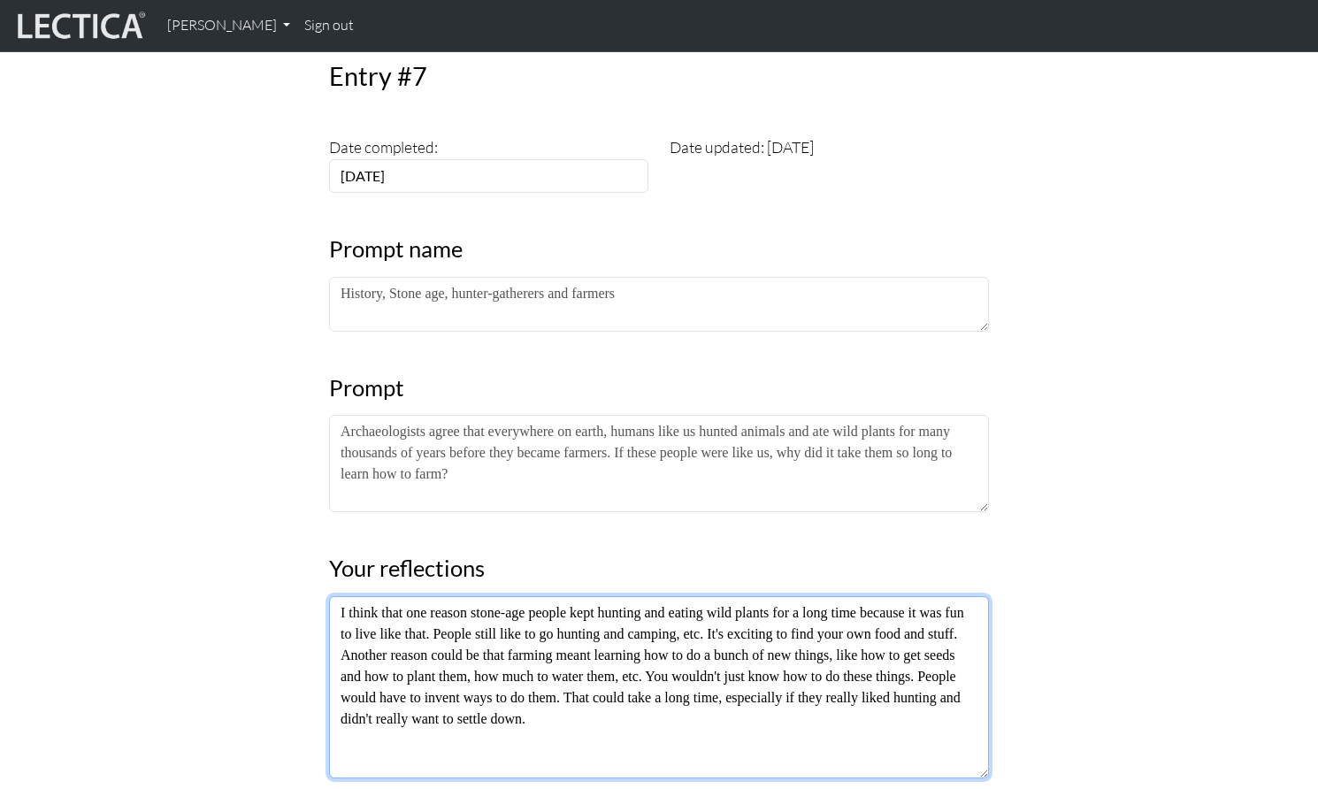
scroll to position [265, 0]
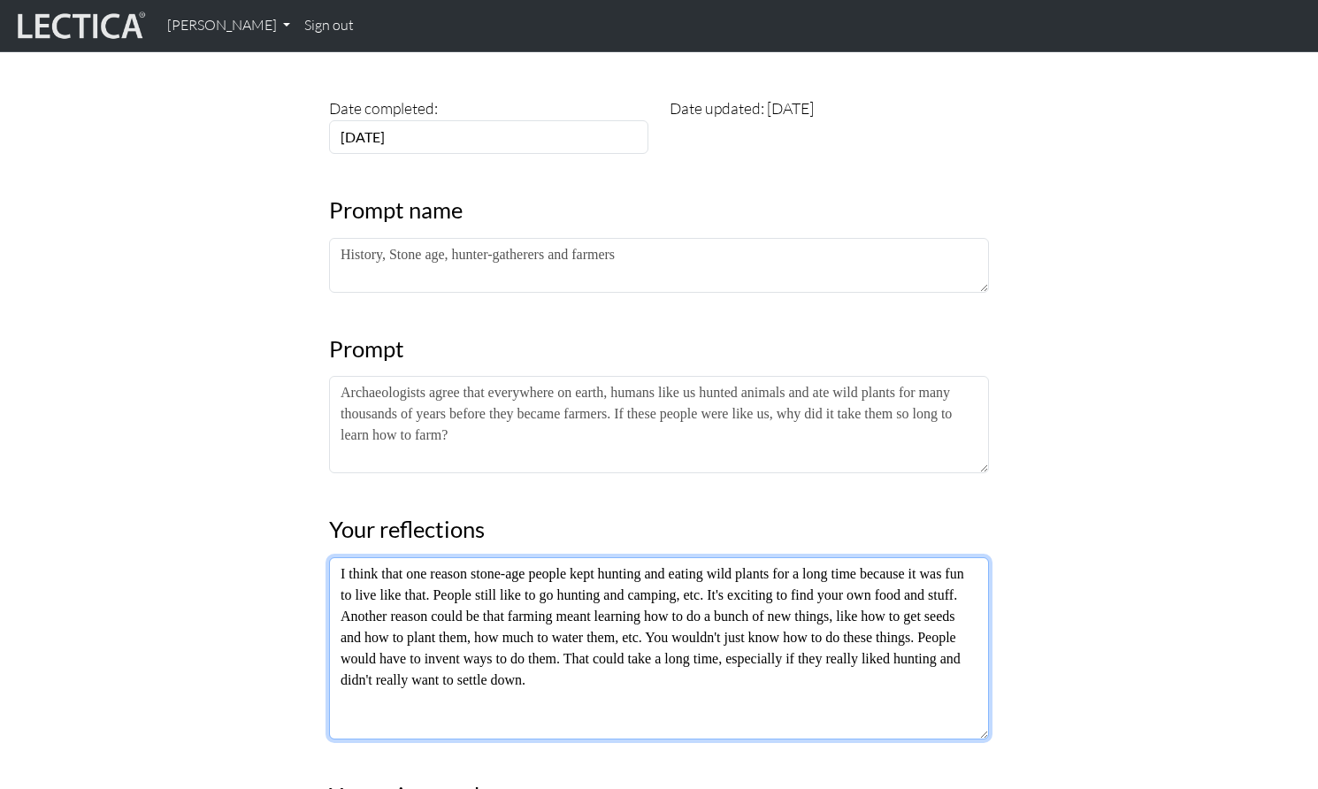
click at [628, 621] on textarea "I think that one reason stone-age people kept hunting and eating wild plants fo…" at bounding box center [659, 648] width 660 height 182
drag, startPoint x: 637, startPoint y: 629, endPoint x: 324, endPoint y: 523, distance: 330.6
click at [324, 523] on div "Entry #7 Date completed: 2025-02-12 Date updated: 2025-09-08 Prompt name Histor…" at bounding box center [658, 595] width 681 height 1245
click at [687, 634] on textarea "I think that one reason stone-age people kept hunting and eating wild plants fo…" at bounding box center [659, 648] width 660 height 182
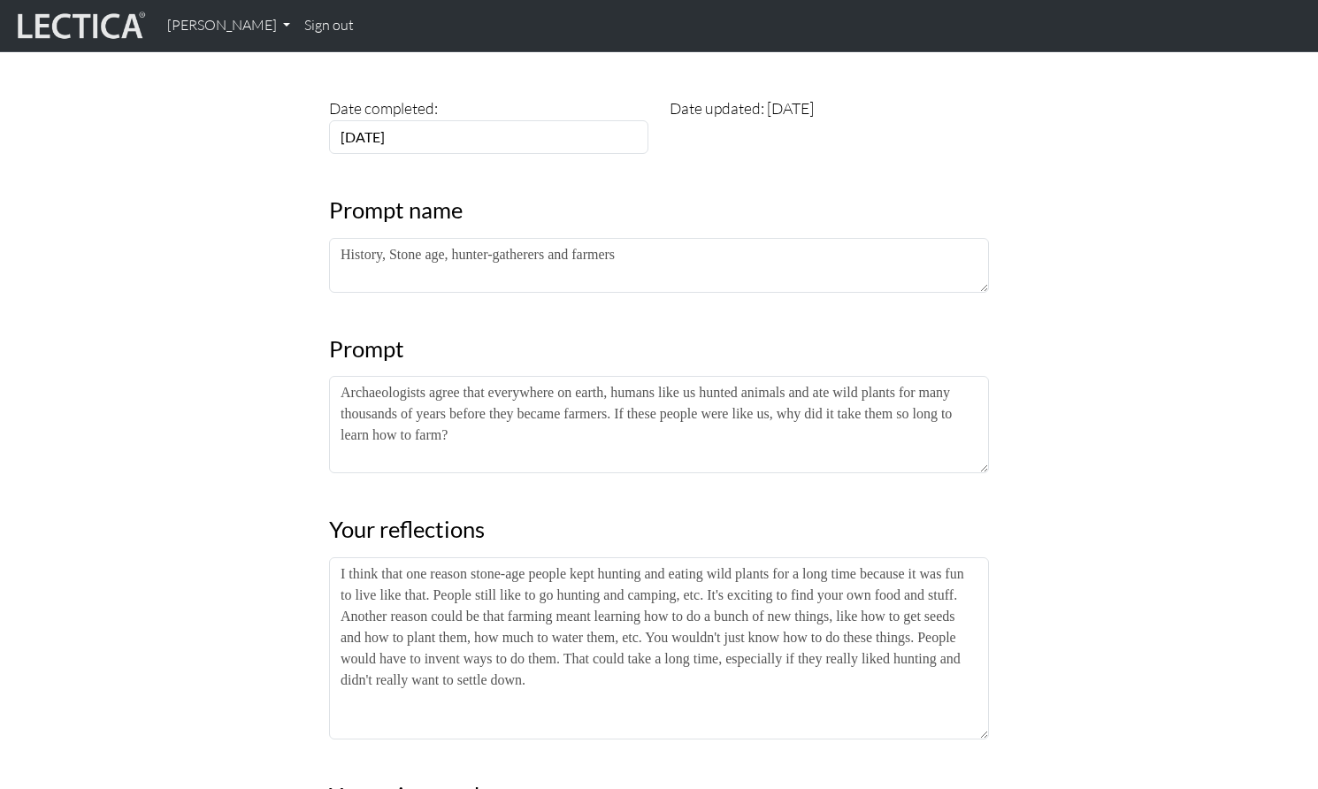
click at [1171, 611] on div "Entry #7 Date completed: 2025-02-12 Date updated: 2025-09-08 Prompt name Histor…" at bounding box center [659, 595] width 1168 height 1245
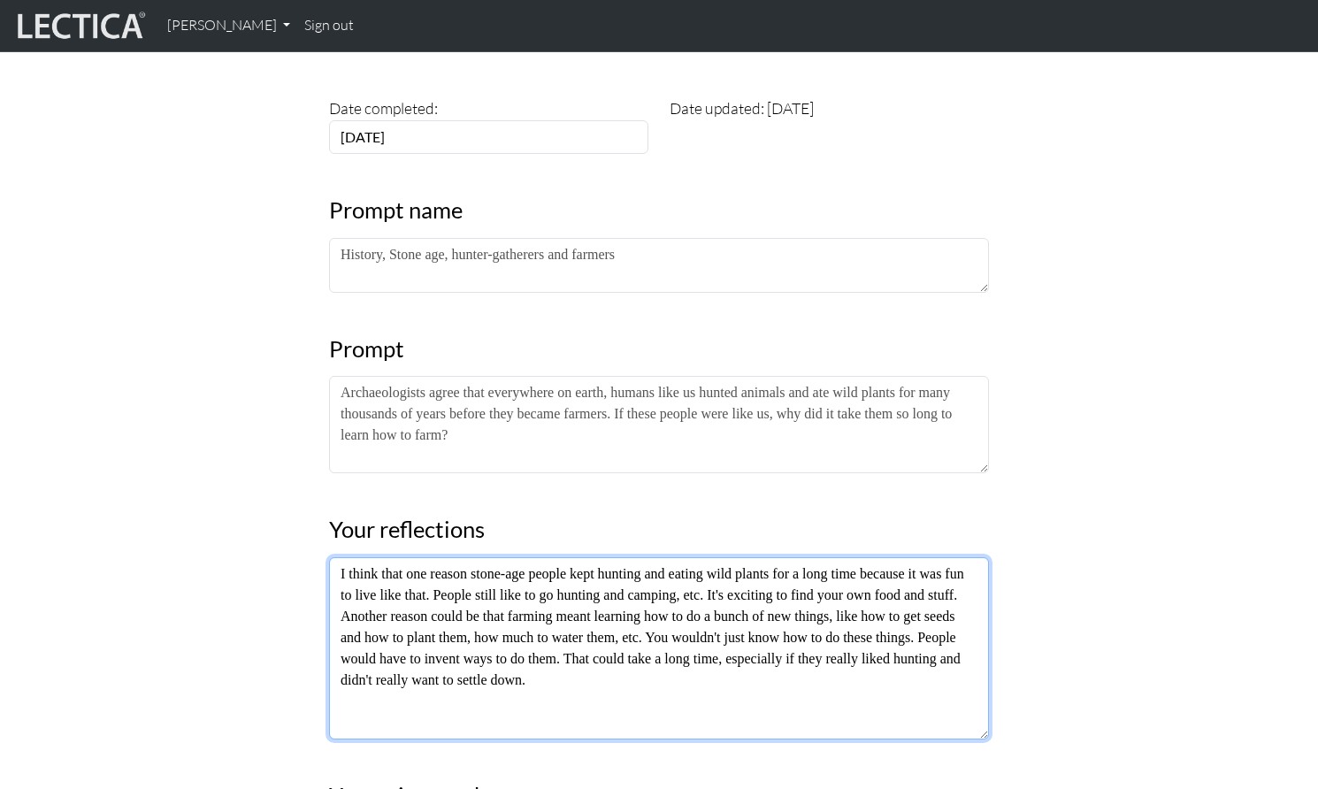
drag, startPoint x: 508, startPoint y: 607, endPoint x: 532, endPoint y: 607, distance: 23.9
click at [508, 607] on textarea "I think that one reason stone-age people kept hunting and eating wild plants fo…" at bounding box center [659, 648] width 660 height 182
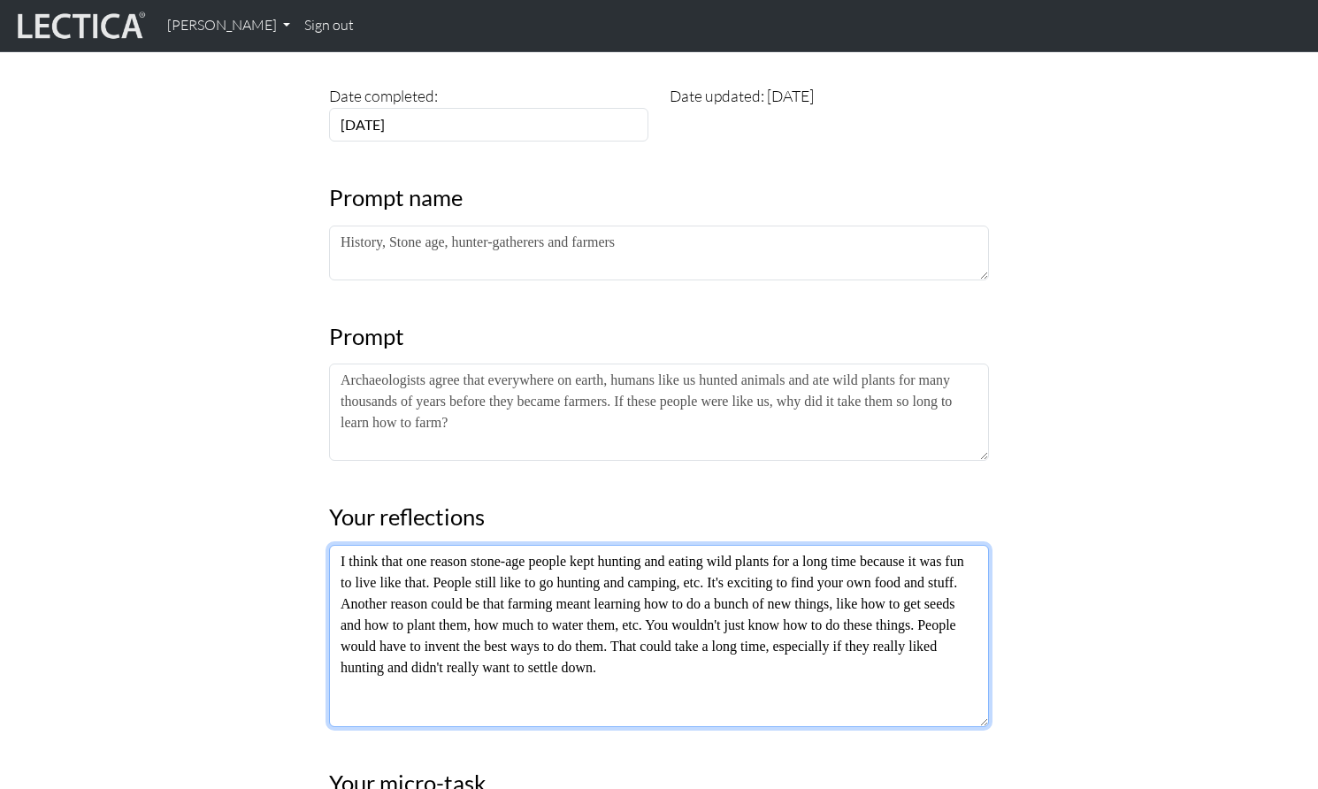
type textarea "I think that one reason stone-age people kept hunting and eating wild plants fo…"
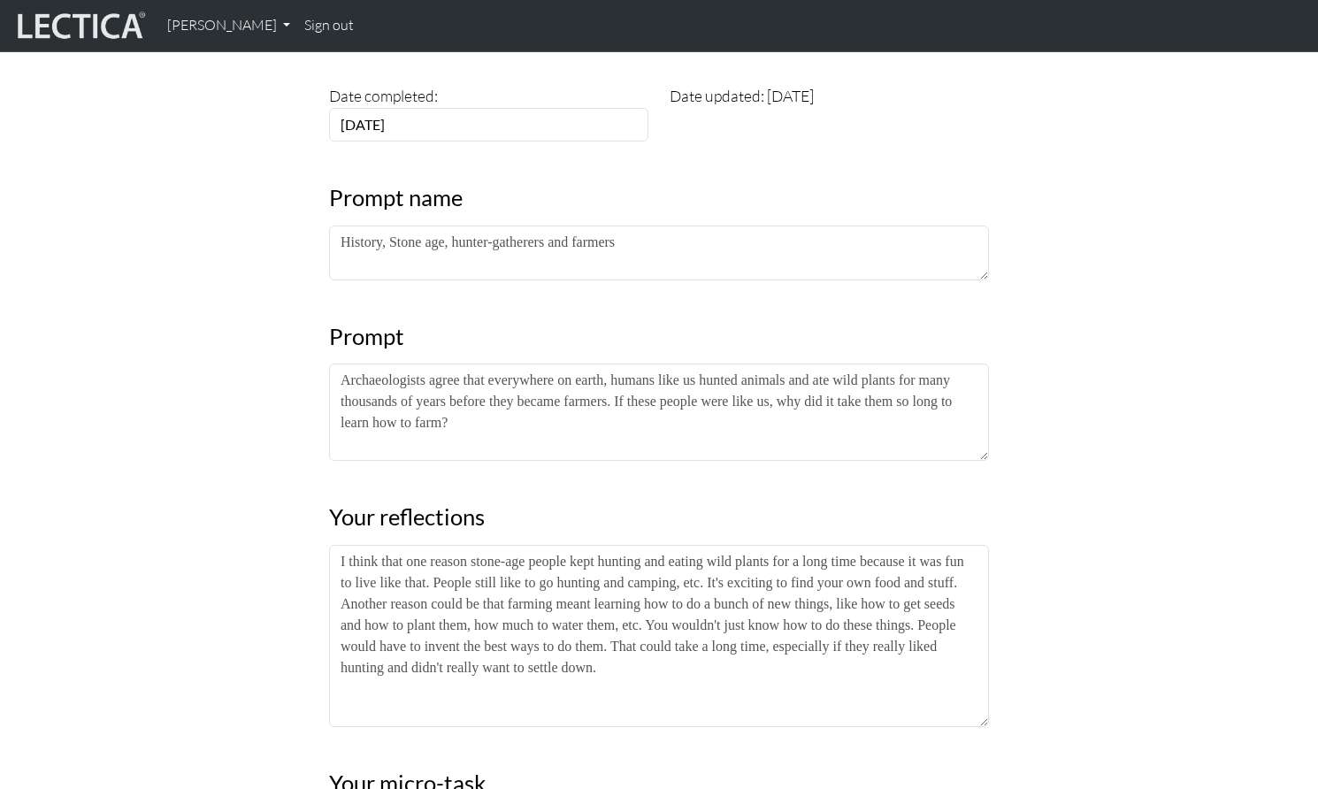
click at [1089, 614] on div "Entry #7 Date completed: 2025-02-12 Date updated: 2025-09-08 Prompt name Histor…" at bounding box center [659, 582] width 1168 height 1245
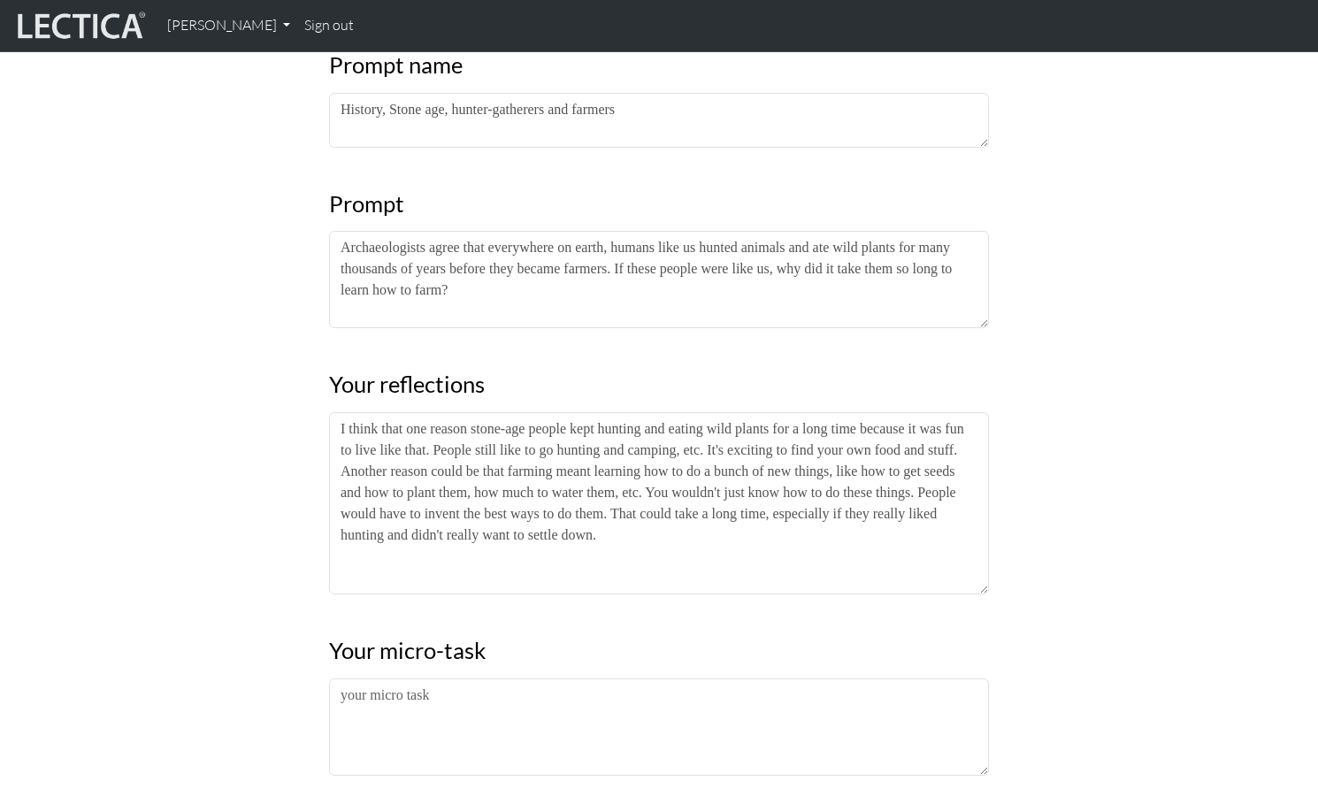
scroll to position [411, 0]
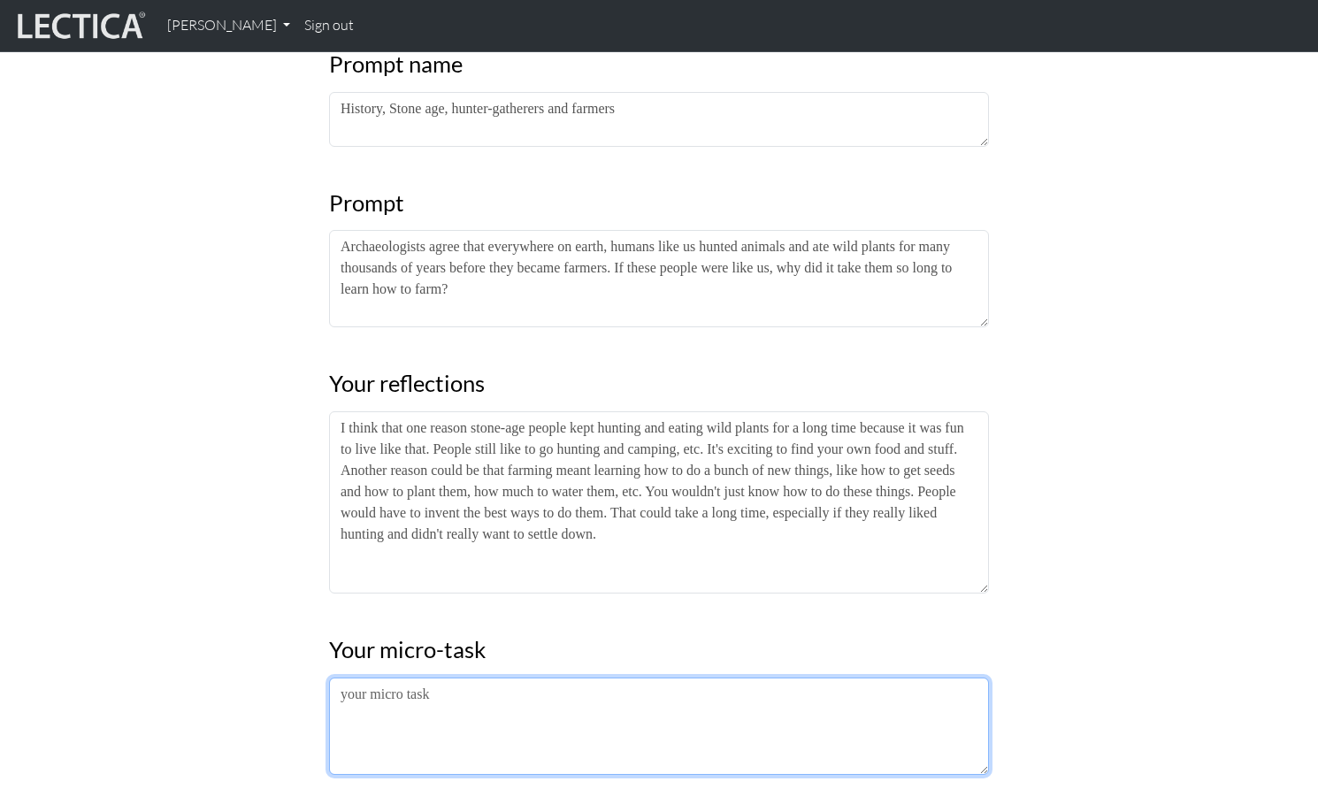
click at [446, 678] on textarea at bounding box center [659, 726] width 660 height 97
drag, startPoint x: 498, startPoint y: 628, endPoint x: 729, endPoint y: 669, distance: 234.4
click at [729, 678] on textarea "I think this is interesting. I like thinking about what it would be like to" at bounding box center [659, 726] width 660 height 97
click at [517, 678] on textarea "I think this is interesting. I wich I could" at bounding box center [659, 726] width 660 height 97
click at [586, 678] on textarea "I think this is interesting. I wish I could" at bounding box center [659, 726] width 660 height 97
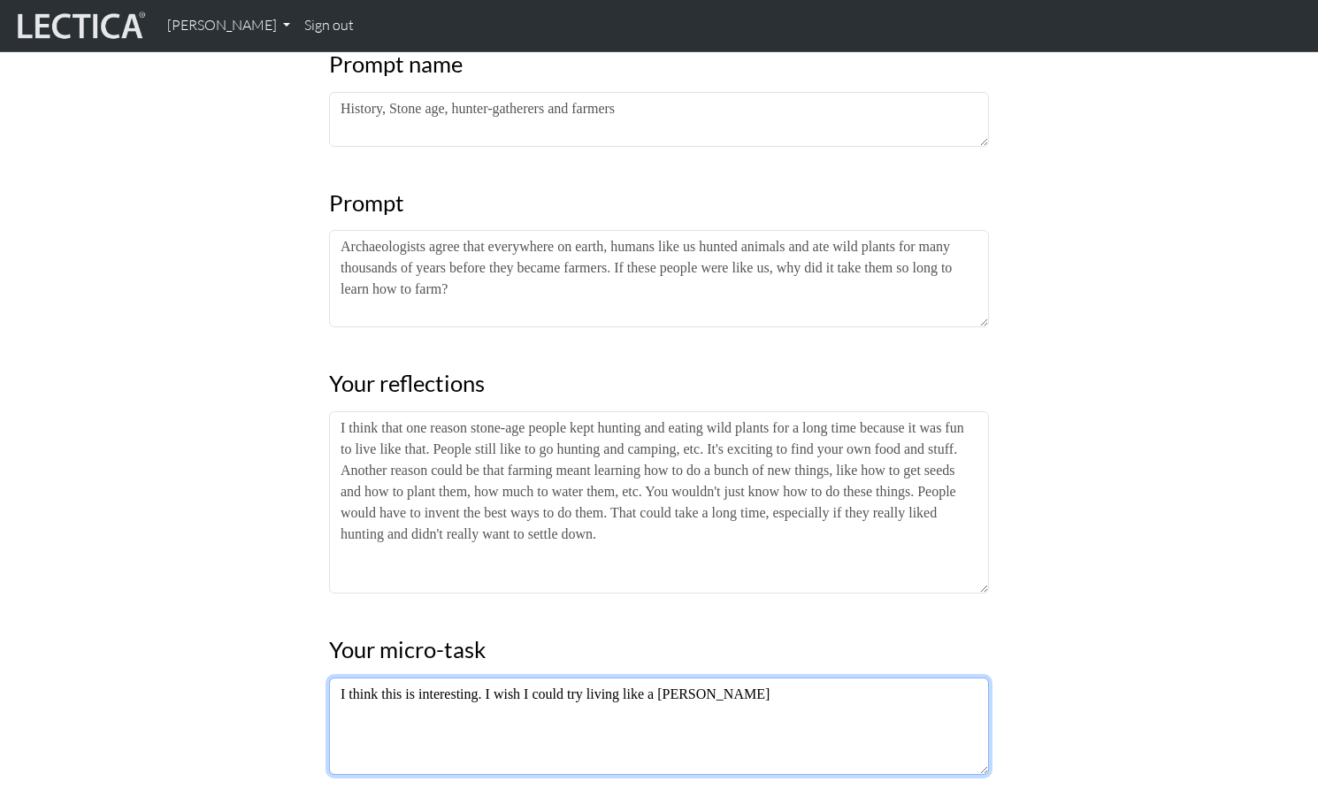
drag, startPoint x: 654, startPoint y: 625, endPoint x: 708, endPoint y: 625, distance: 54.0
click at [699, 678] on textarea "I think this is interesting. I wish I could try living like a hunt" at bounding box center [659, 726] width 660 height 97
click at [698, 678] on textarea "I think this is interesting. I wish I could try living like a stone age person." at bounding box center [659, 726] width 660 height 97
click at [809, 678] on textarea "I think this is interesting. I wish I could try living like a stone-age person." at bounding box center [659, 726] width 660 height 97
drag, startPoint x: 899, startPoint y: 627, endPoint x: 1008, endPoint y: 626, distance: 109.7
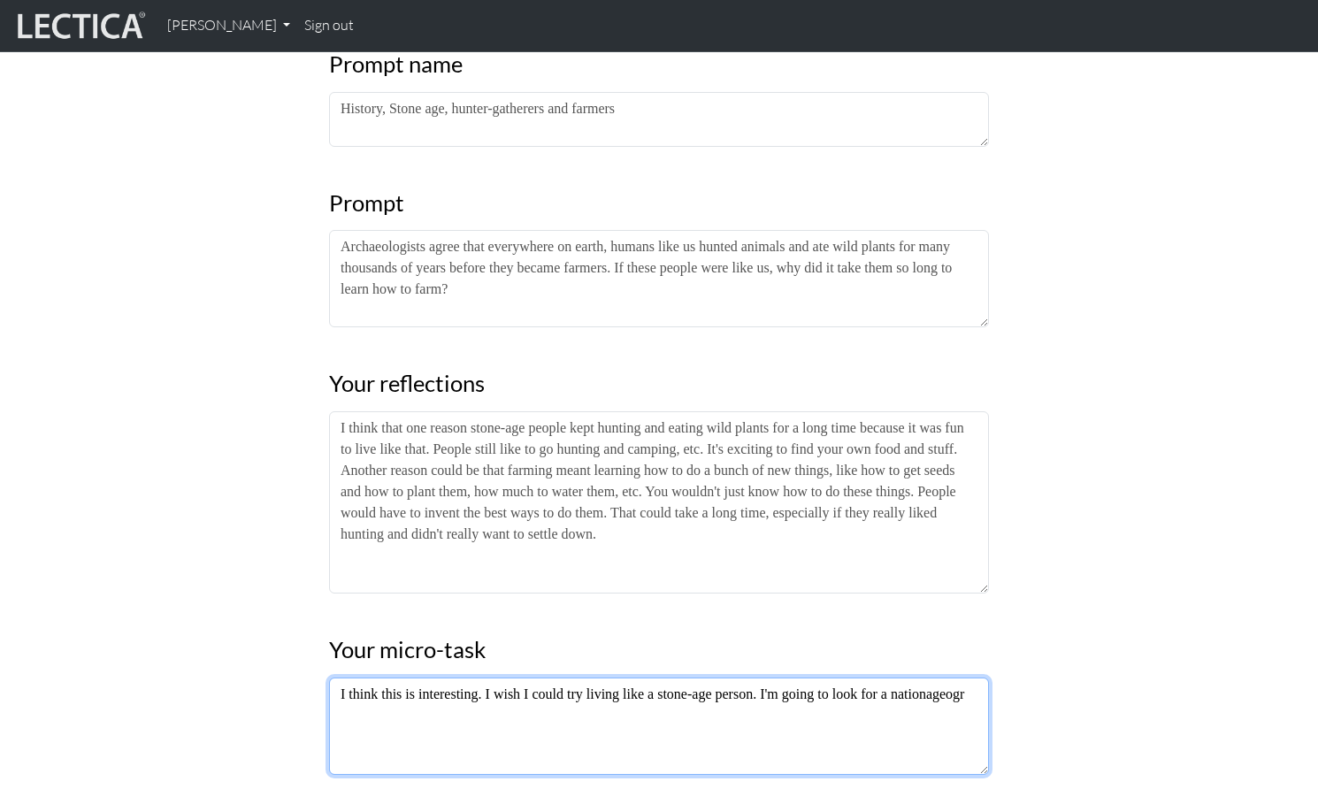
click at [1008, 626] on div "Entry #7 Date completed: 2025-02-12 Date updated: 2025-09-08 Prompt name Histor…" at bounding box center [659, 449] width 1168 height 1245
click at [779, 678] on textarea "I think this is interesting. I wish I could try living like a stone-age person.…" at bounding box center [659, 726] width 660 height 97
type textarea "I think this is interesting. I wish I could try living like a stone-age person.…"
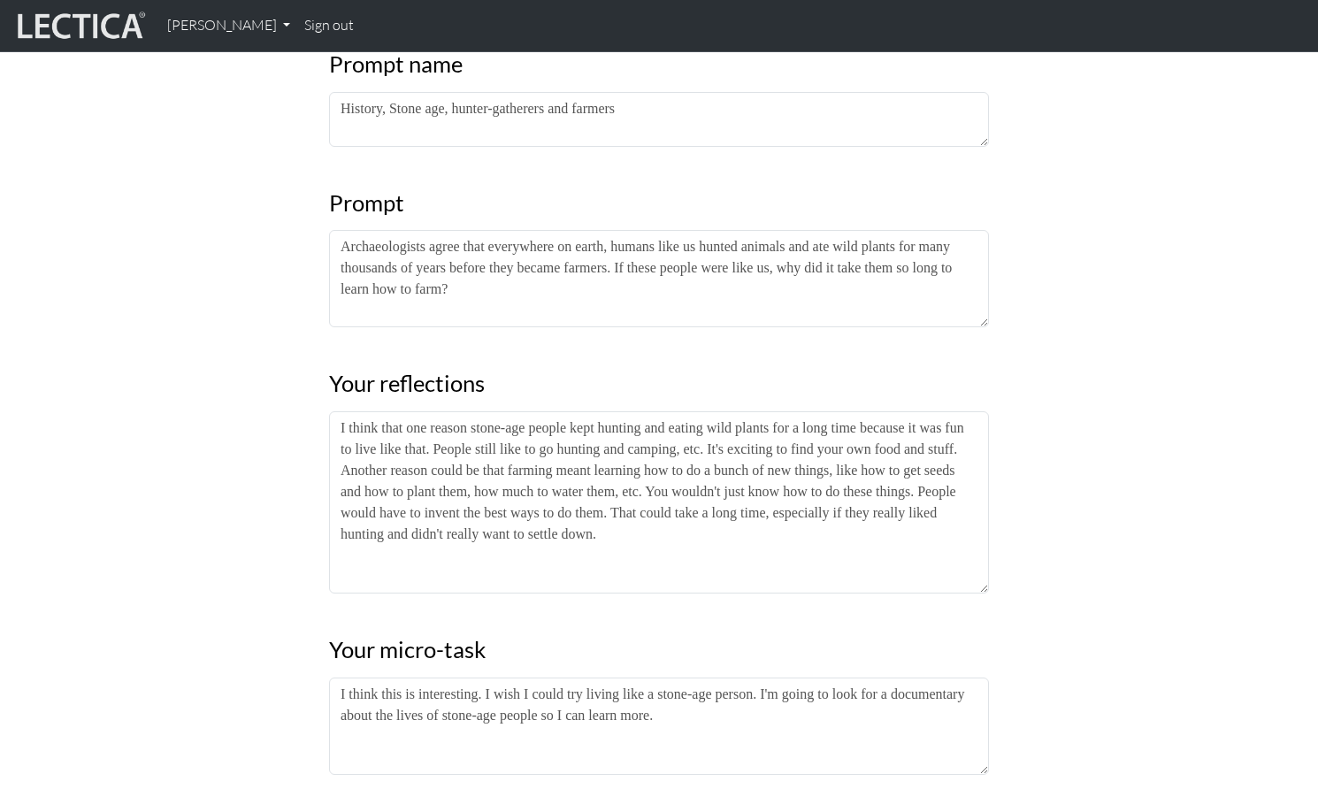
drag, startPoint x: 105, startPoint y: 647, endPoint x: 121, endPoint y: 647, distance: 15.9
click at [105, 647] on div "Entry #7 Date completed: 2025-02-12 Date updated: 2025-09-08 Prompt name Histor…" at bounding box center [659, 449] width 1168 height 1245
click at [85, 618] on div "Entry #7 Date completed: 2025-02-12 Date updated: 2025-09-08 Prompt name Histor…" at bounding box center [659, 449] width 1168 height 1245
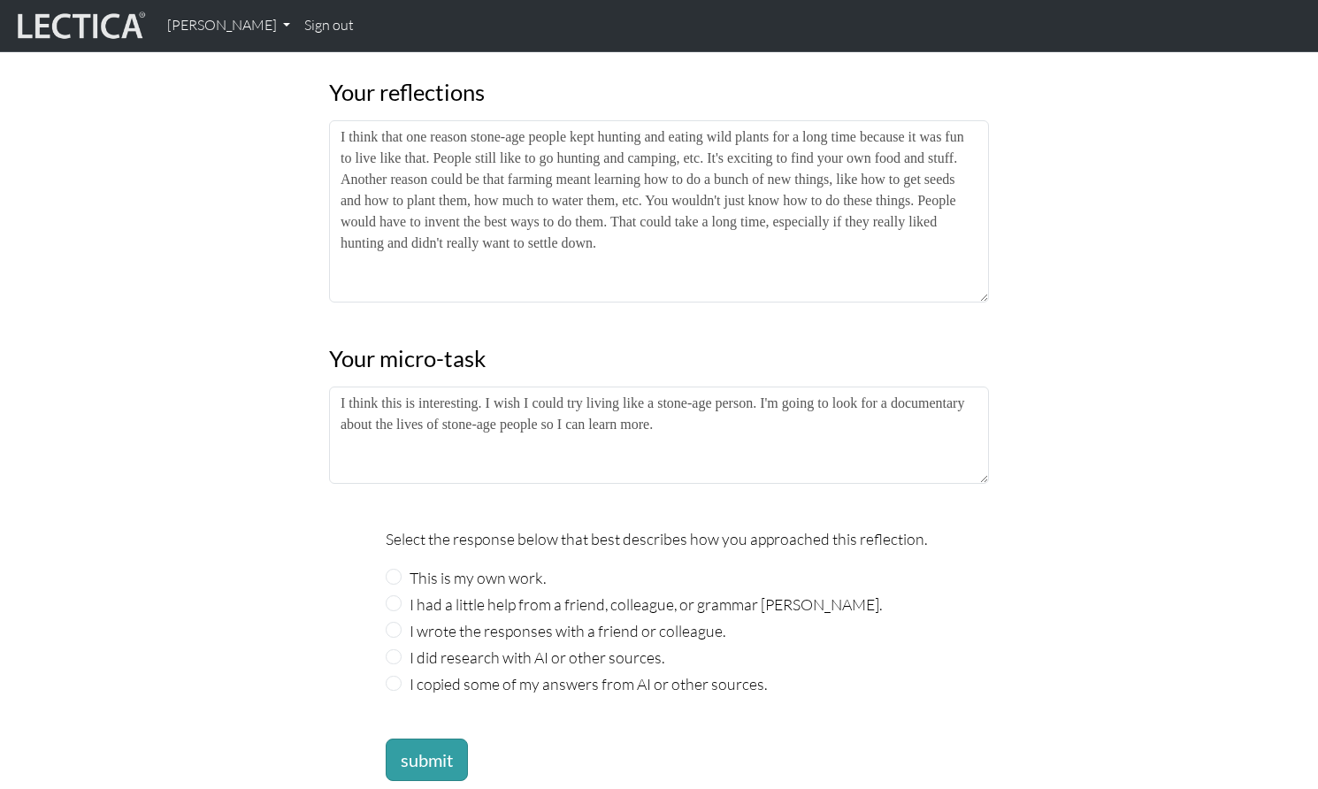
scroll to position [704, 0]
click at [393, 567] on input "This is my own work." at bounding box center [394, 575] width 16 height 16
radio input "true"
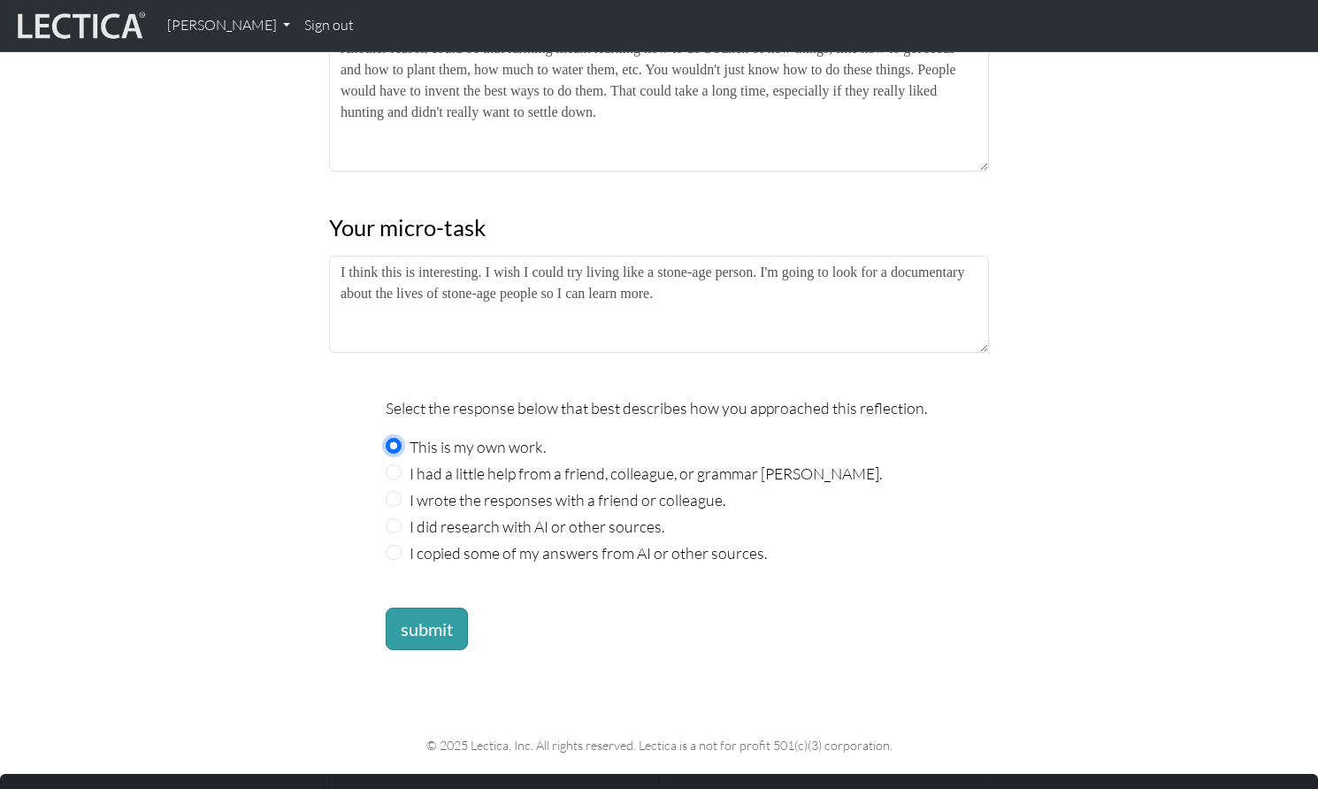
scroll to position [851, 0]
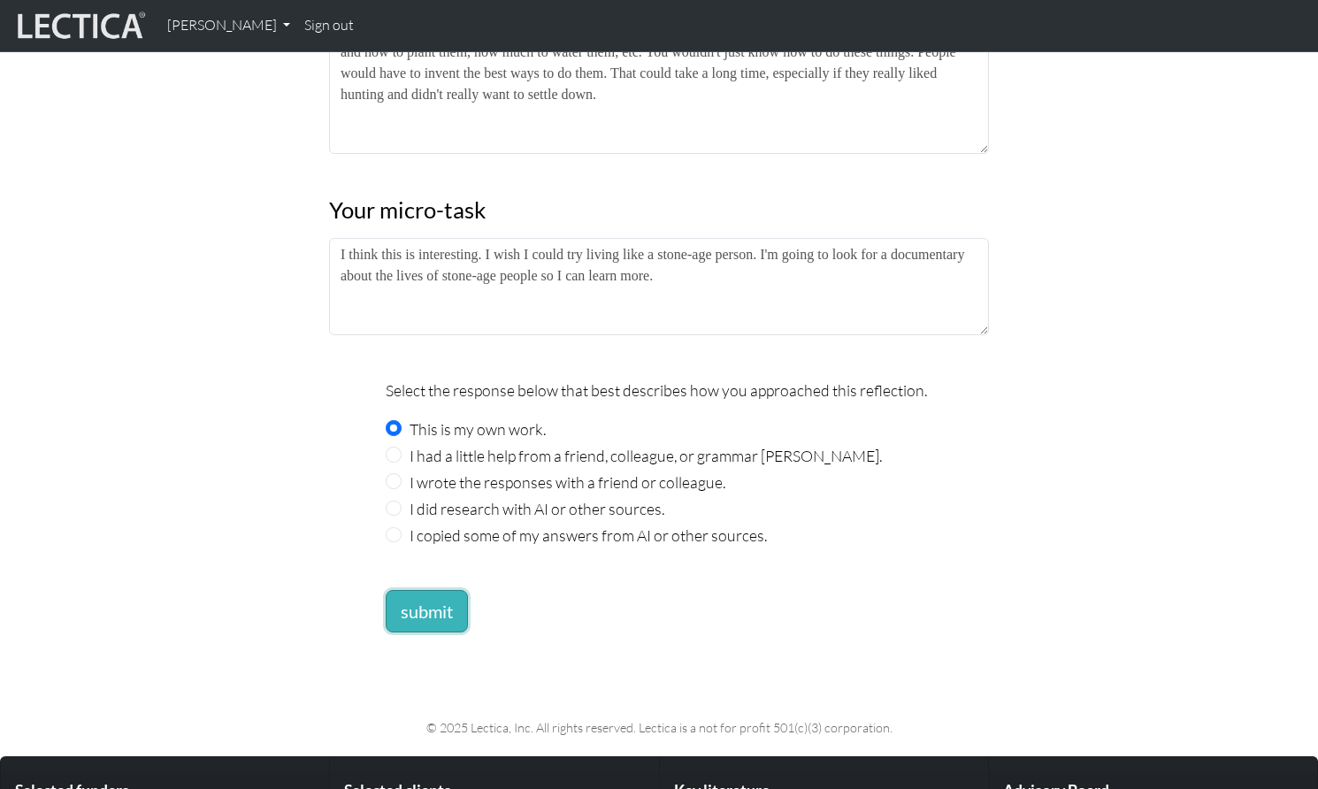
click at [414, 590] on button "submit" at bounding box center [427, 611] width 82 height 42
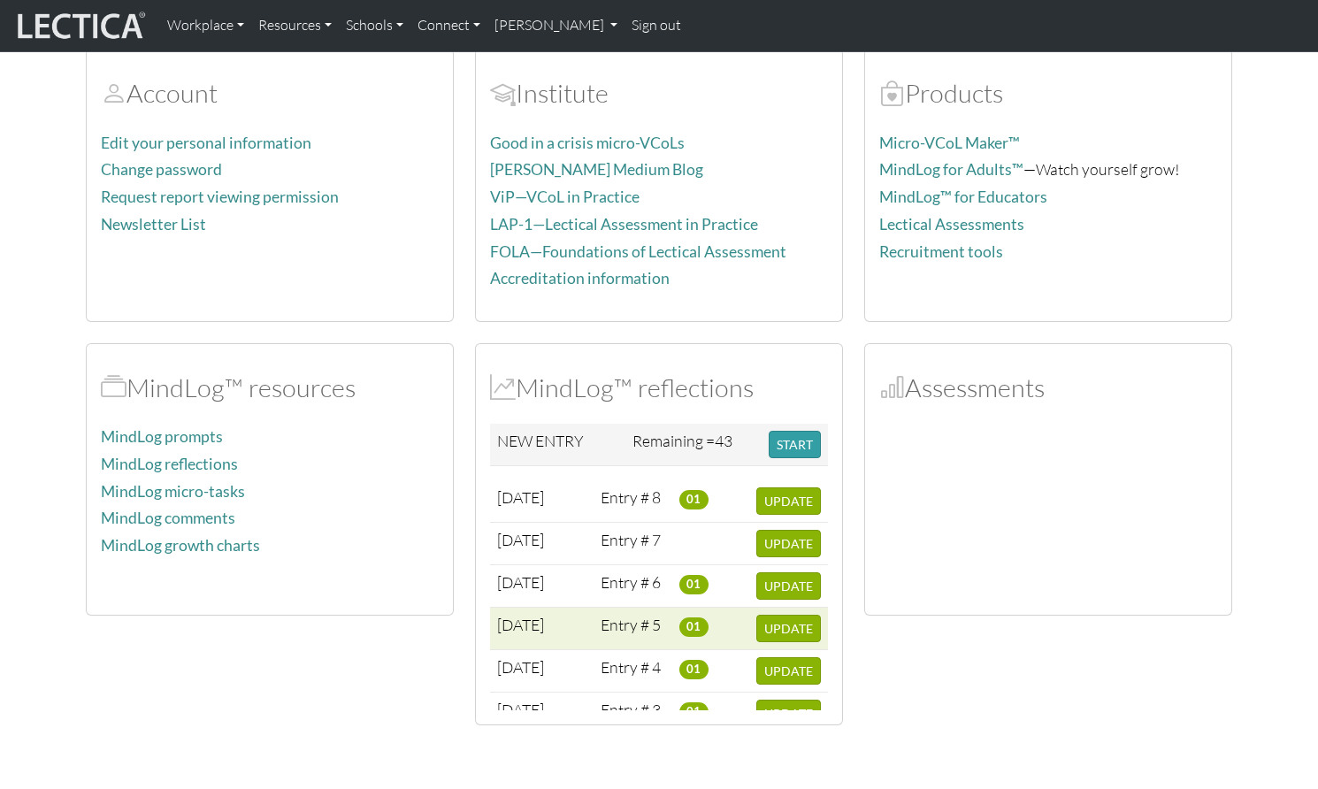
scroll to position [211, 0]
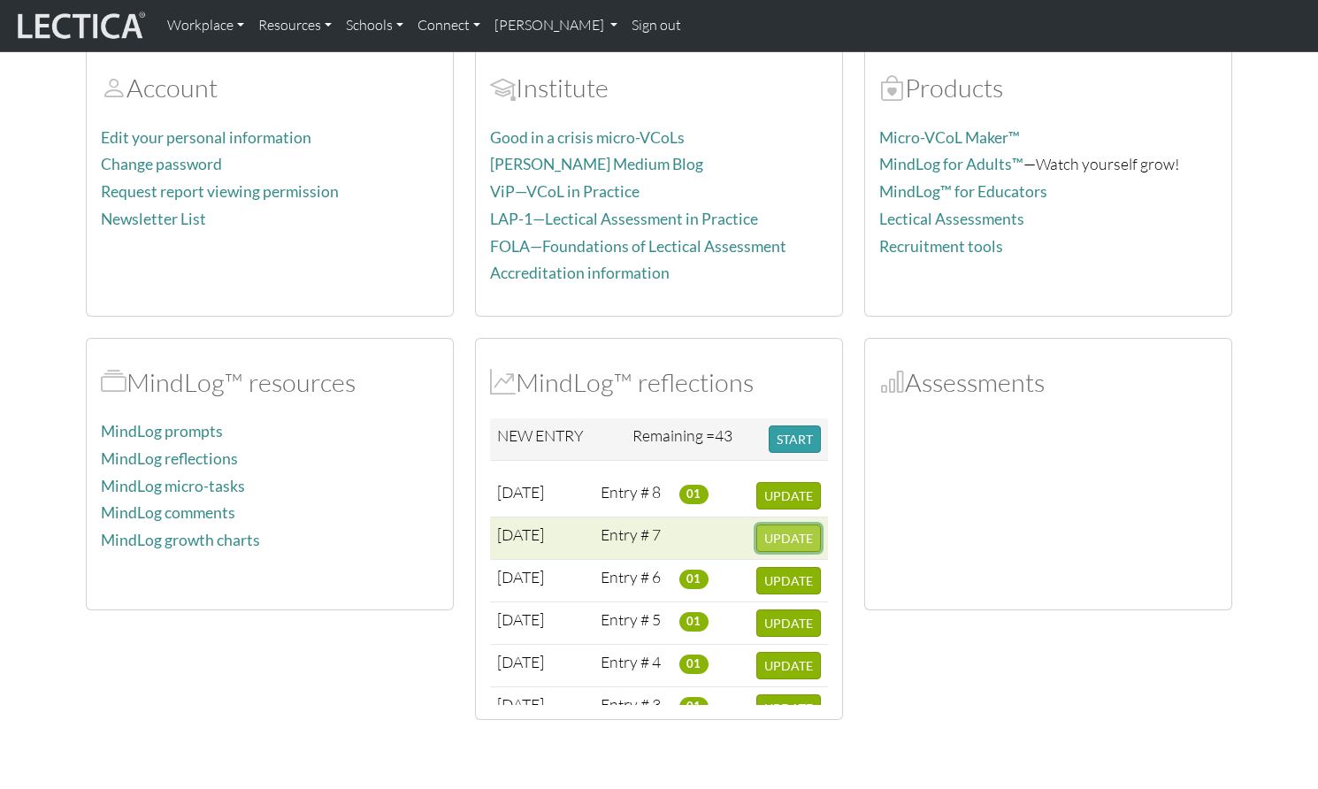
click at [777, 525] on button "UPDATE" at bounding box center [788, 538] width 65 height 27
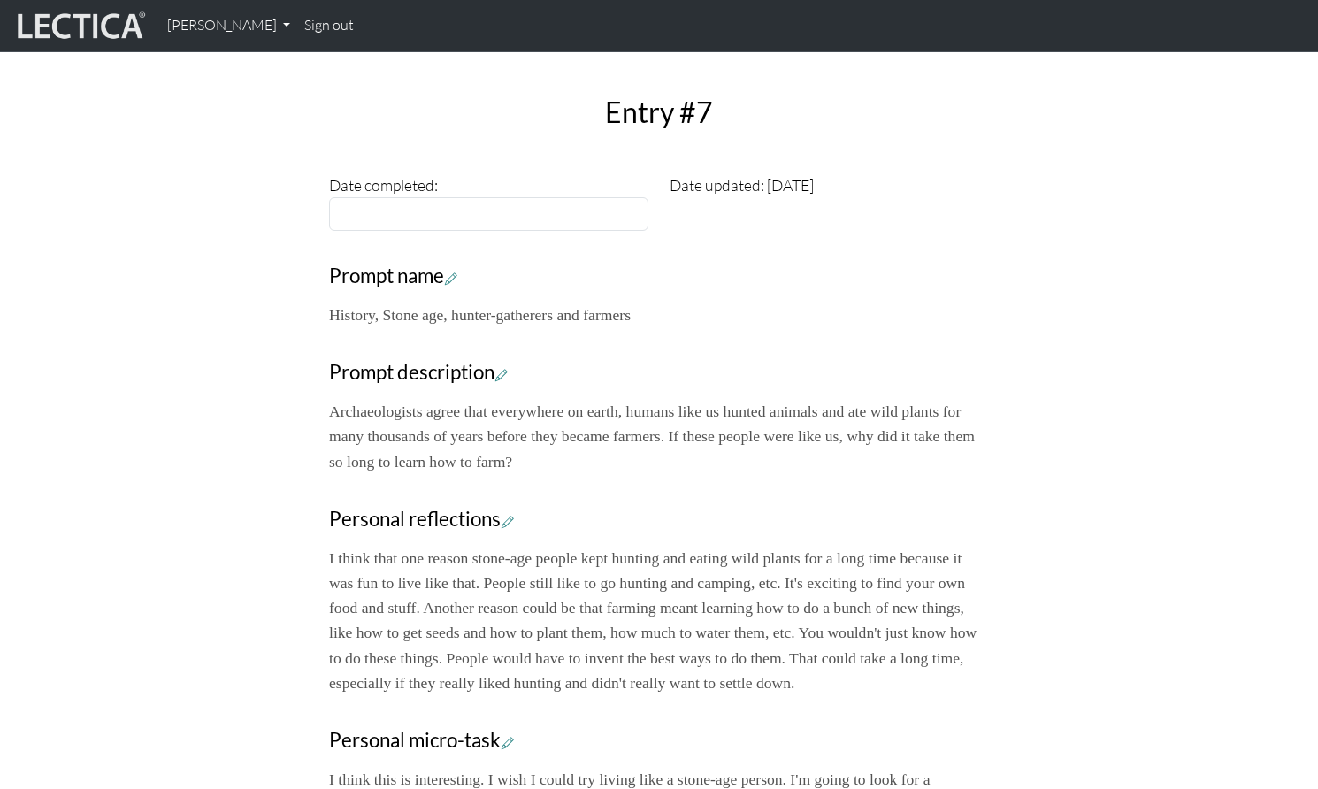
scroll to position [104, 0]
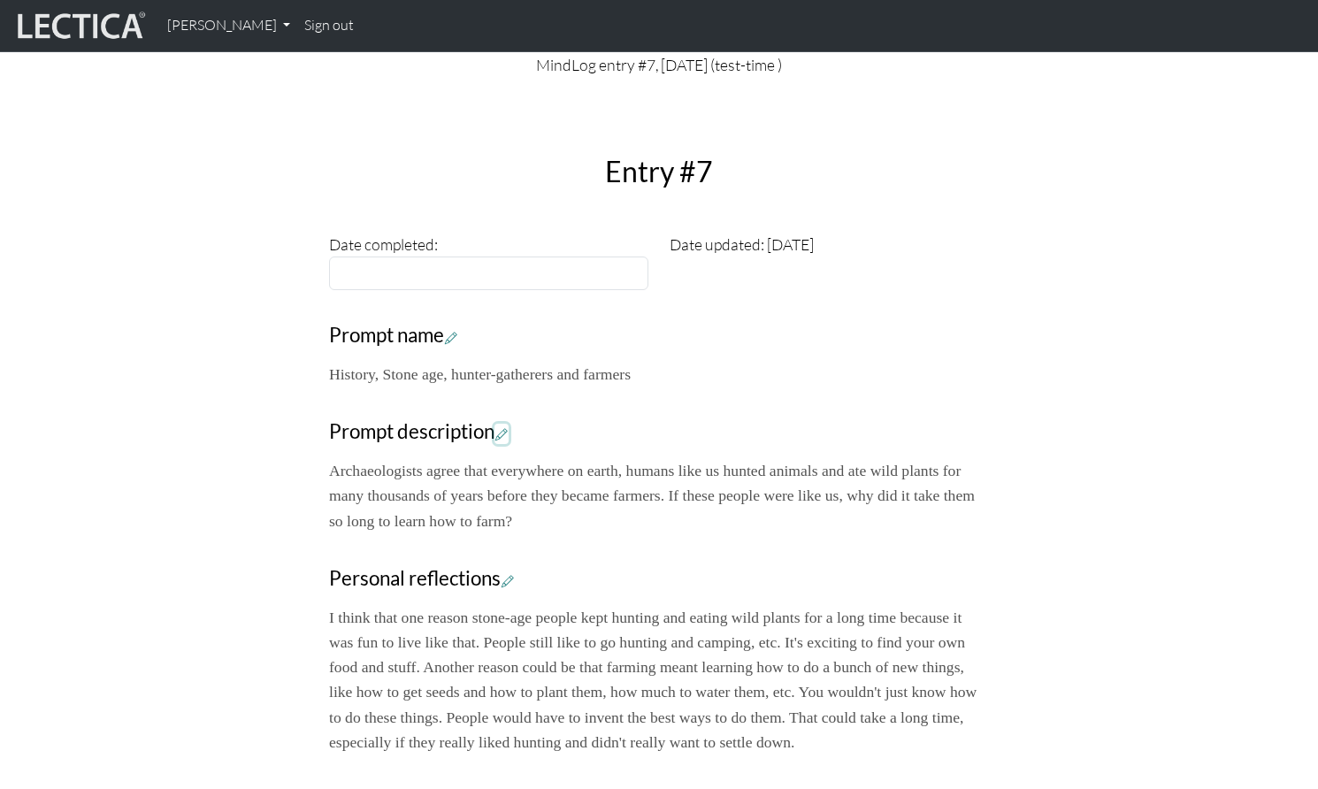
click at [497, 426] on icon at bounding box center [501, 433] width 12 height 15
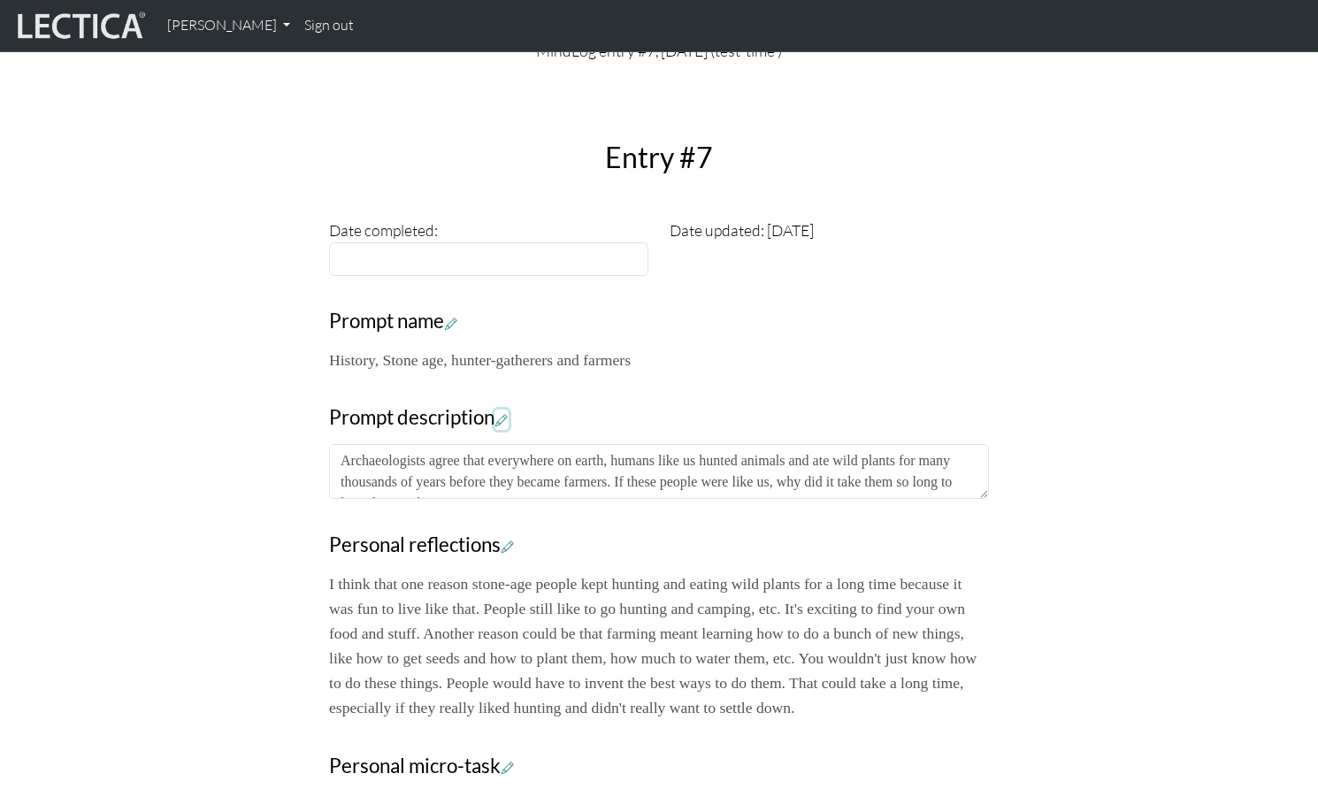
scroll to position [129, 0]
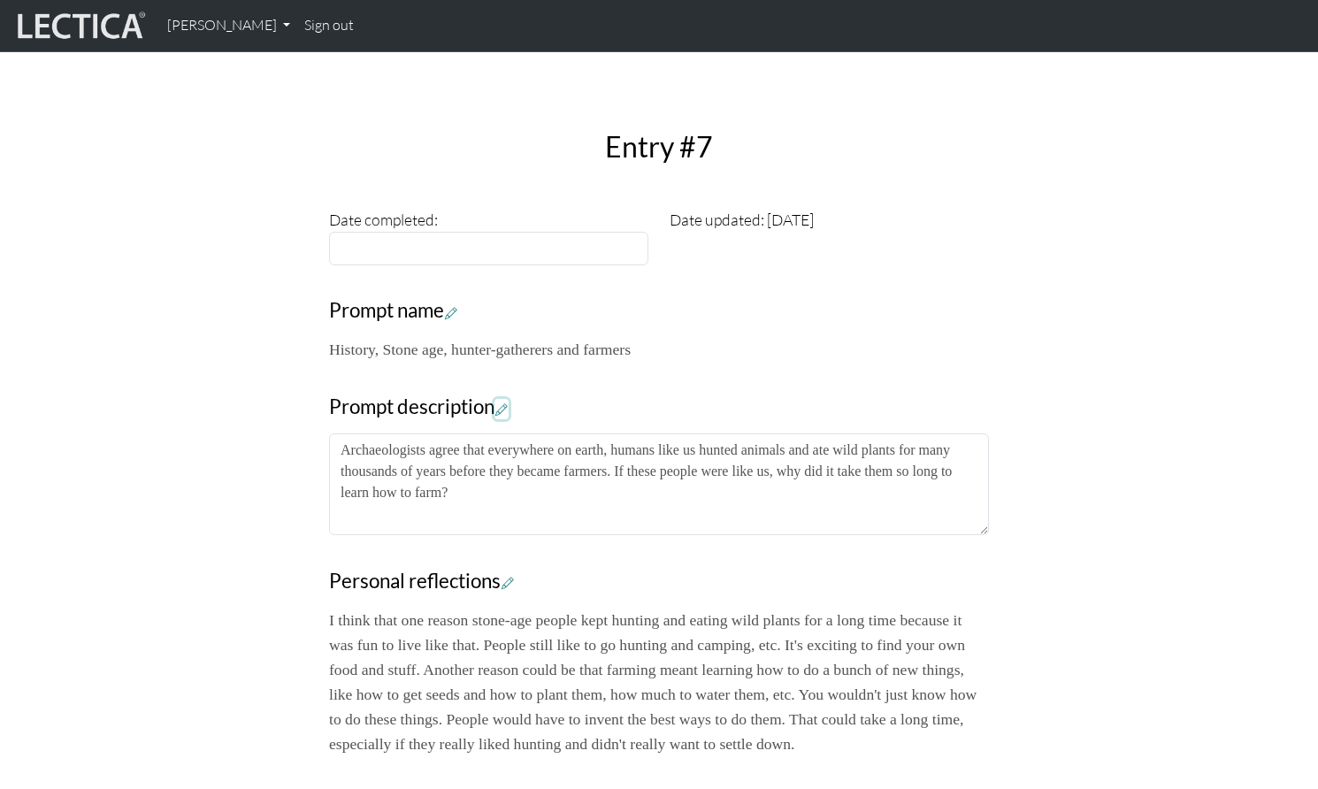
drag, startPoint x: 986, startPoint y: 448, endPoint x: 992, endPoint y: 498, distance: 50.7
click at [992, 498] on div "Close Entry #7 Date completed: Date updated: 2025-09-12 Prompt name History, St…" at bounding box center [658, 501] width 681 height 784
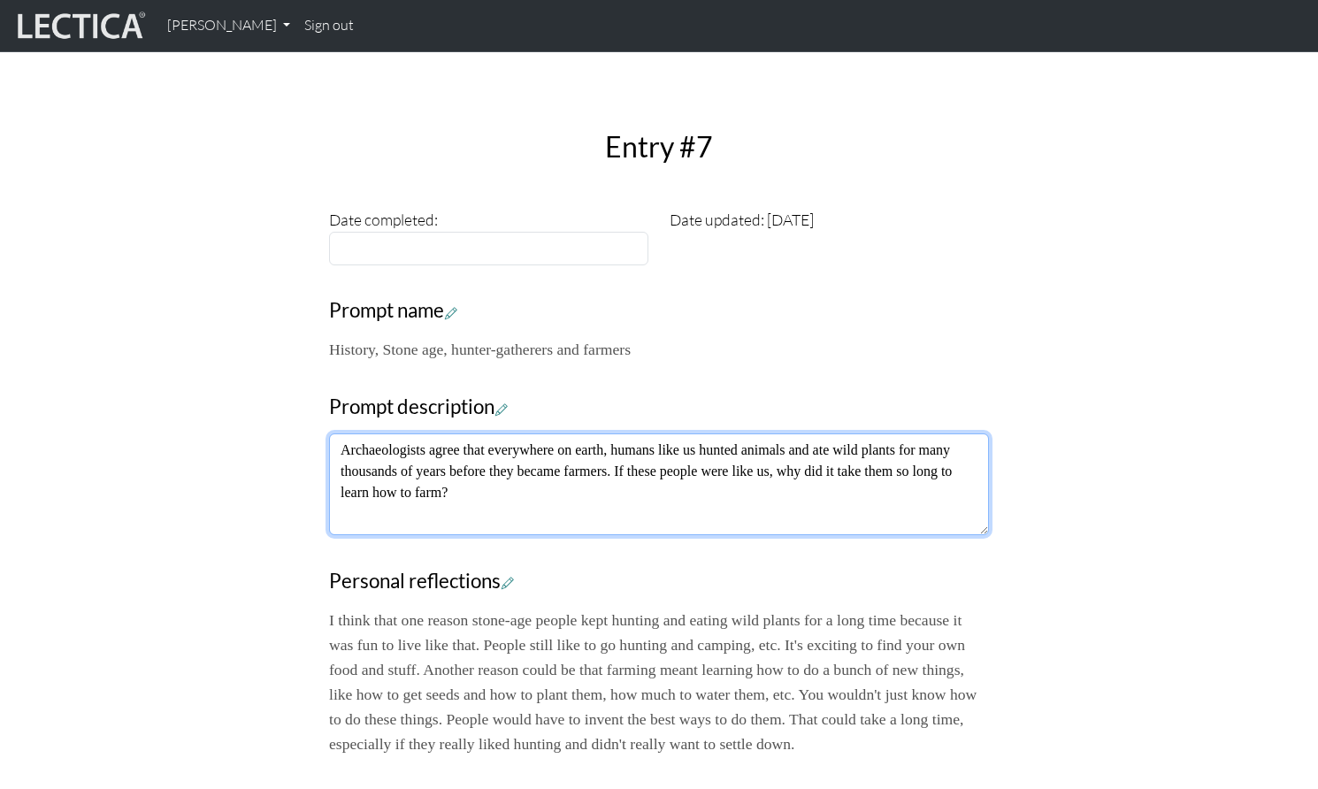
drag, startPoint x: 814, startPoint y: 434, endPoint x: 873, endPoint y: 439, distance: 59.4
click at [873, 439] on textarea "Archaeologists agree that everywhere on earth, humans like us hunted animals an…" at bounding box center [659, 484] width 660 height 102
type textarea "Archaeologists agree that everywhere on earth, humans like us hunted animals an…"
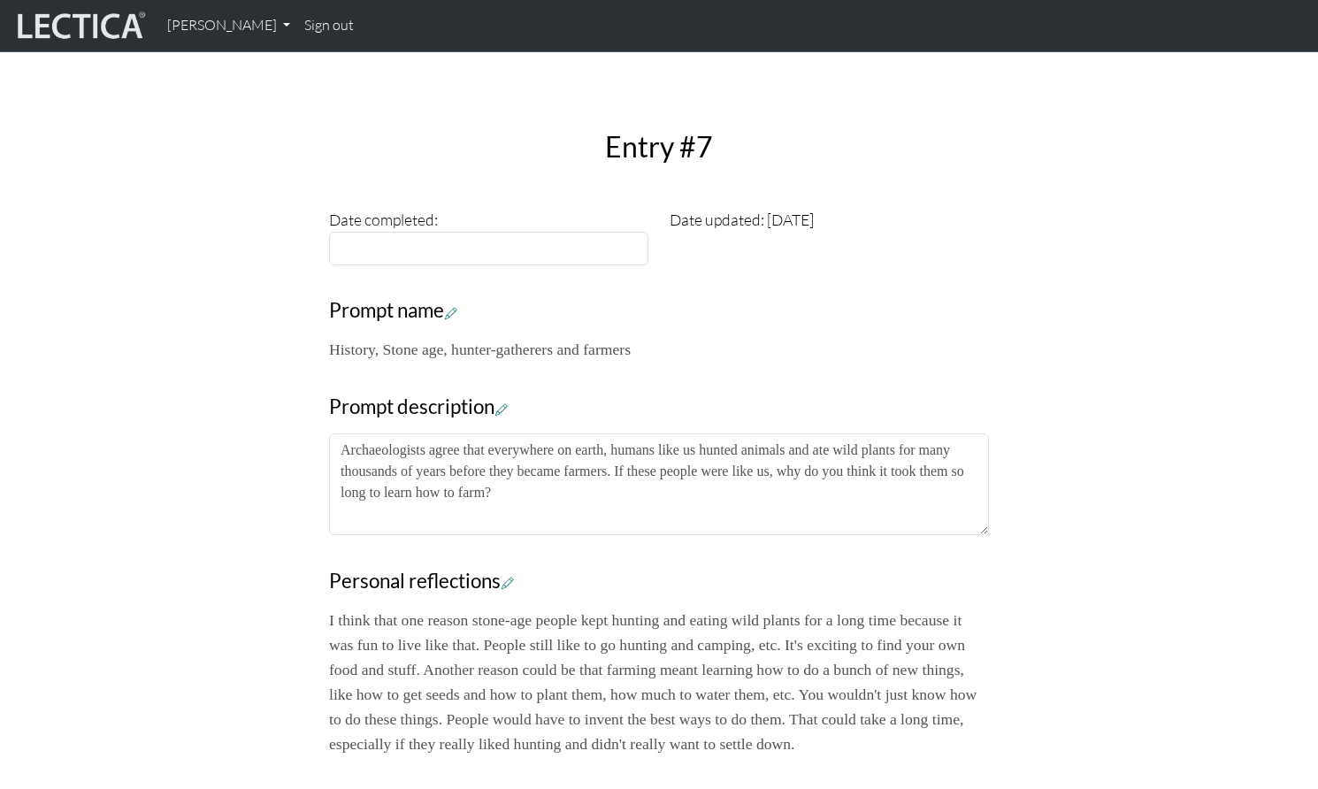
click at [158, 482] on div "Close Entry #7 Date completed: Date updated: 2025-09-12 Prompt name History, St…" at bounding box center [659, 479] width 1168 height 826
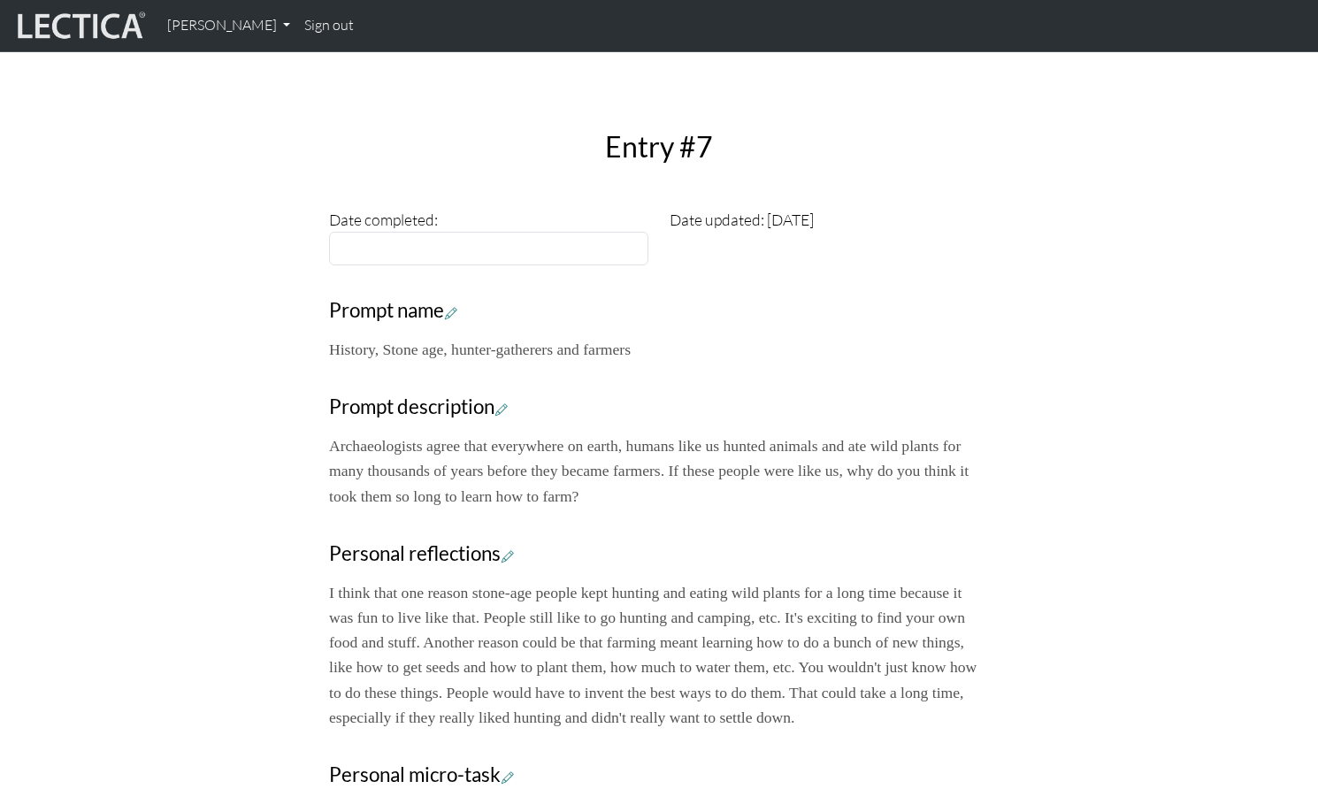
click at [921, 580] on p "I think that one reason stone-age people kept hunting and eating wild plants fo…" at bounding box center [659, 654] width 660 height 149
click at [502, 548] on icon at bounding box center [508, 555] width 12 height 15
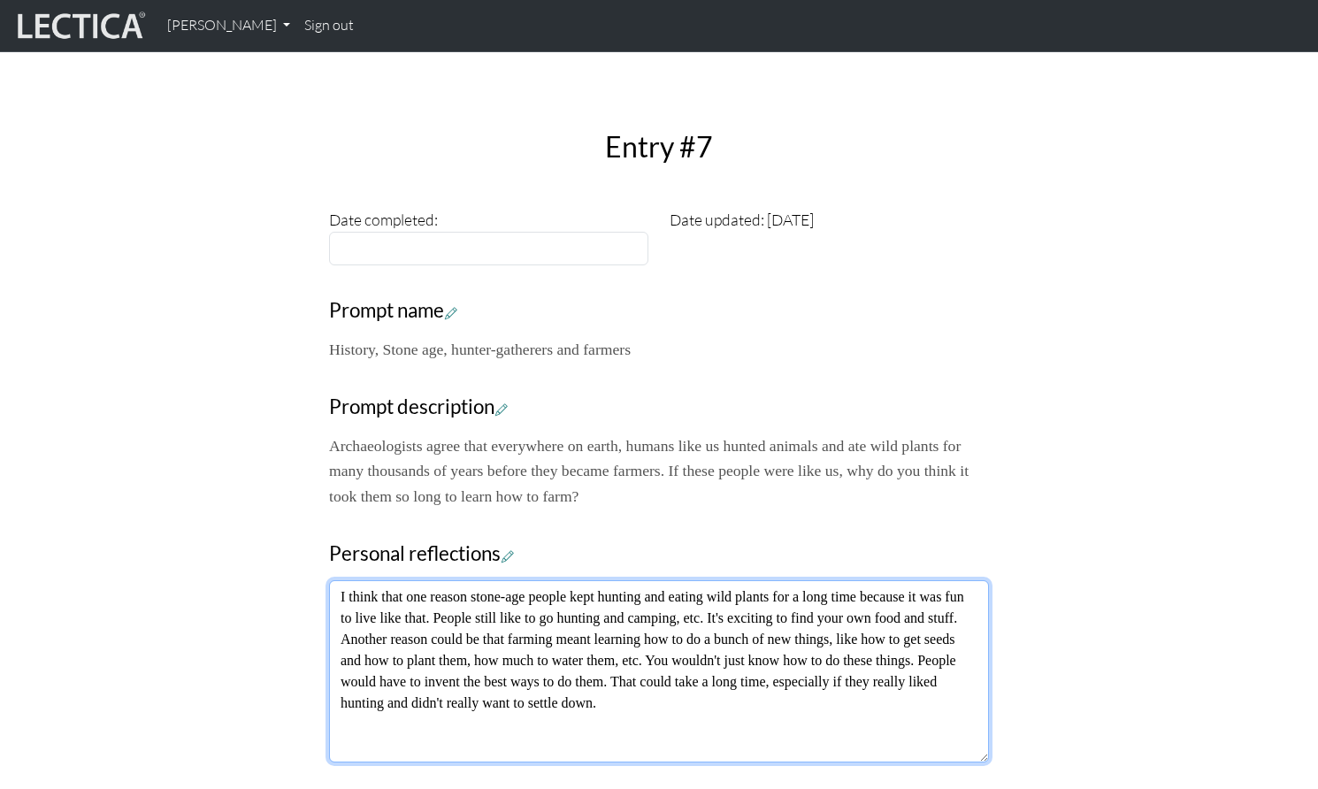
click at [877, 580] on textarea "I think that one reason stone-age people kept hunting and eating wild plants fo…" at bounding box center [659, 671] width 660 height 182
type textarea "I think that one reason stone-age people kept hunting and eating wild plants fo…"
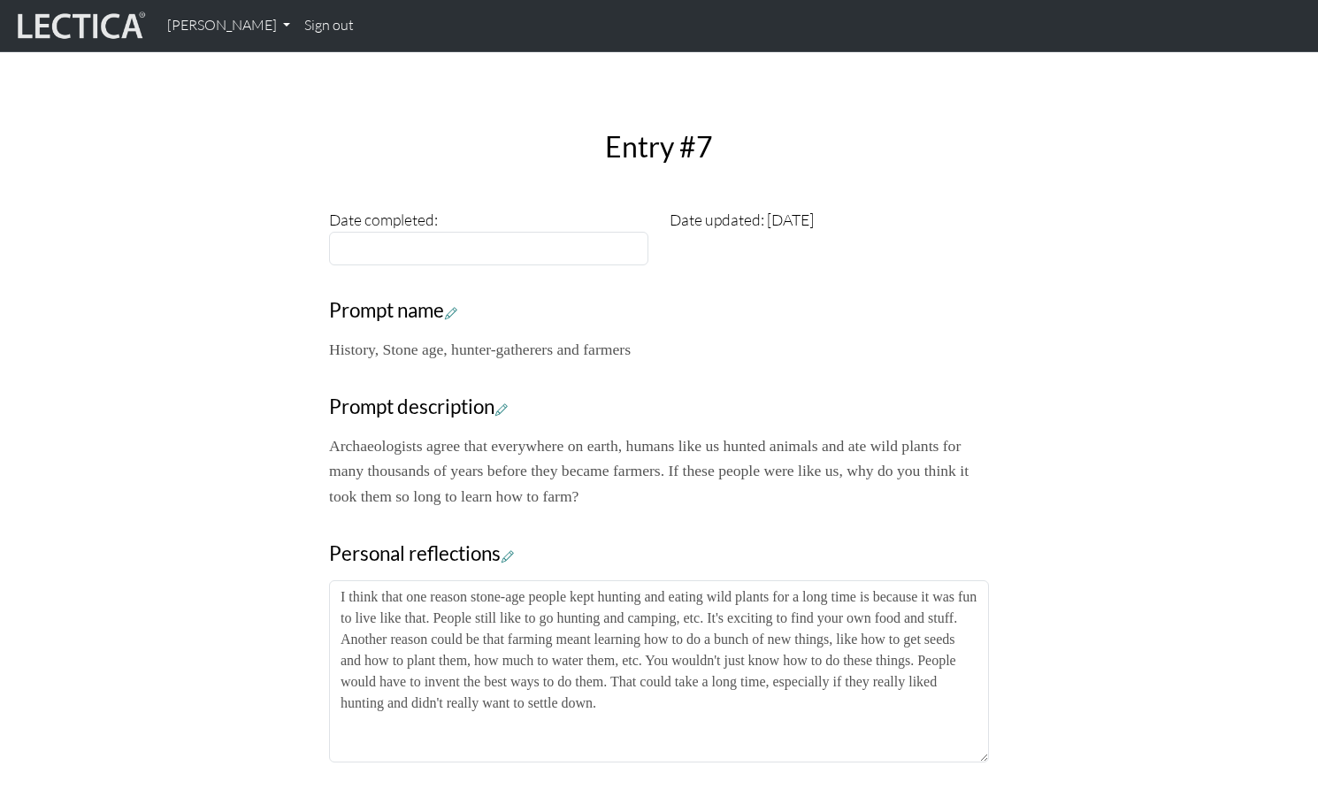
click at [151, 535] on div "Close Entry #7 Date completed: Date updated: 2025-09-12 Prompt name History, St…" at bounding box center [659, 481] width 1168 height 831
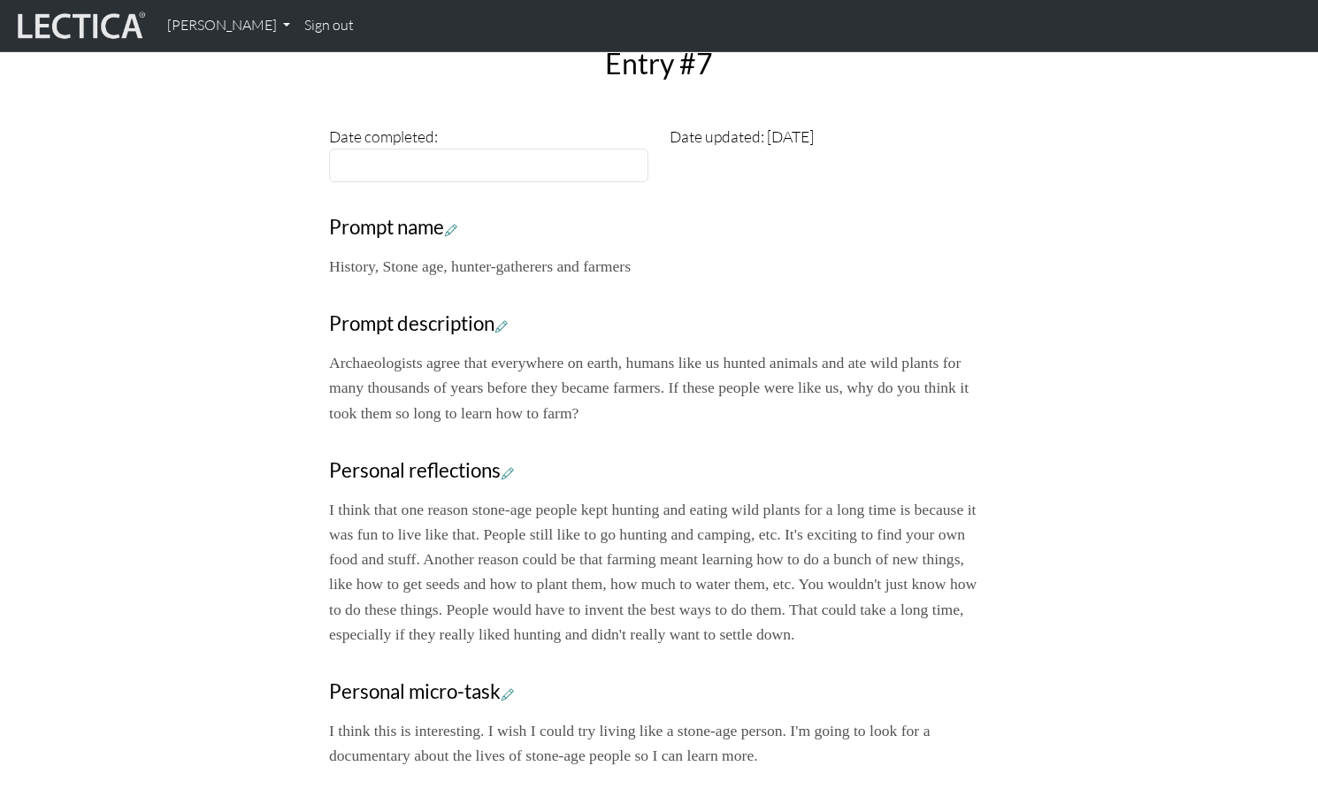
scroll to position [0, 0]
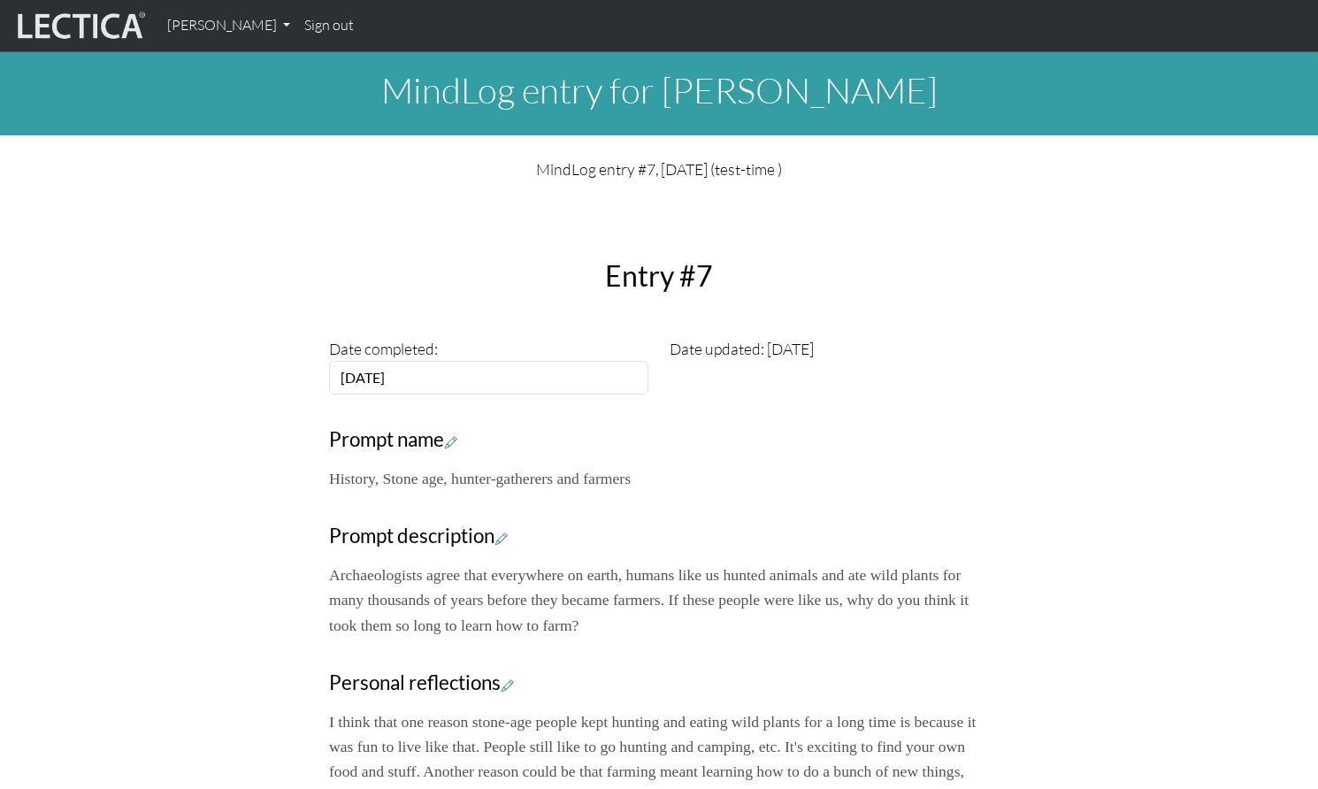
click at [311, 27] on link "Sign out" at bounding box center [329, 25] width 64 height 37
